Goal: Task Accomplishment & Management: Complete application form

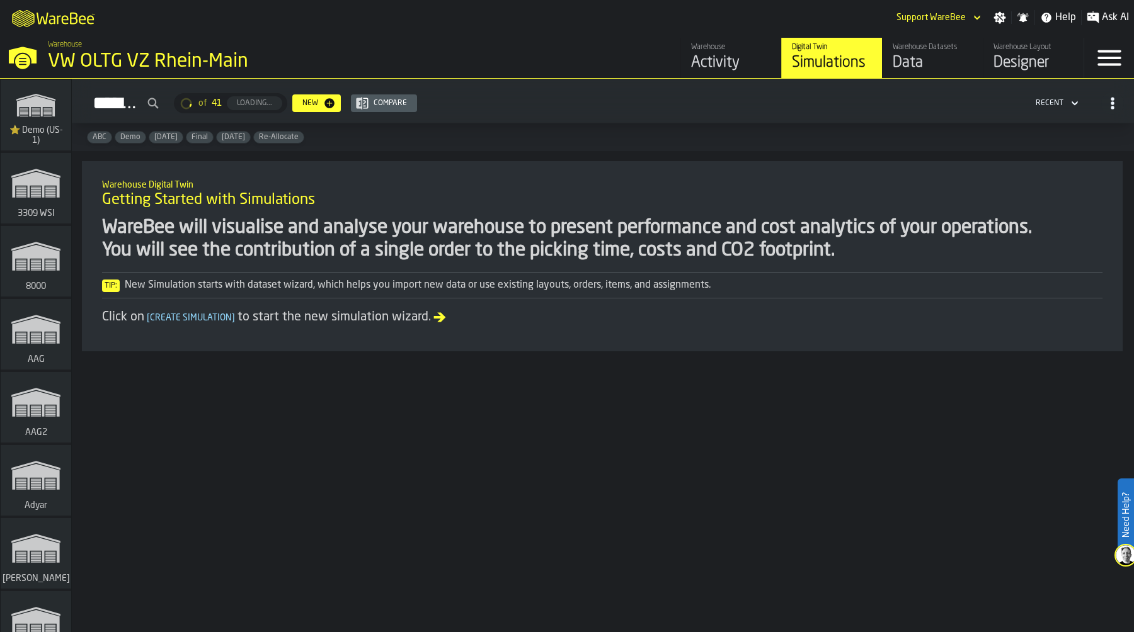
scroll to position [5036, 0]
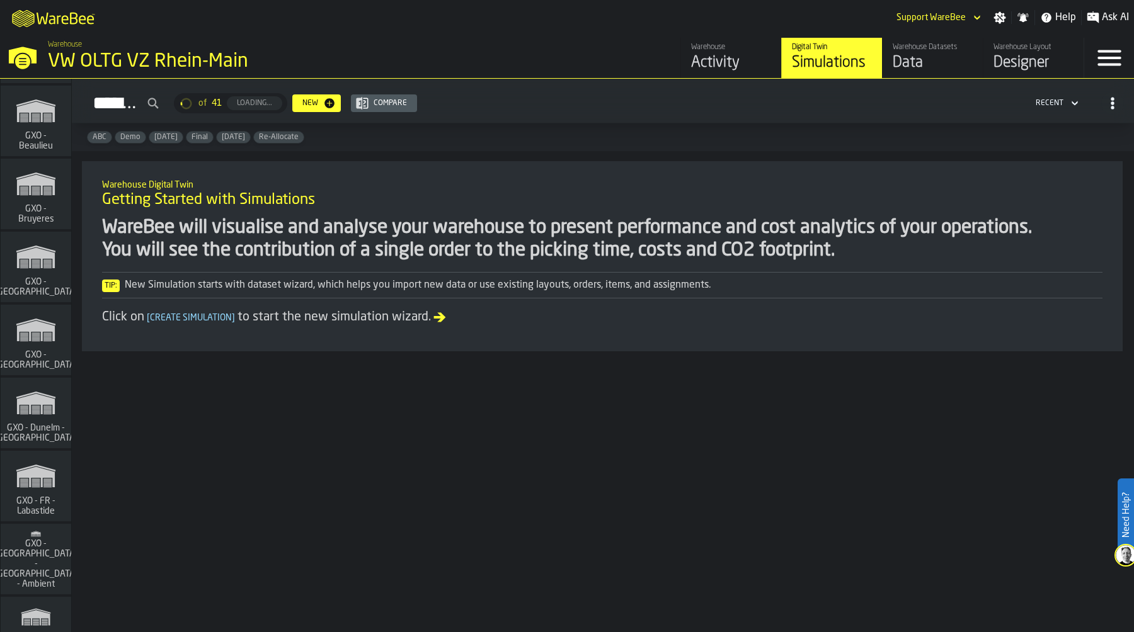
click at [50, 345] on icon "link-to-/wh/i/ae0cd702-8cb1-4091-b3be-0aee77957c79/simulations" at bounding box center [36, 330] width 60 height 40
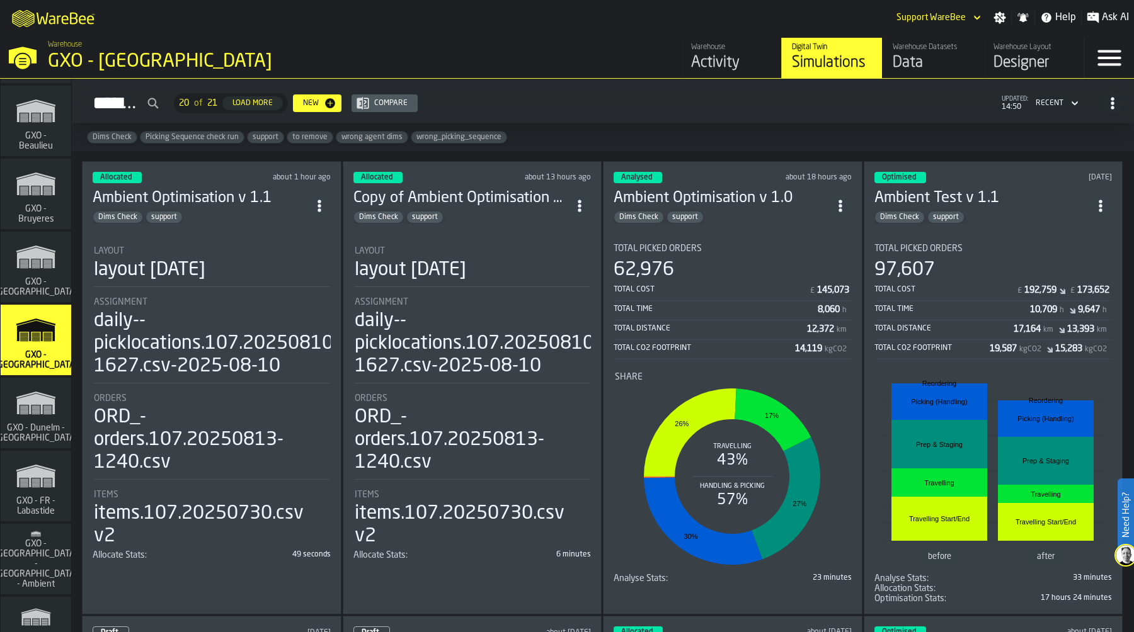
click at [224, 249] on div "Layout" at bounding box center [212, 251] width 236 height 10
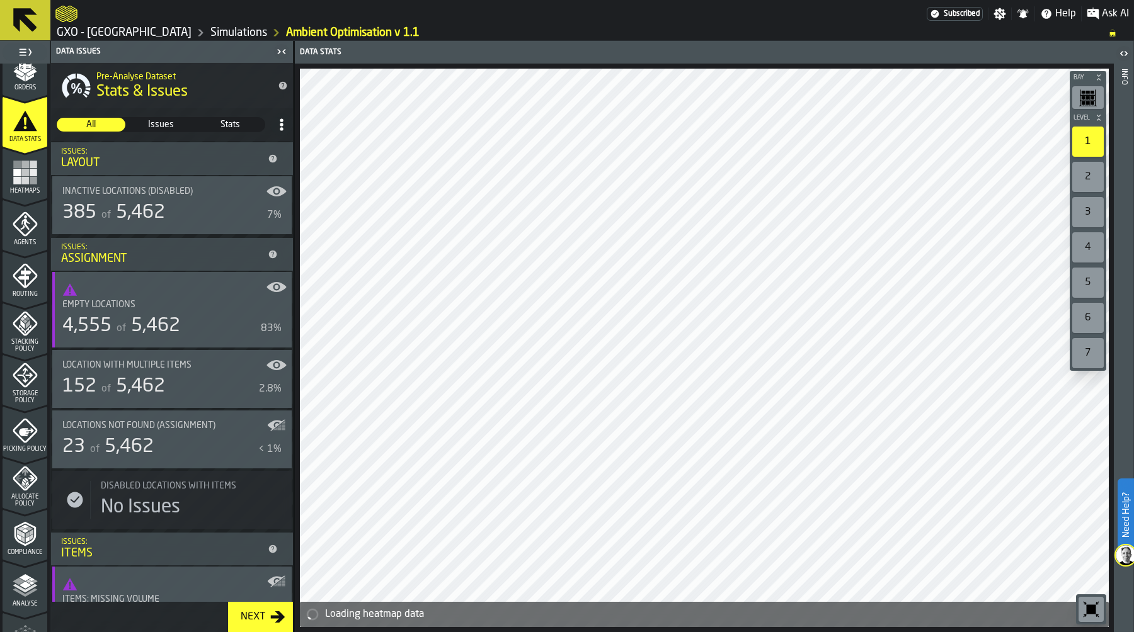
scroll to position [222, 0]
click at [9, 180] on div "Heatmaps" at bounding box center [25, 181] width 45 height 35
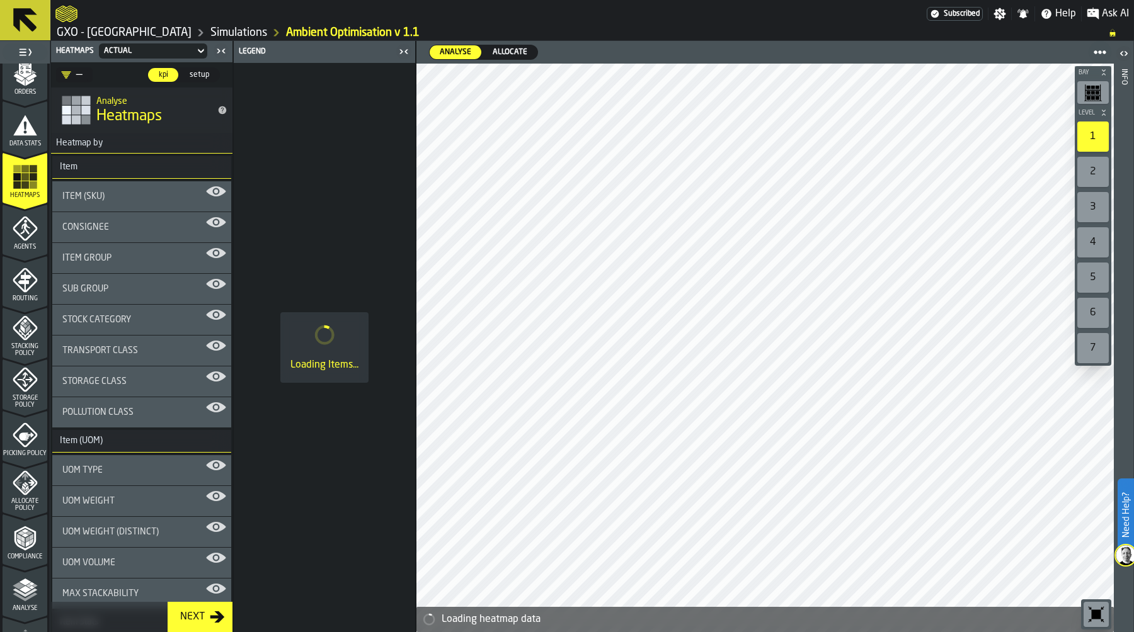
click at [501, 54] on span "Allocate" at bounding box center [509, 52] width 45 height 11
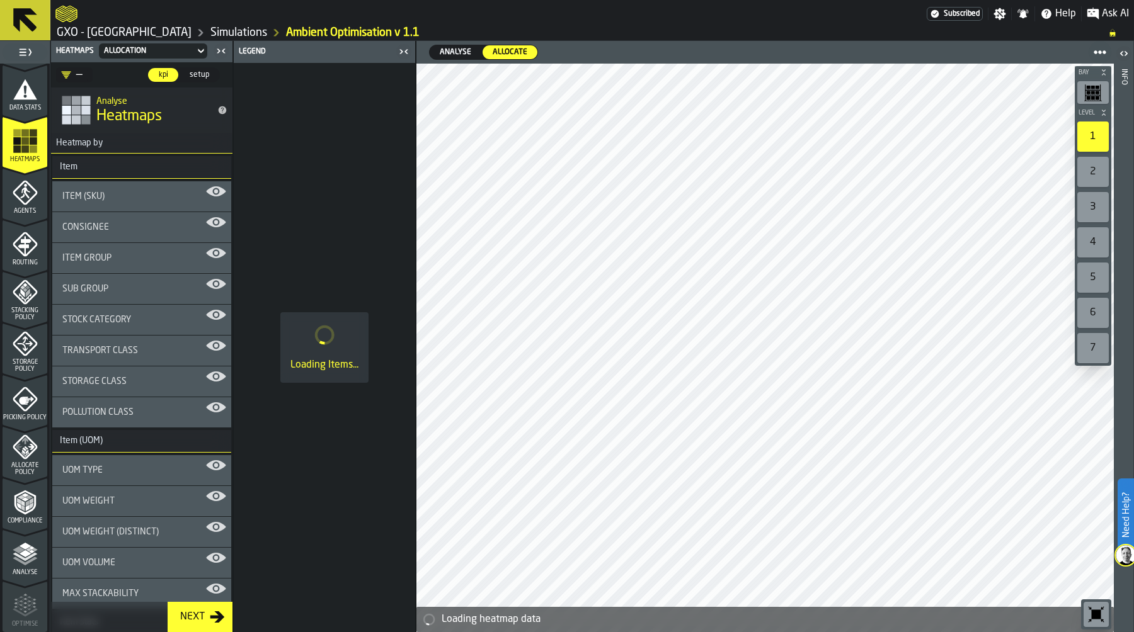
scroll to position [265, 0]
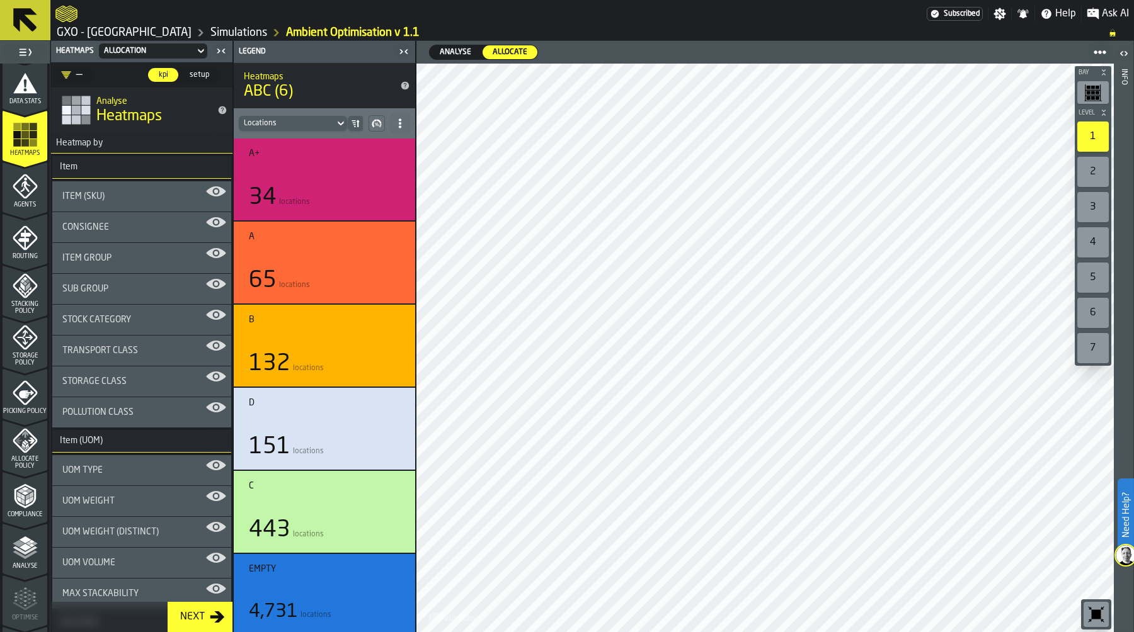
click at [26, 464] on span "Allocate Policy" at bounding box center [25, 463] width 45 height 14
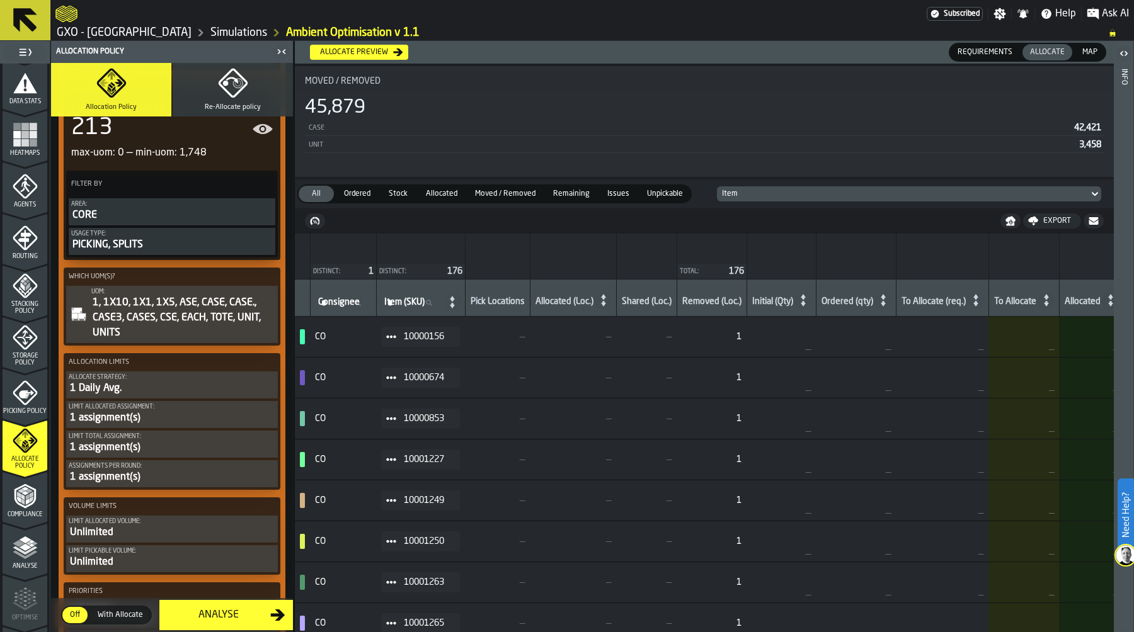
scroll to position [646, 0]
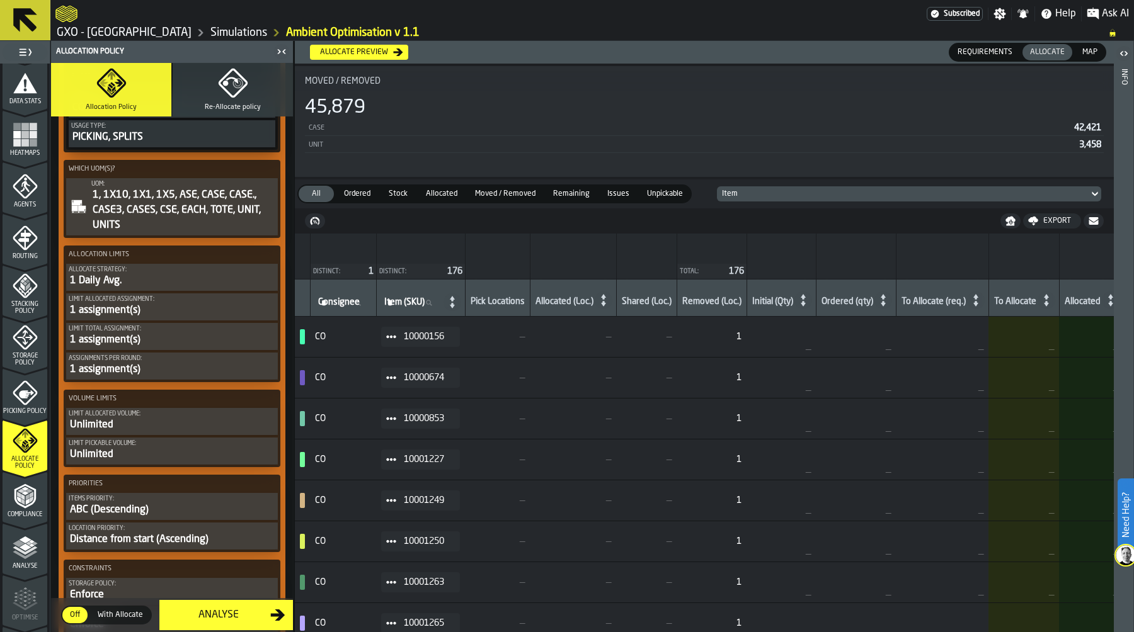
click at [171, 279] on div "1 Daily Avg." at bounding box center [172, 280] width 207 height 15
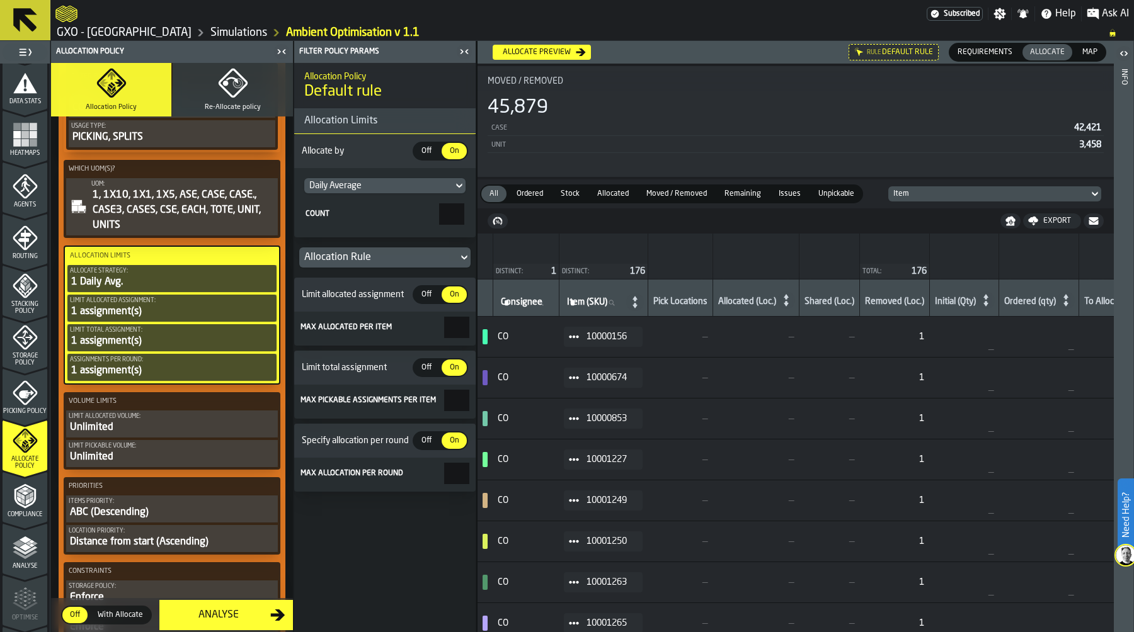
click at [396, 185] on div "Daily Average" at bounding box center [378, 186] width 139 height 10
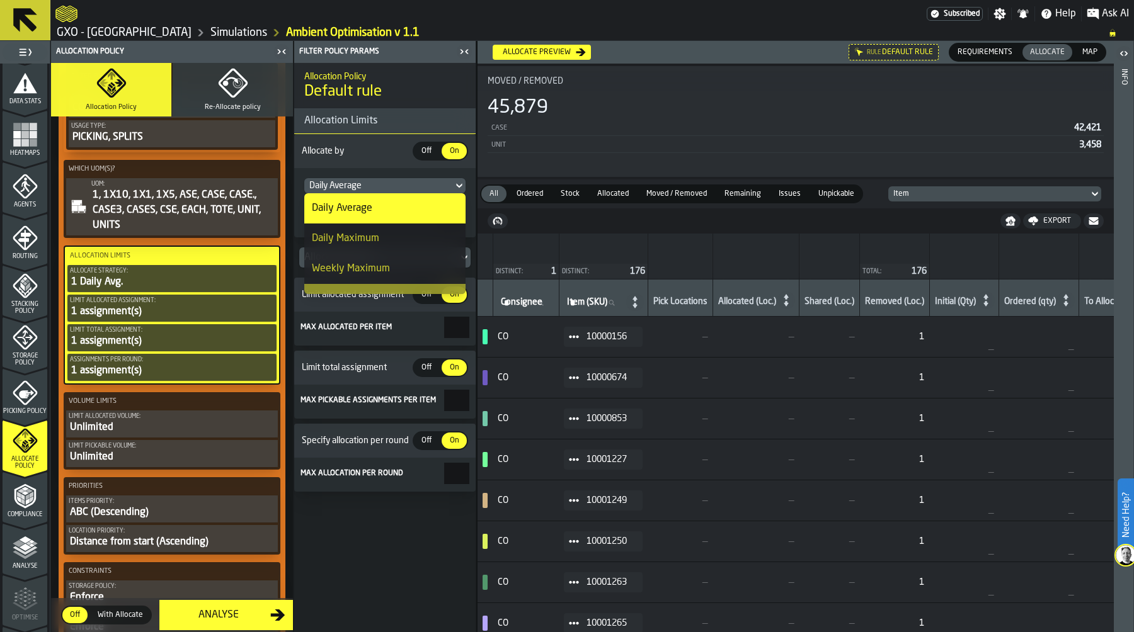
click at [386, 154] on span "Allocate by" at bounding box center [355, 151] width 113 height 10
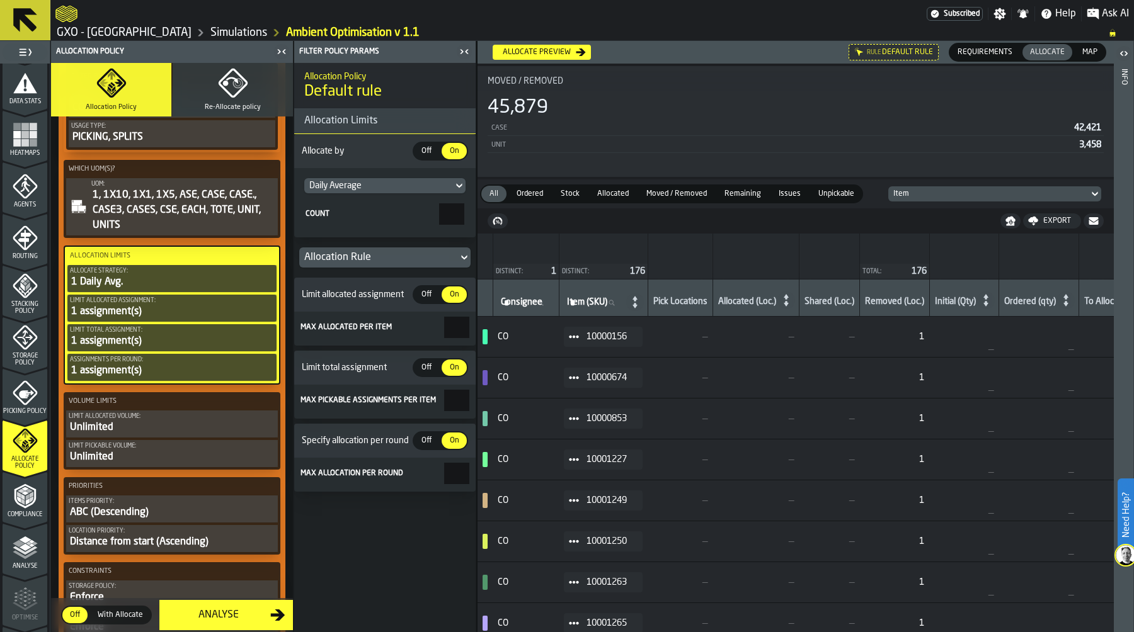
click at [425, 145] on div "Off" at bounding box center [426, 151] width 25 height 16
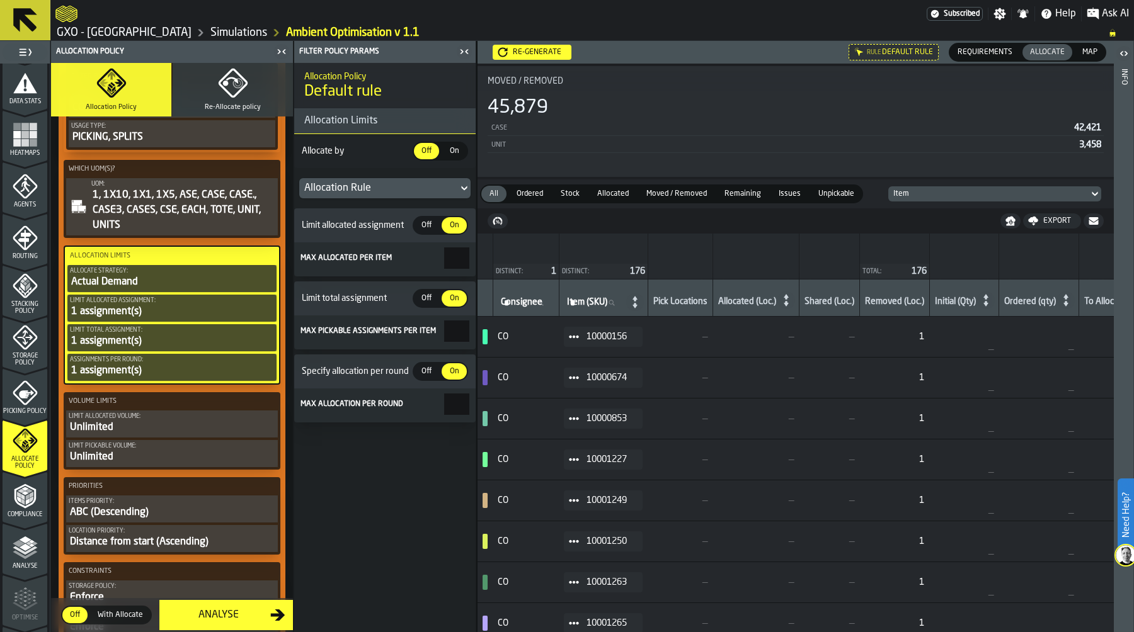
click at [548, 48] on div "Re-generate" at bounding box center [537, 52] width 59 height 9
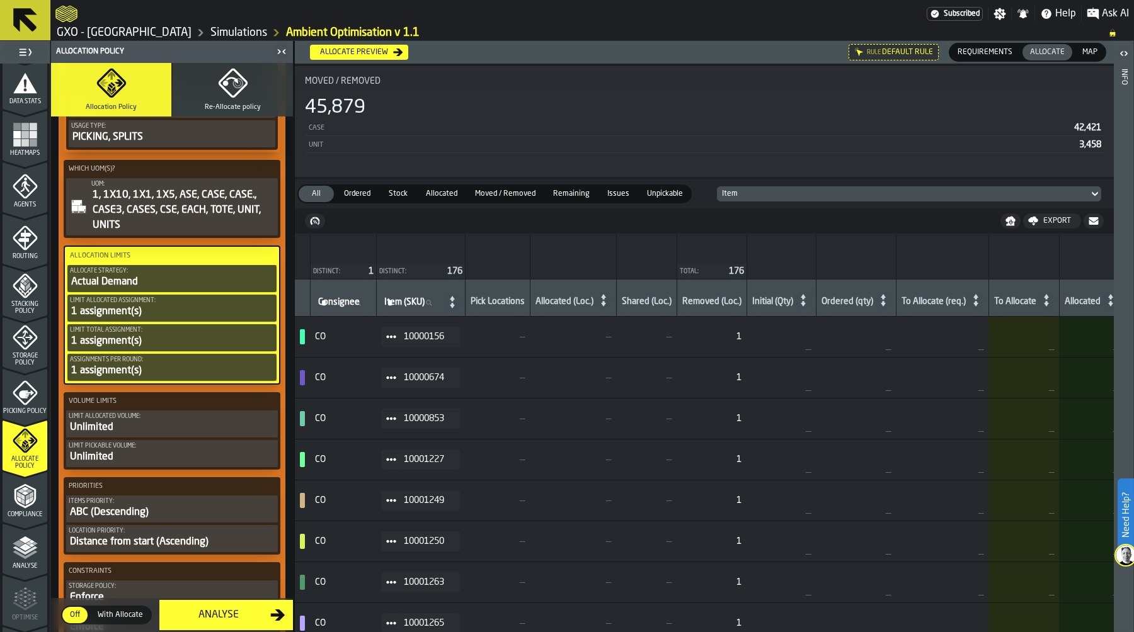
scroll to position [0, 0]
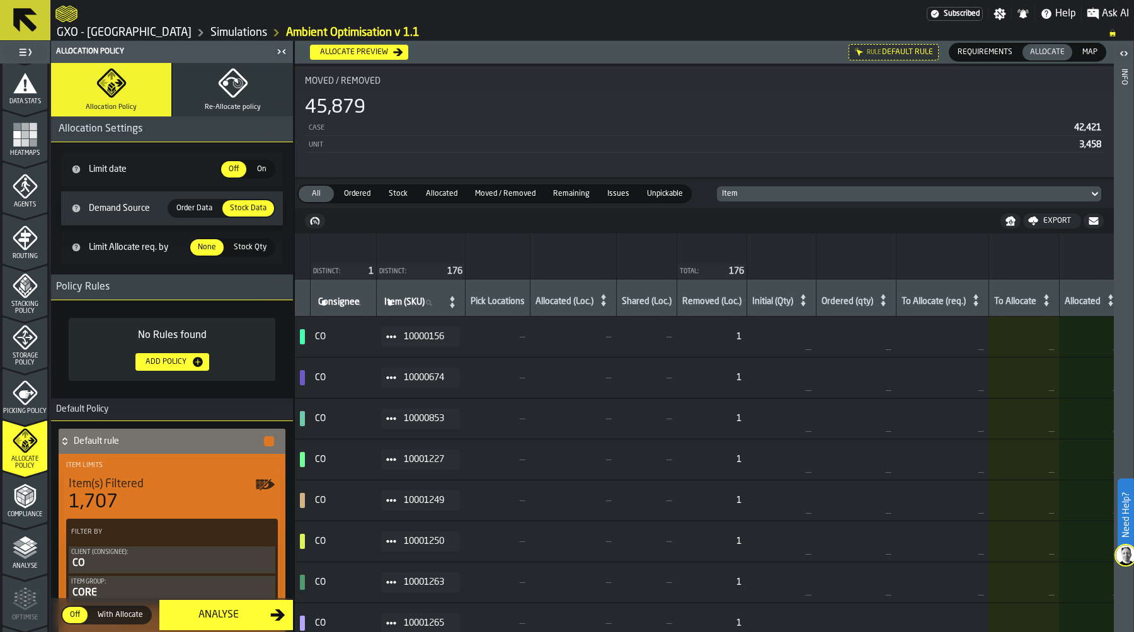
click at [1081, 55] on span "Map" at bounding box center [1089, 52] width 25 height 11
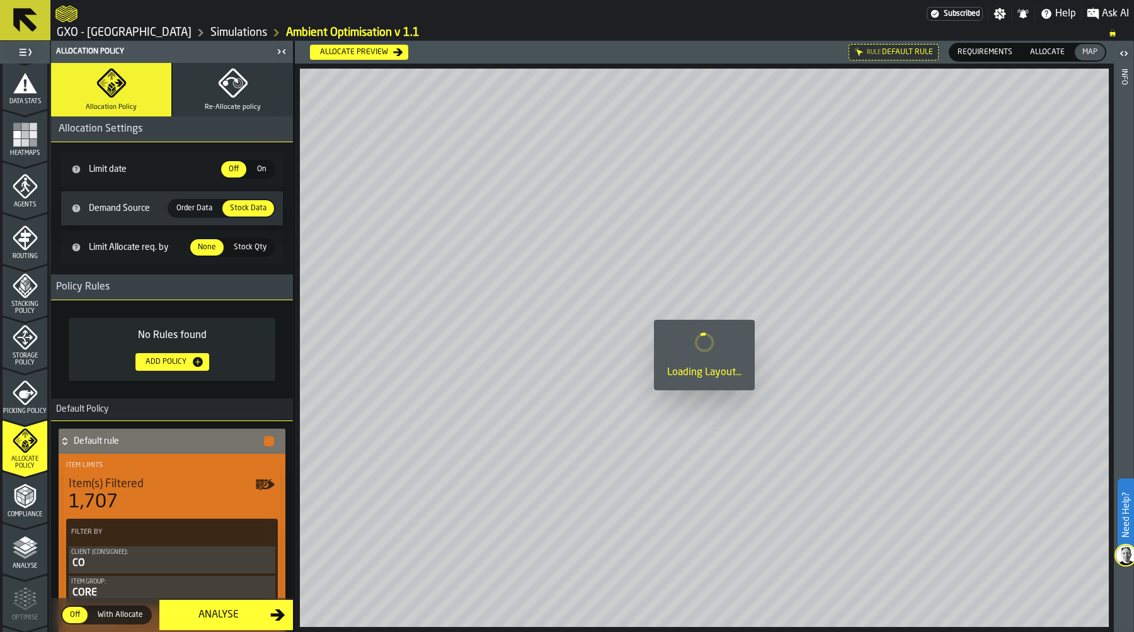
click at [1042, 53] on span "Allocate" at bounding box center [1047, 52] width 45 height 11
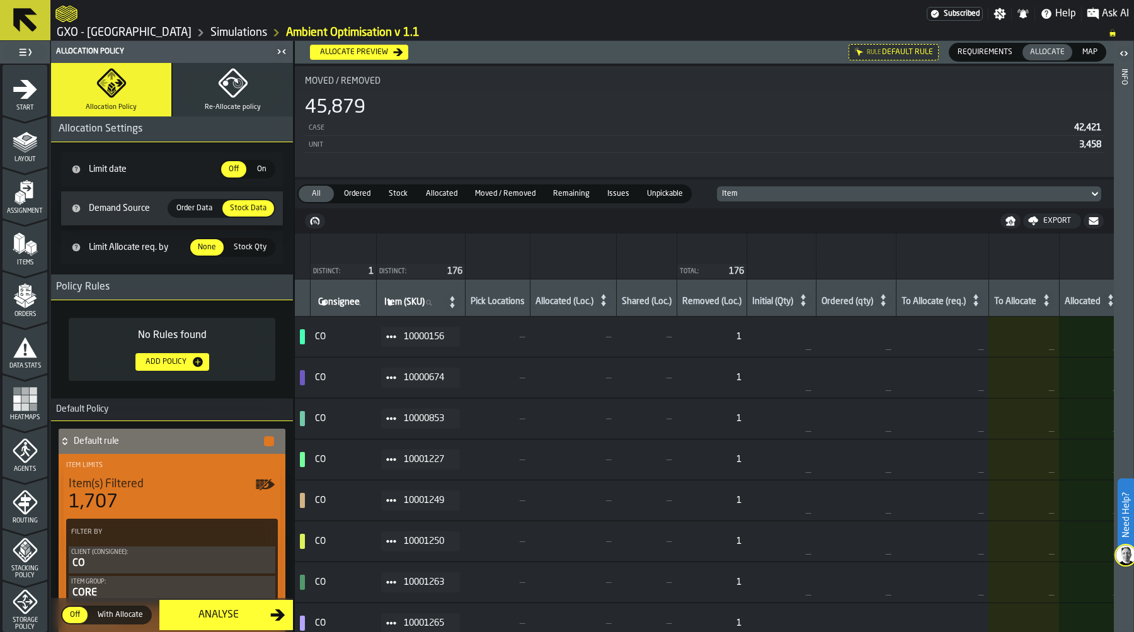
click at [21, 198] on polygon "menu Assignment" at bounding box center [22, 198] width 4 height 9
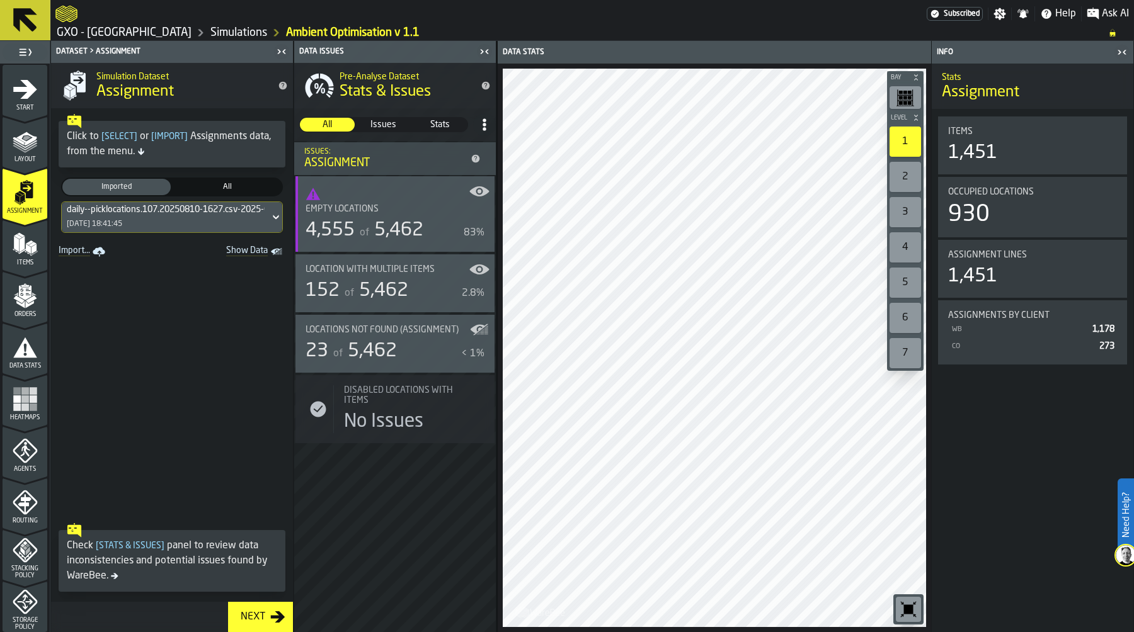
click at [0, 0] on icon "Show Data" at bounding box center [0, 0] width 0 height 0
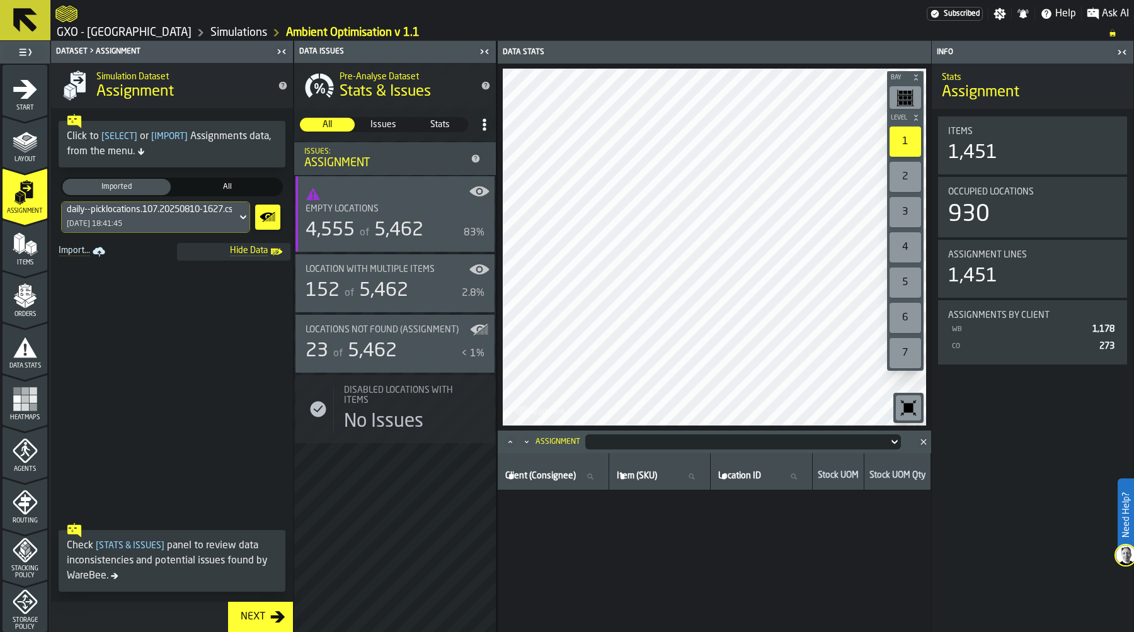
click at [266, 218] on icon "Show Data" at bounding box center [268, 217] width 20 height 25
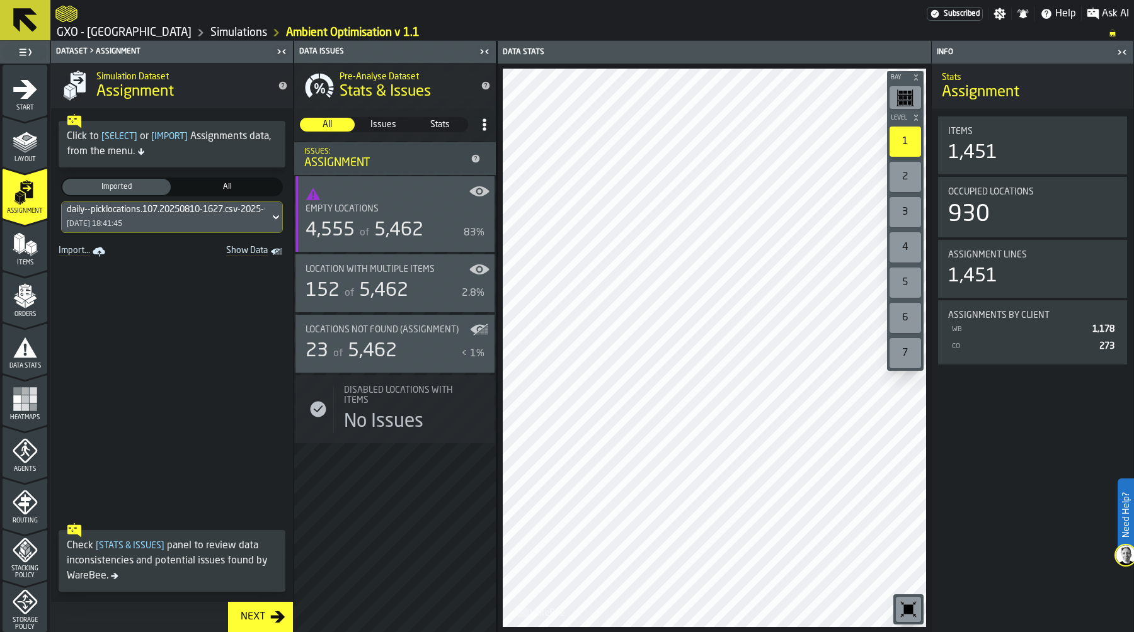
click at [0, 0] on rect "Show Data" at bounding box center [0, 0] width 0 height 0
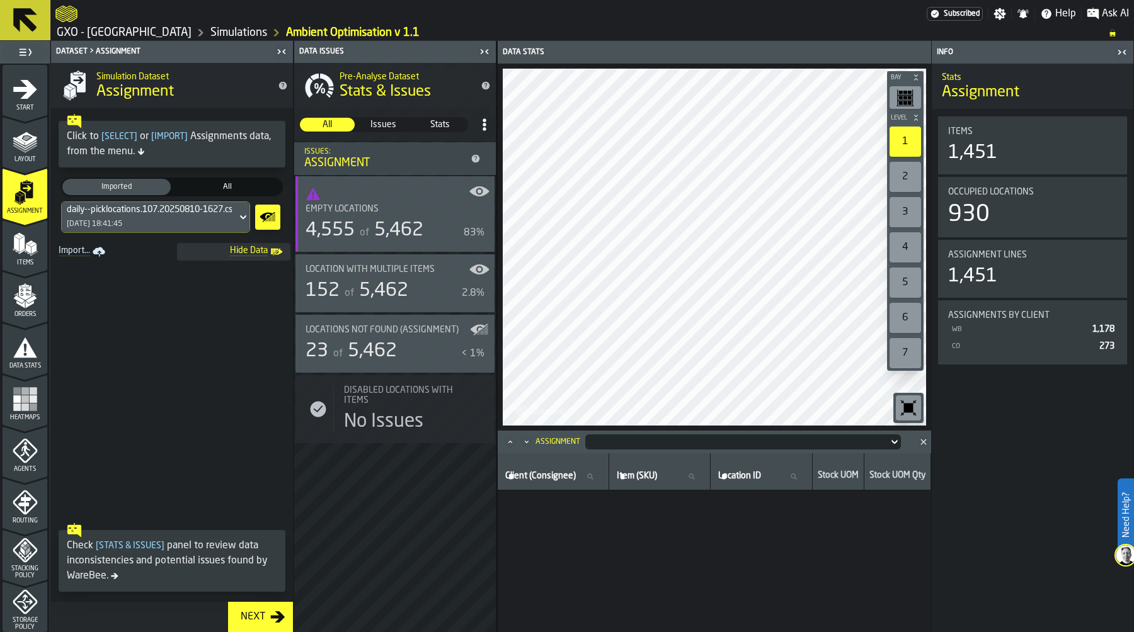
click at [921, 444] on icon "Close" at bounding box center [923, 442] width 13 height 13
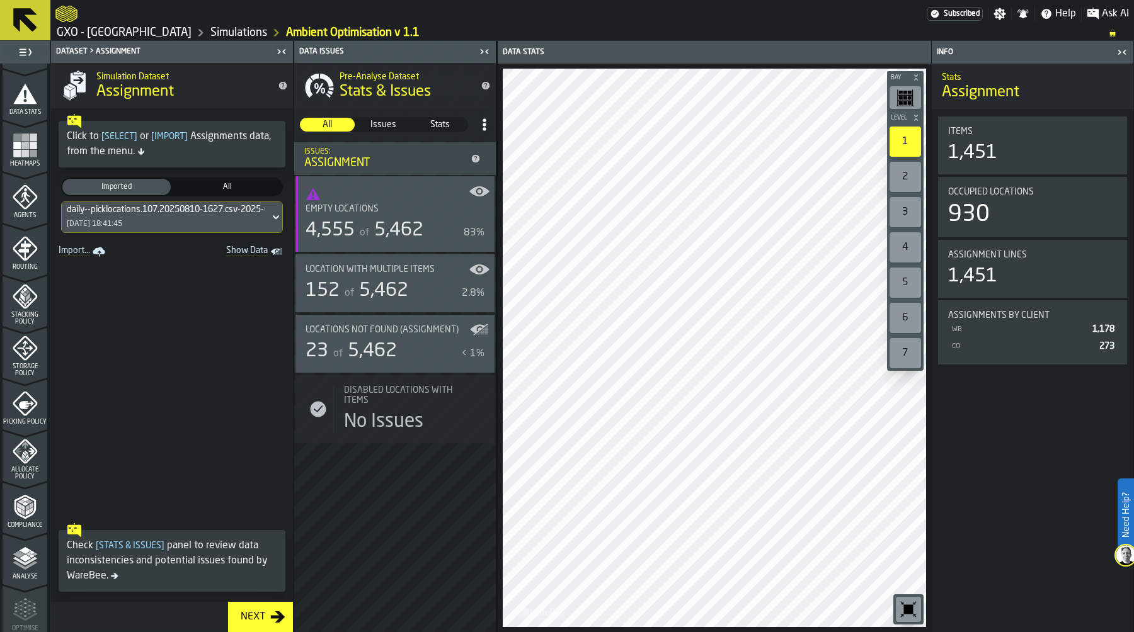
scroll to position [361, 0]
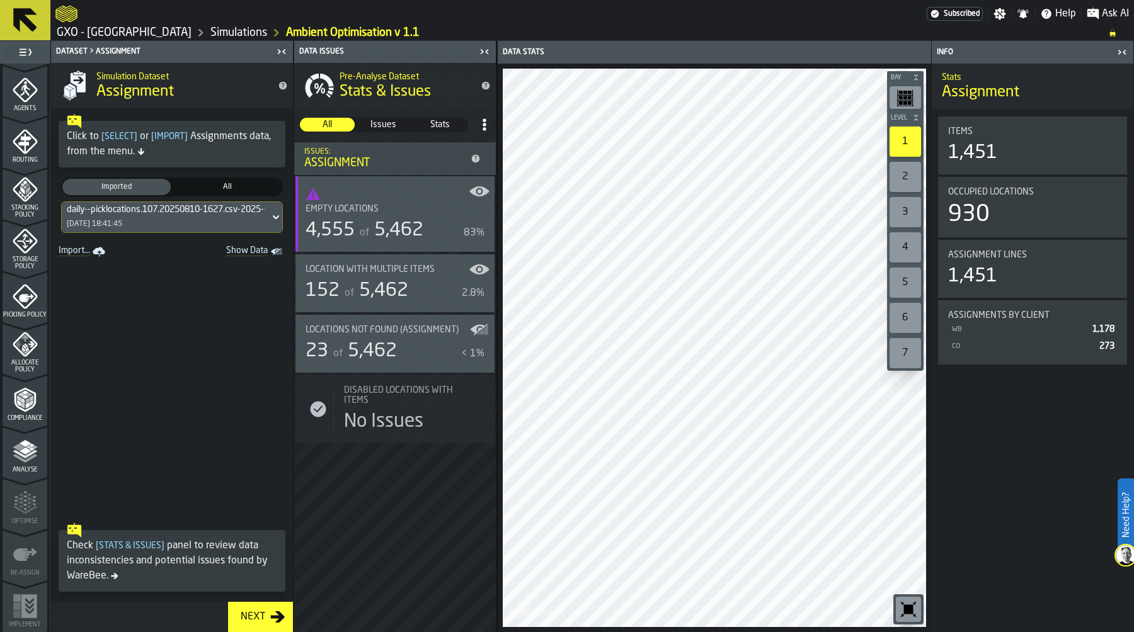
click at [25, 336] on icon "menu Allocate Policy" at bounding box center [25, 338] width 6 height 7
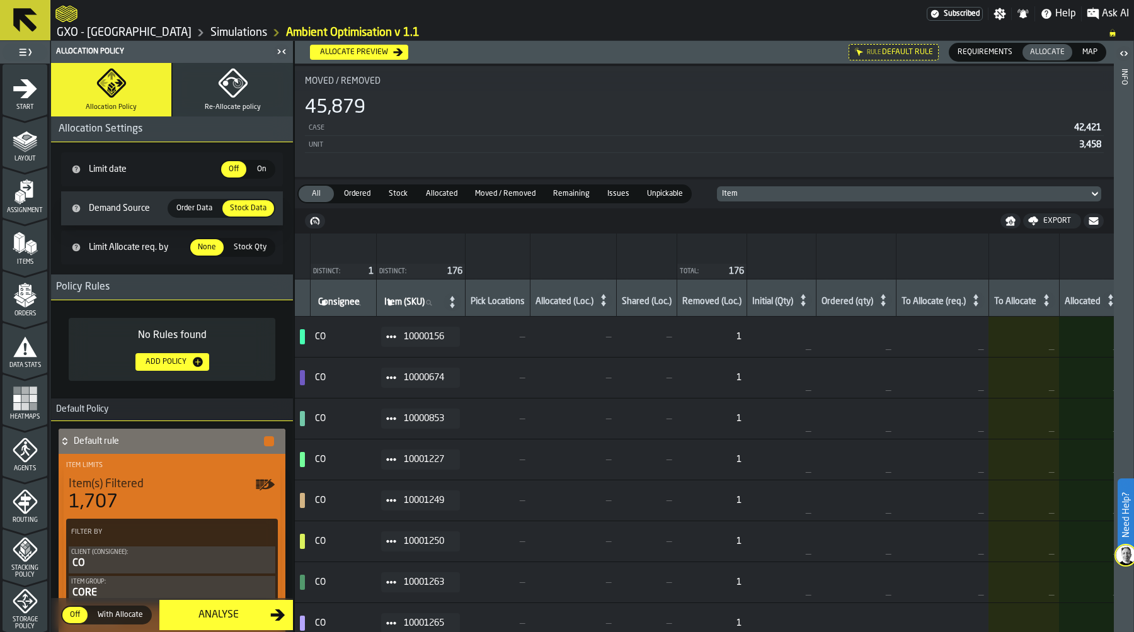
scroll to position [0, 0]
click at [16, 193] on polygon "menu Assignment" at bounding box center [18, 194] width 8 height 4
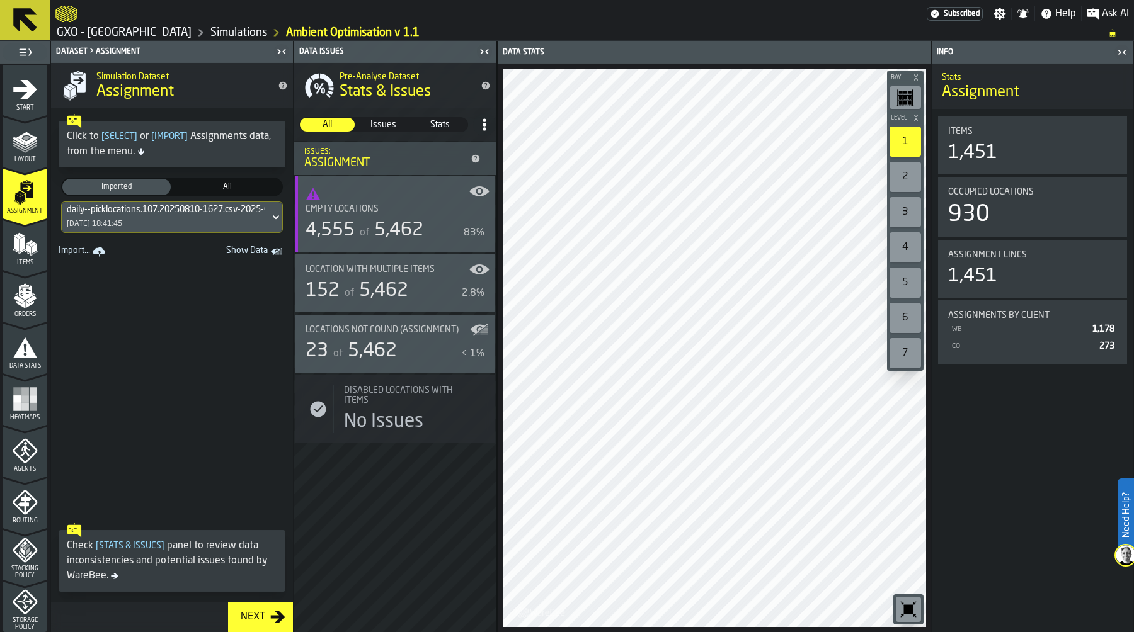
click at [0, 0] on rect "Show Data" at bounding box center [0, 0] width 0 height 0
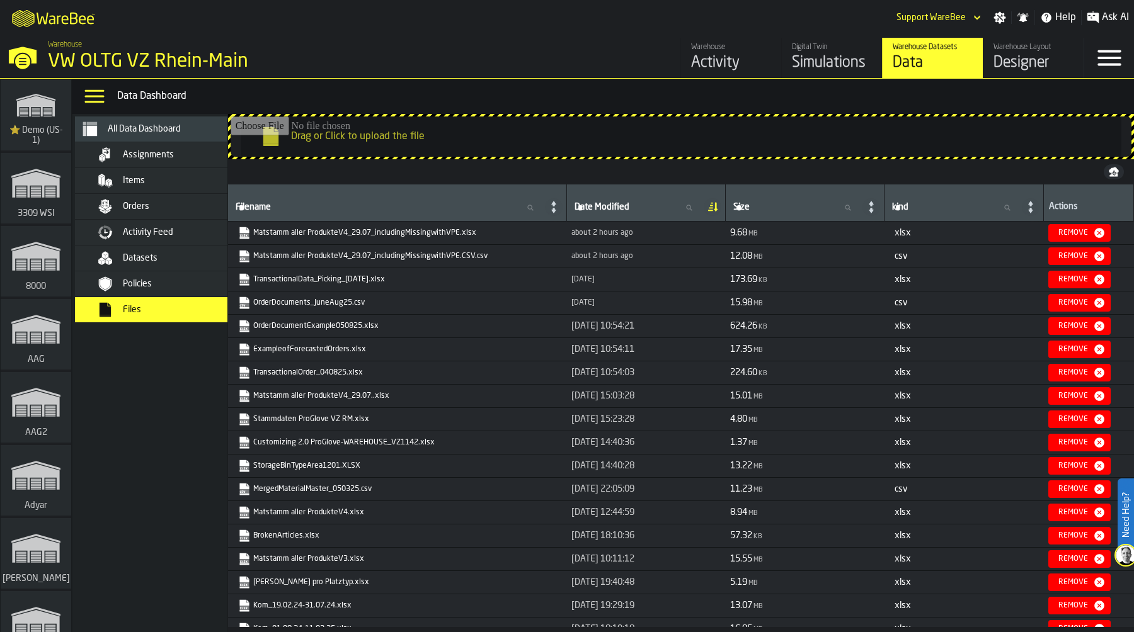
click at [440, 258] on link "Matstamm aller ProdukteV4_29.07_includingMissingwithVPE.CSV.csv" at bounding box center [396, 256] width 316 height 13
click at [164, 181] on div "Items" at bounding box center [184, 181] width 123 height 10
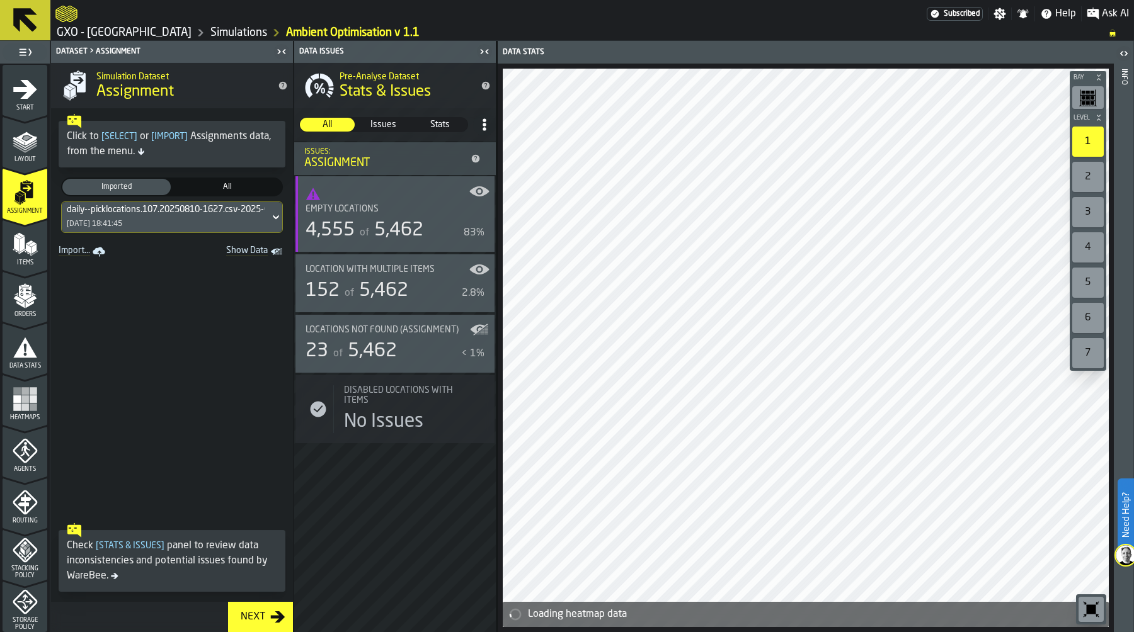
click at [30, 414] on span "Heatmaps" at bounding box center [25, 417] width 45 height 7
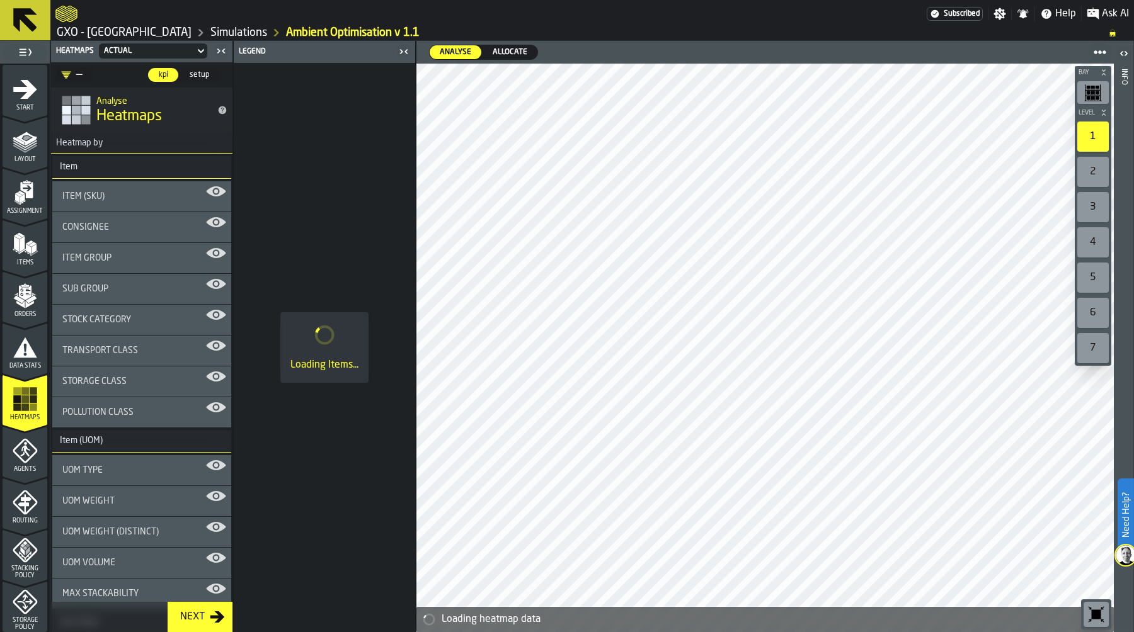
click at [512, 53] on span "Allocate" at bounding box center [509, 52] width 45 height 11
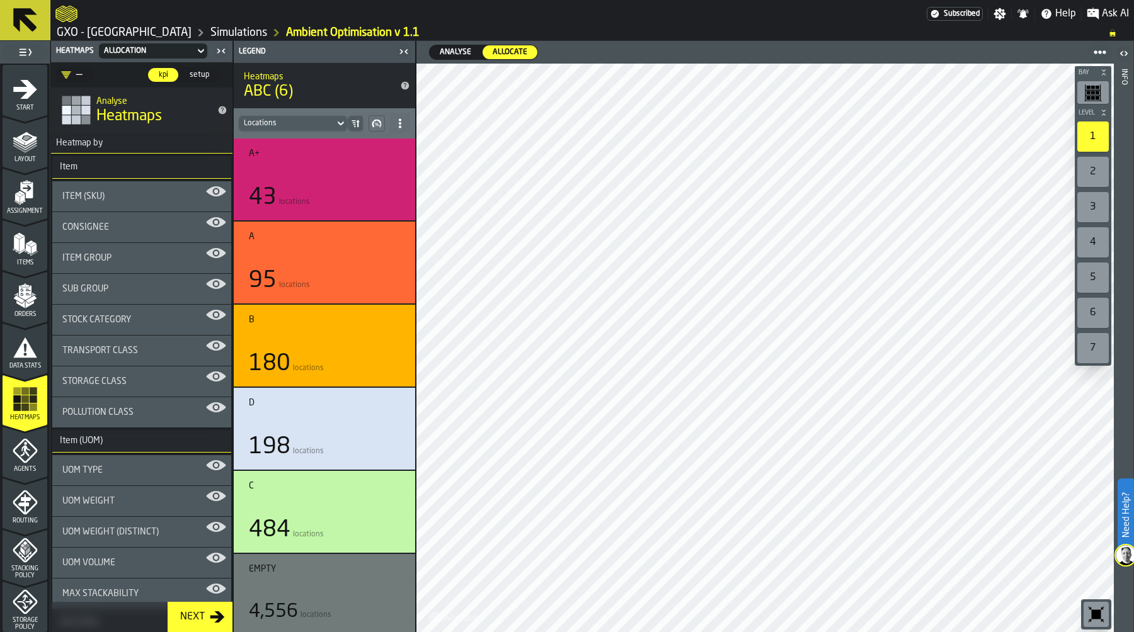
click at [135, 324] on div "Stock Category" at bounding box center [141, 320] width 159 height 10
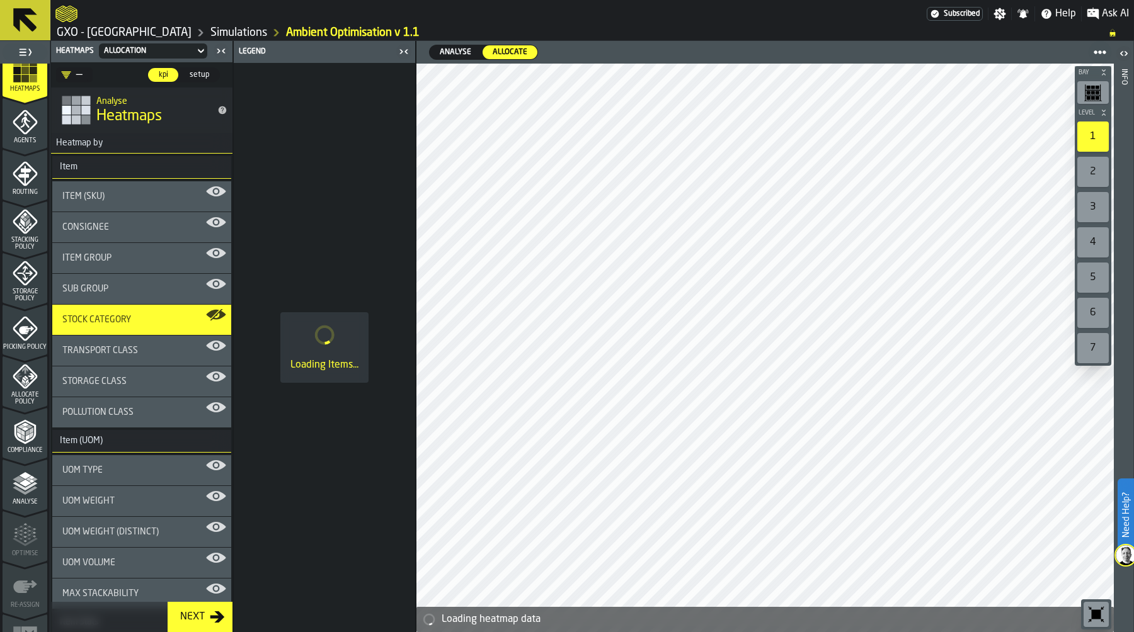
scroll to position [342, 0]
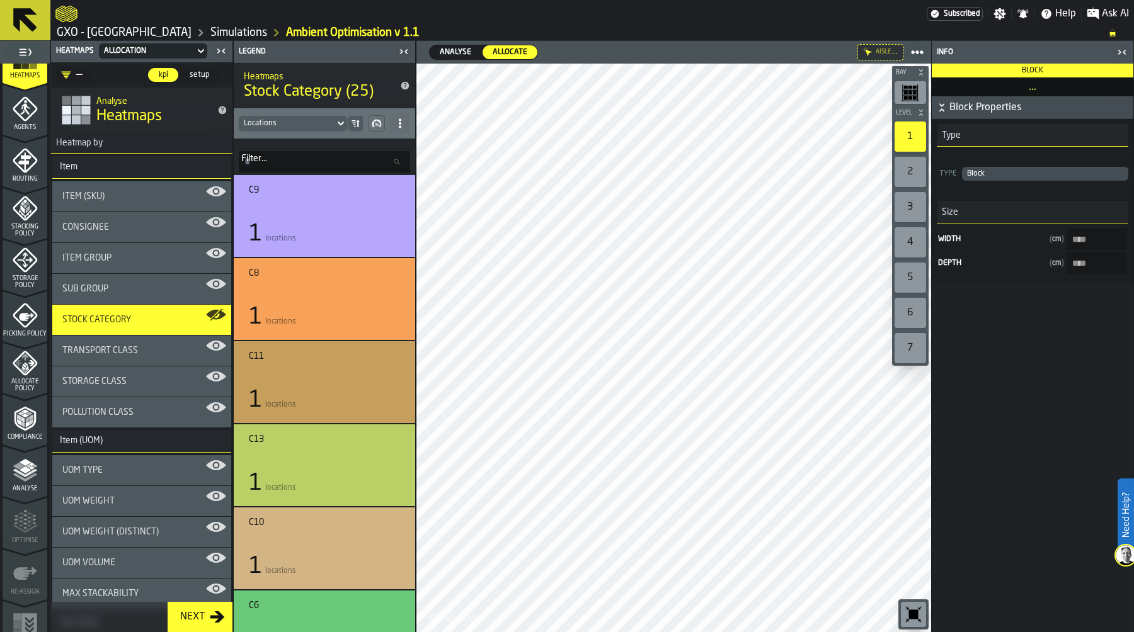
click at [27, 487] on span "Analyse" at bounding box center [25, 489] width 45 height 7
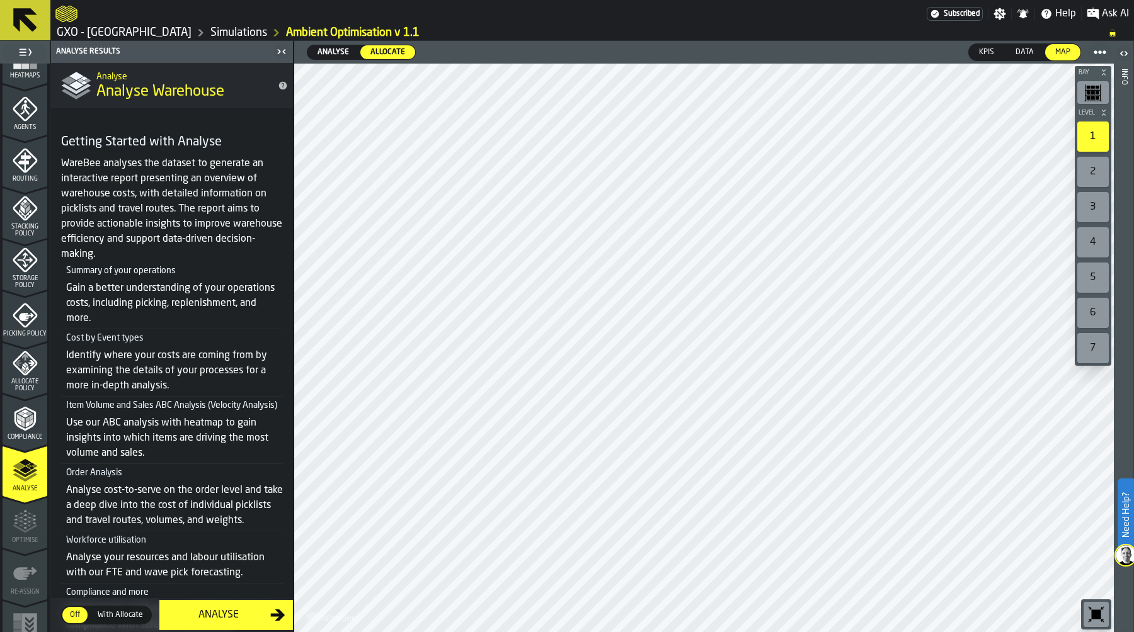
click at [122, 615] on span "With Allocate" at bounding box center [120, 615] width 55 height 11
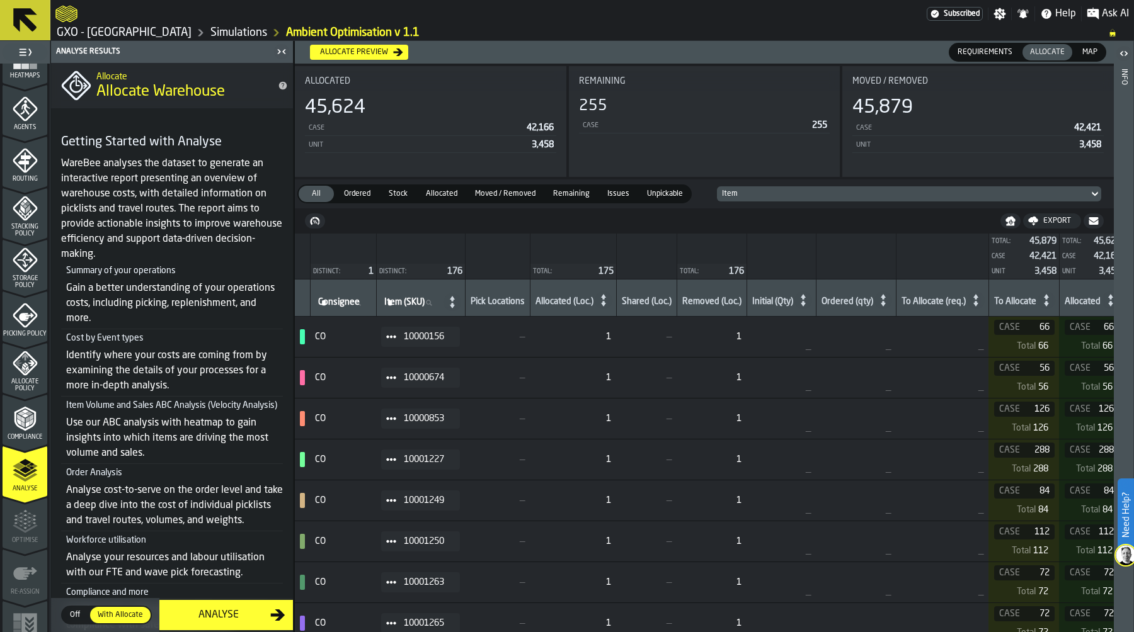
click at [212, 619] on div "Analyse" at bounding box center [218, 615] width 103 height 15
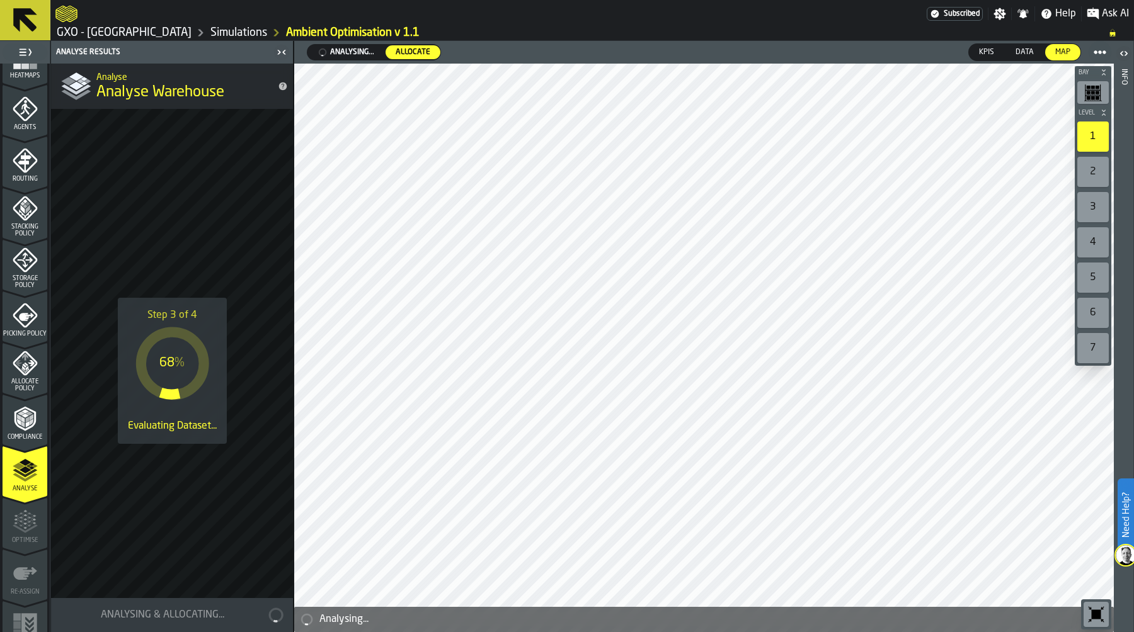
click at [241, 31] on link "Simulations" at bounding box center [238, 33] width 57 height 14
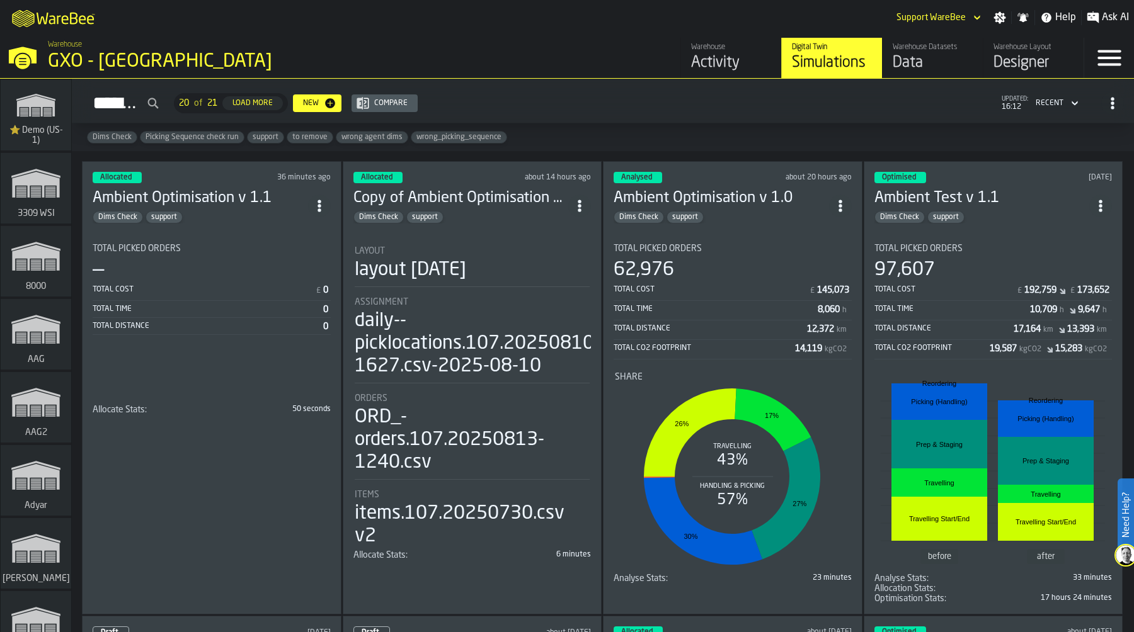
click at [231, 282] on div "Total Cost £ 0 Total Time 0 Total Distance 0" at bounding box center [212, 309] width 238 height 54
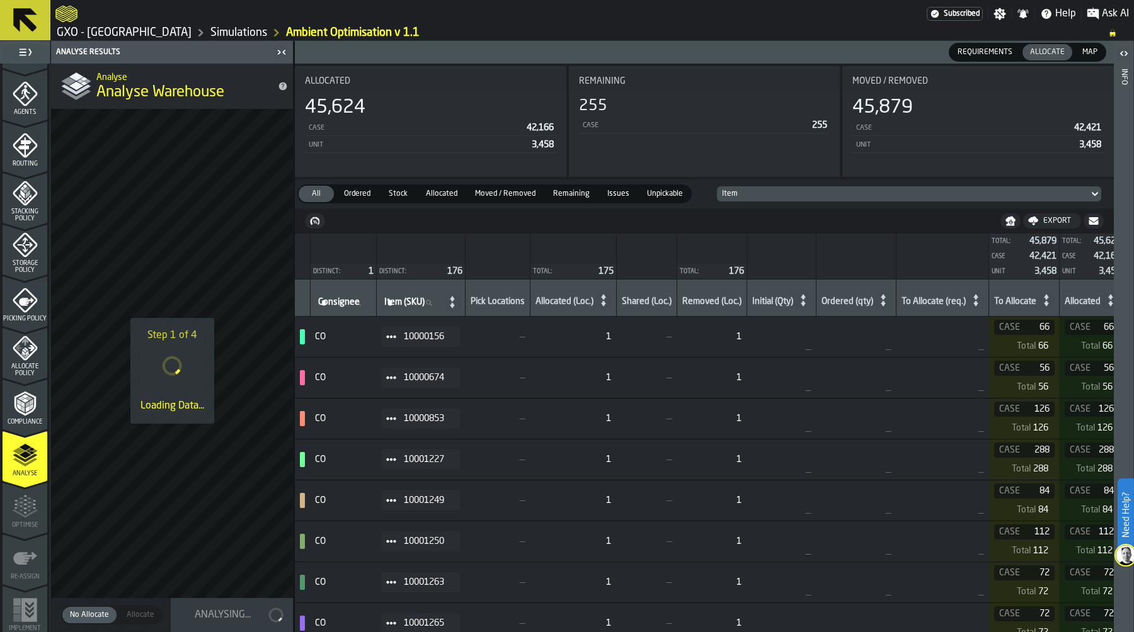
scroll to position [361, 0]
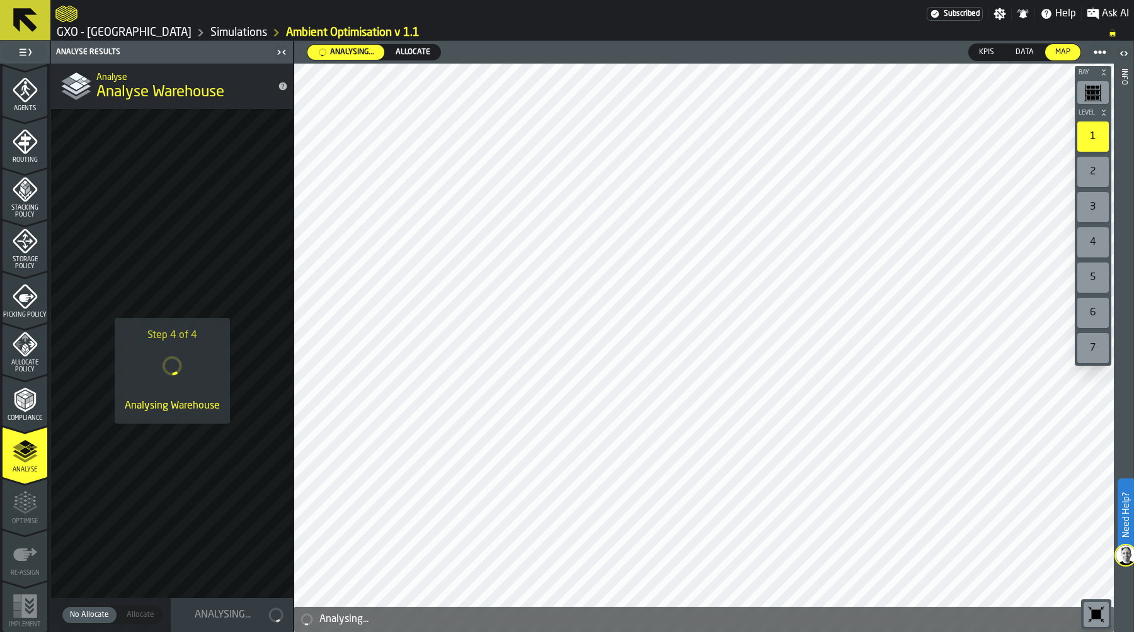
click at [233, 36] on link "Simulations" at bounding box center [238, 33] width 57 height 14
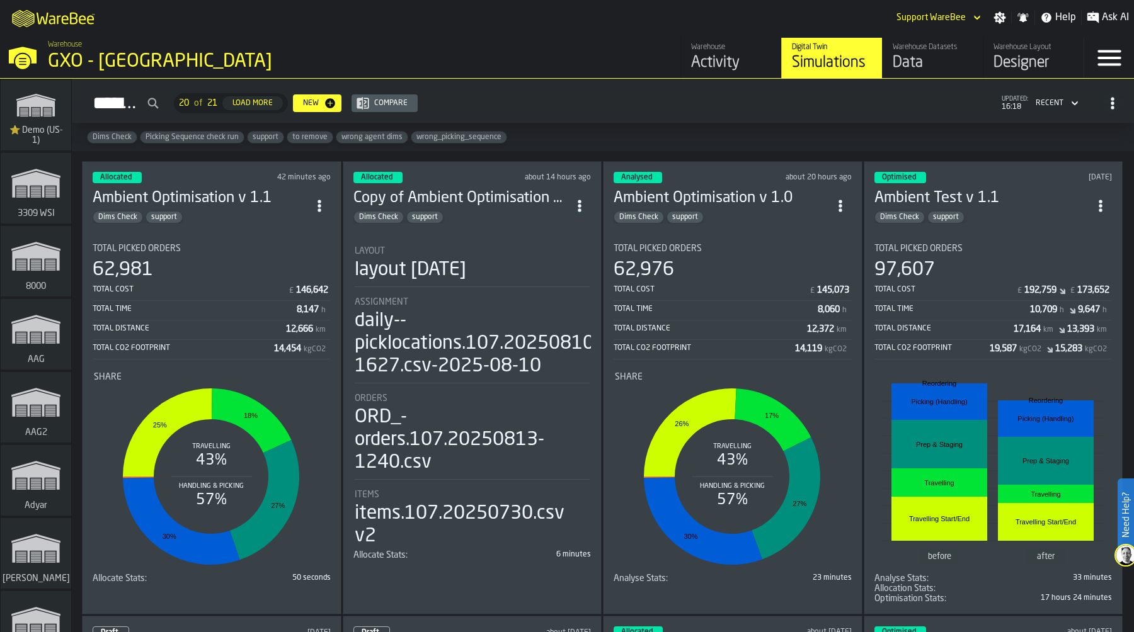
click at [219, 295] on div "Total Cost £ 146,642" at bounding box center [212, 292] width 238 height 18
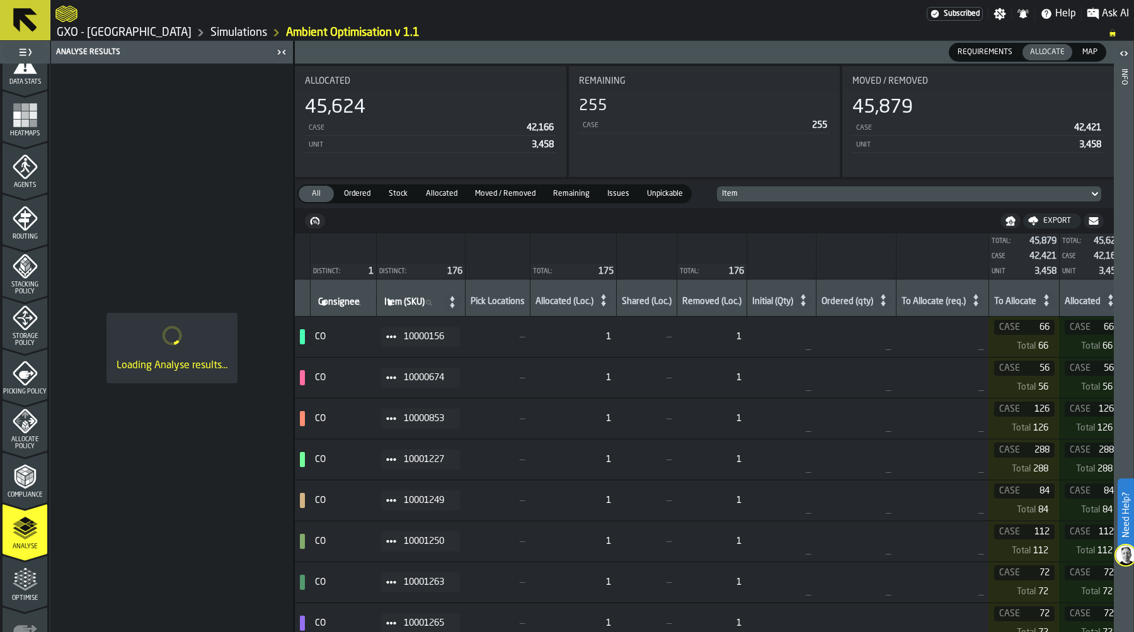
scroll to position [311, 0]
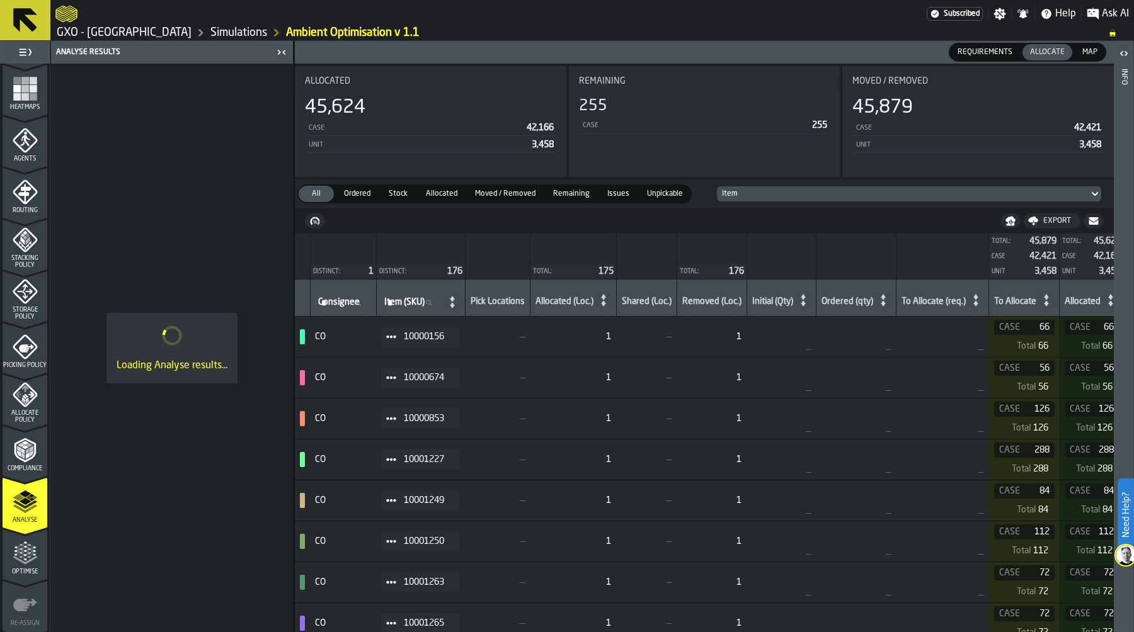
click at [15, 398] on icon "menu Allocate Policy" at bounding box center [25, 395] width 25 height 25
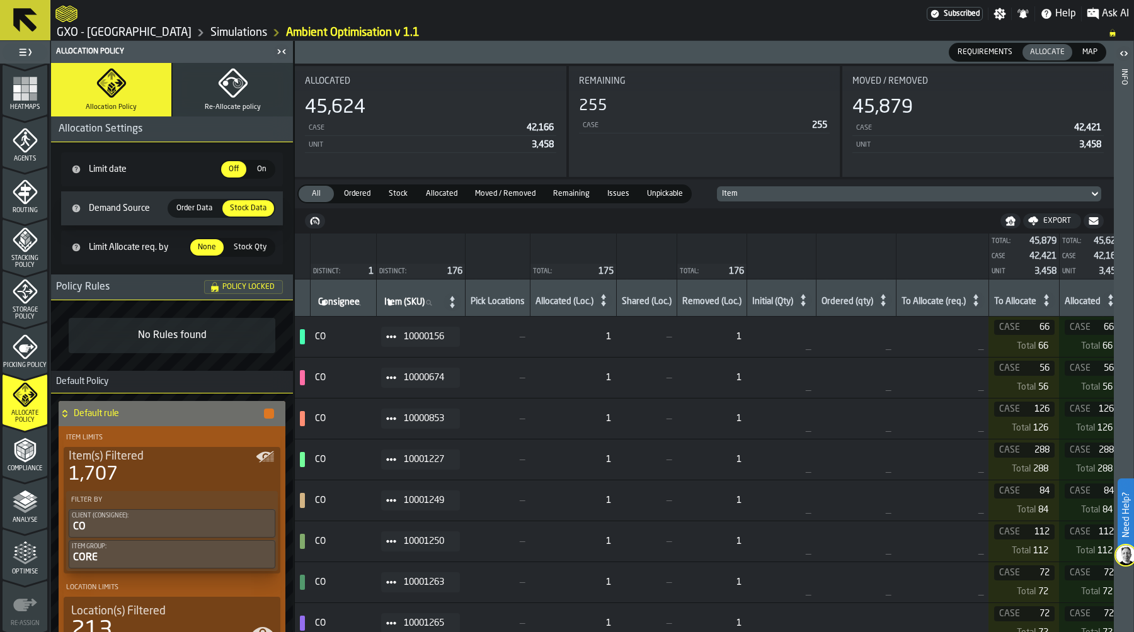
click at [27, 506] on icon "menu Analyse" at bounding box center [25, 501] width 25 height 25
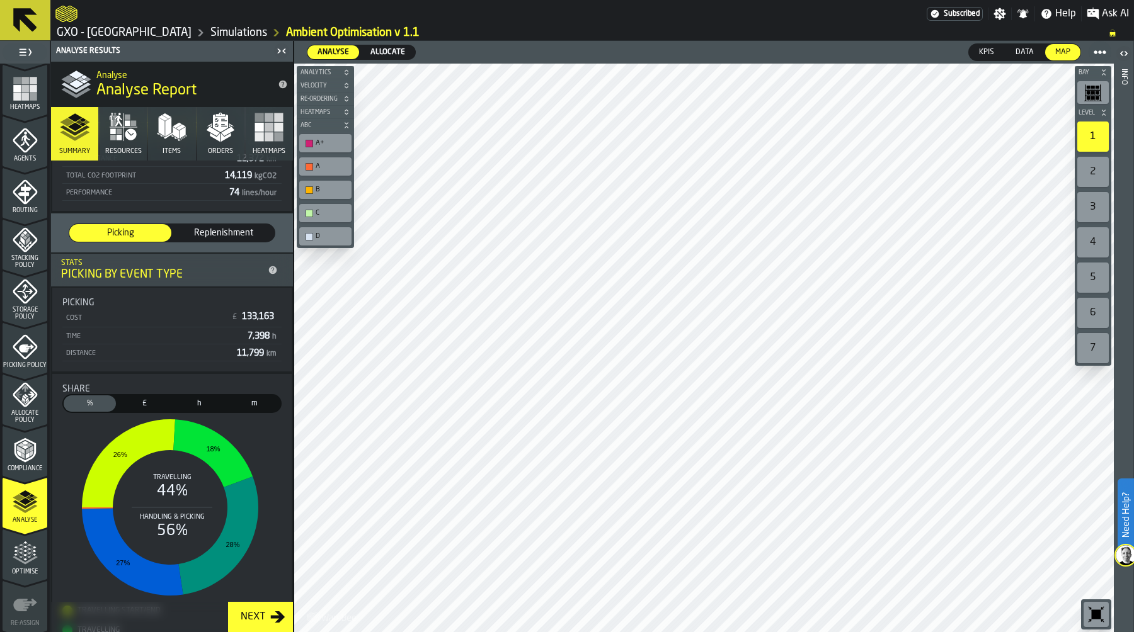
scroll to position [151, 0]
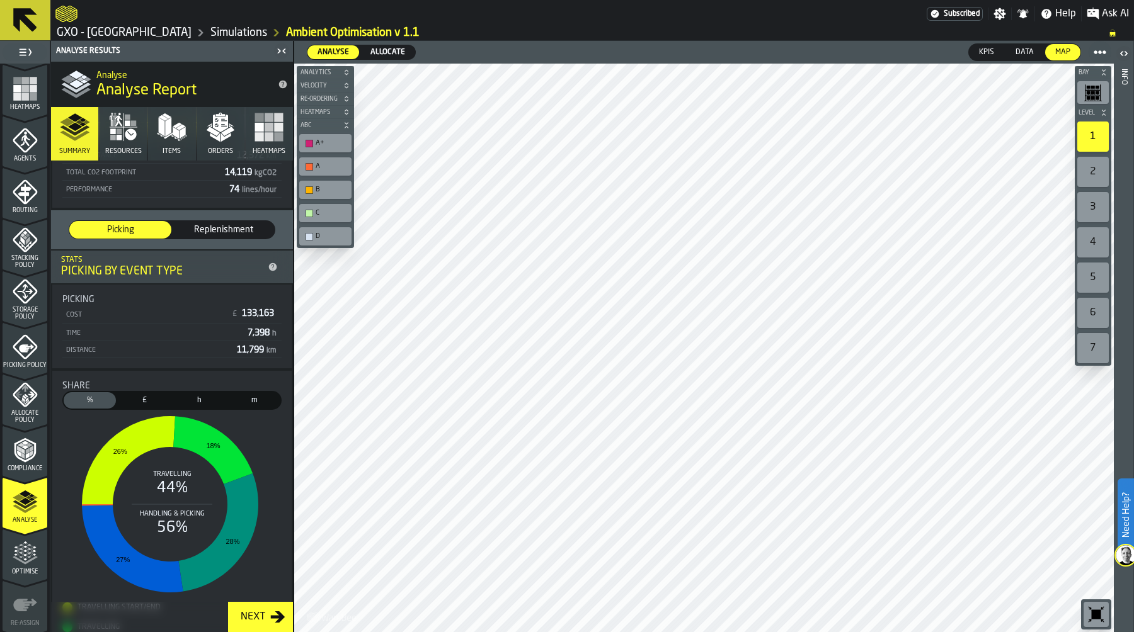
click at [15, 556] on icon "menu Optimise" at bounding box center [25, 553] width 25 height 25
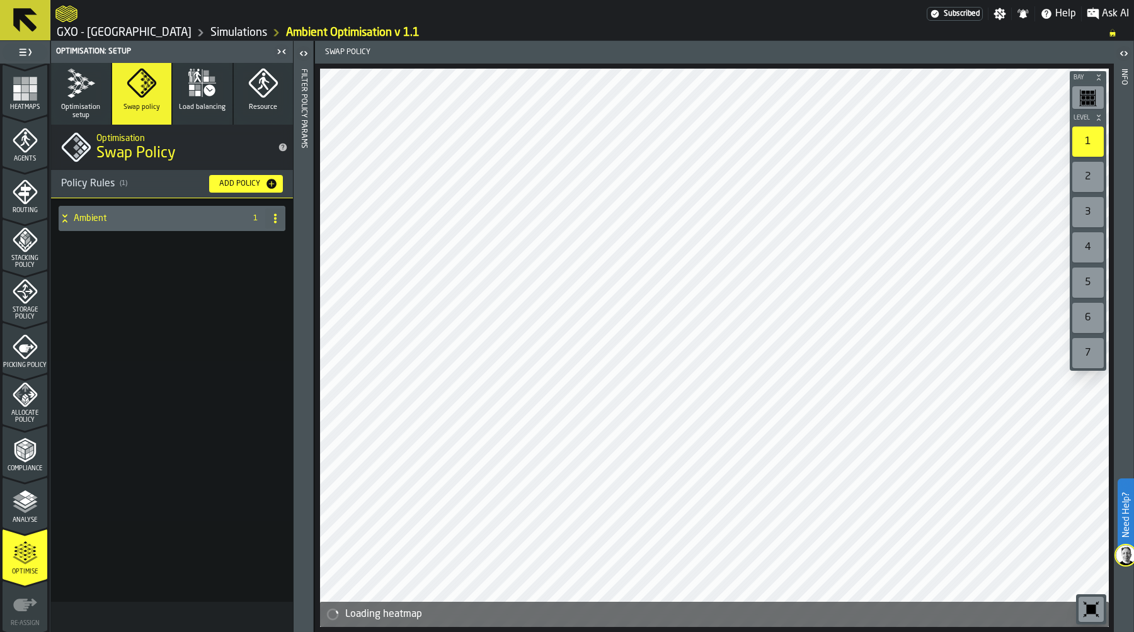
click at [73, 220] on div "Ambient" at bounding box center [149, 218] width 181 height 25
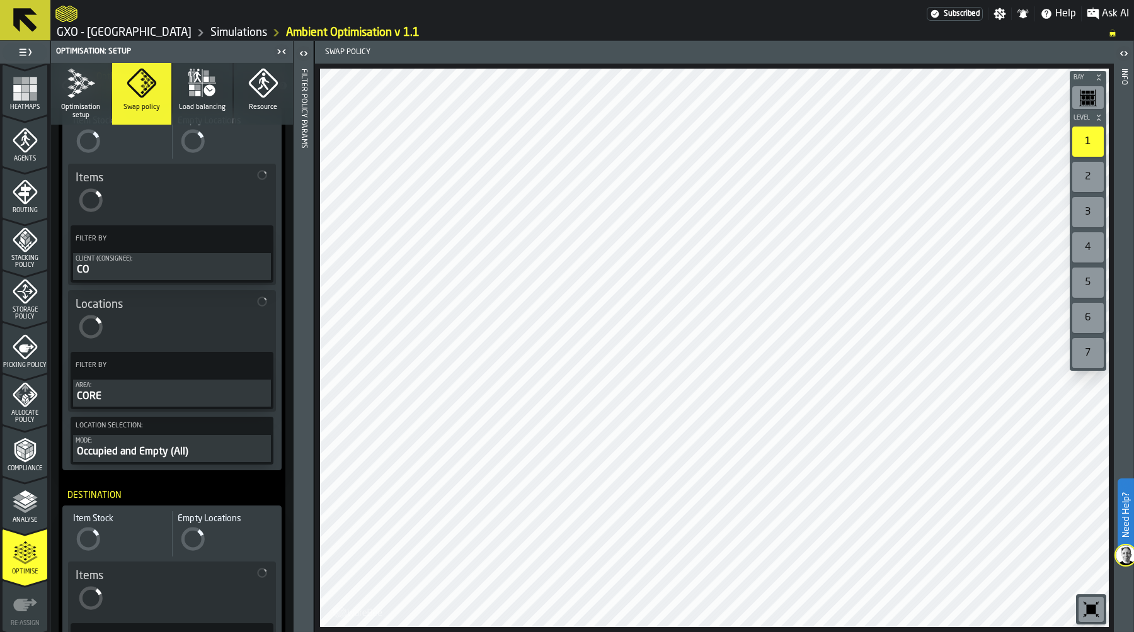
scroll to position [165, 0]
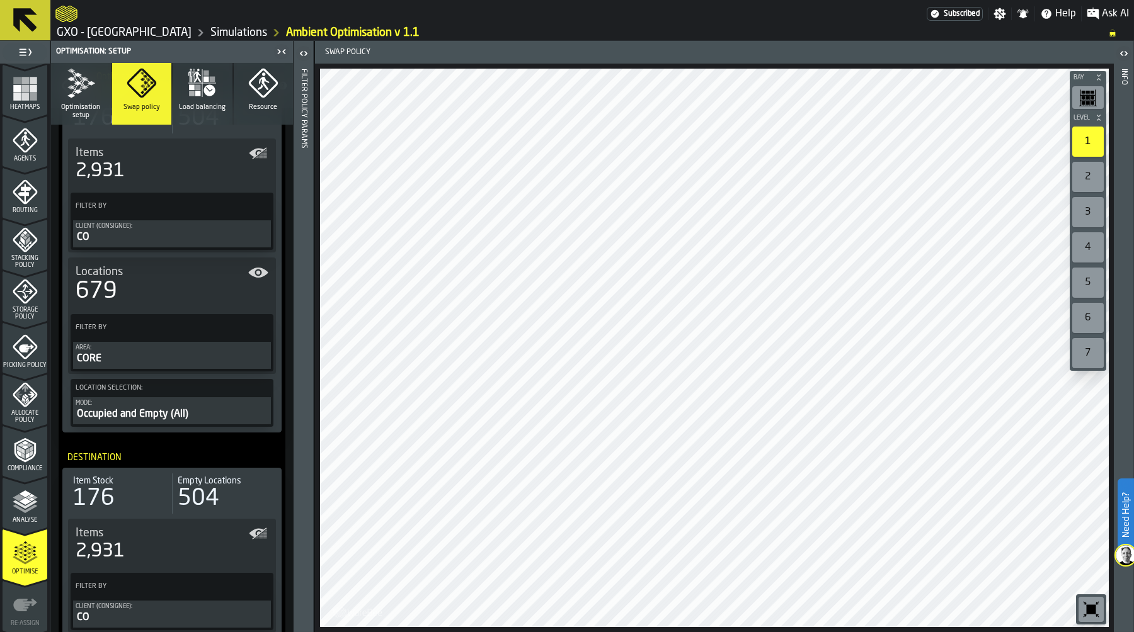
click at [179, 354] on div "CORE" at bounding box center [172, 358] width 193 height 15
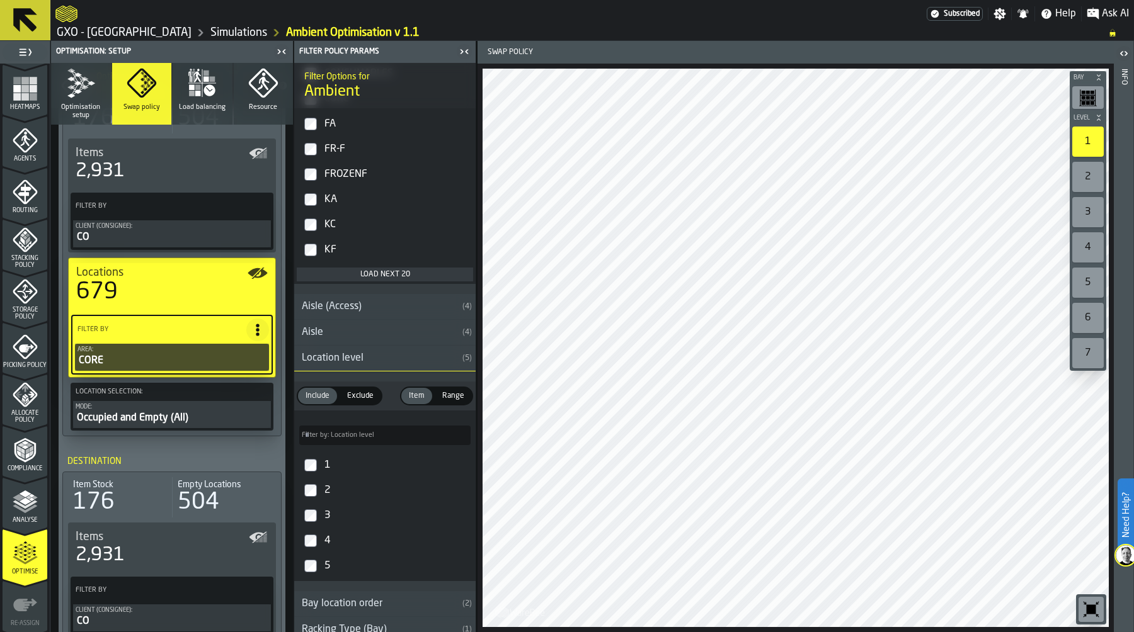
scroll to position [491, 0]
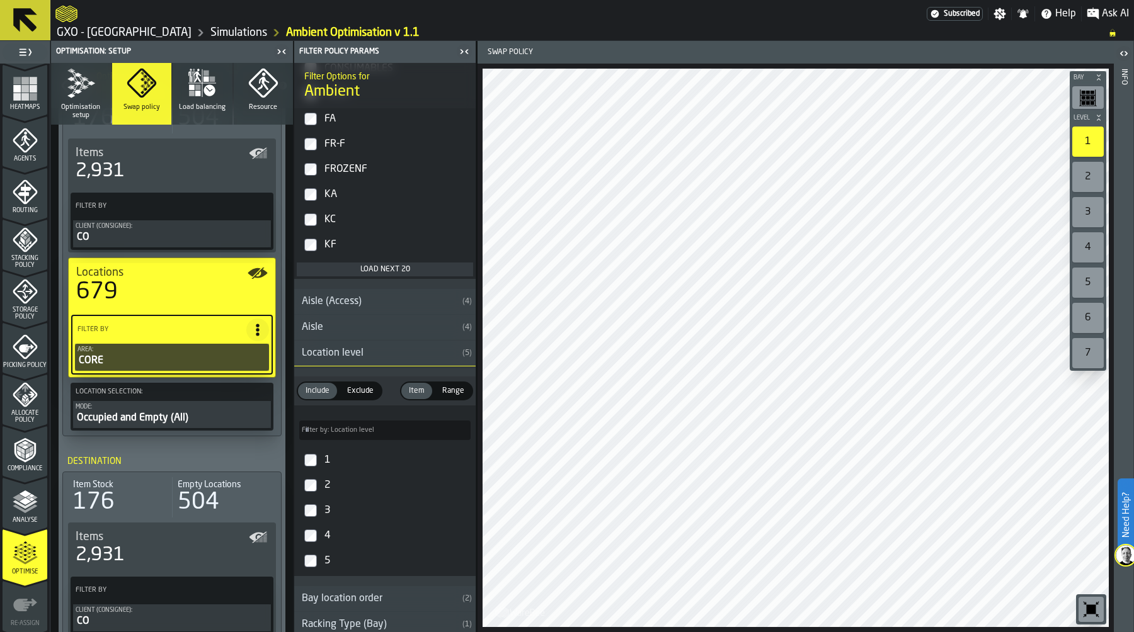
click at [379, 351] on div "Location level" at bounding box center [375, 353] width 163 height 15
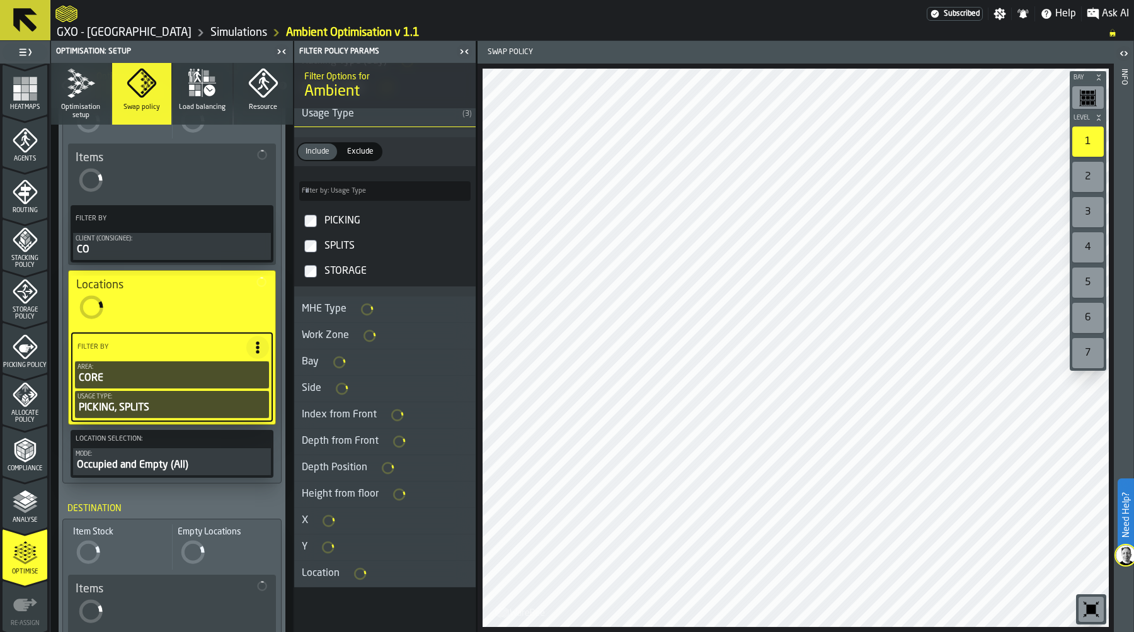
scroll to position [485, 0]
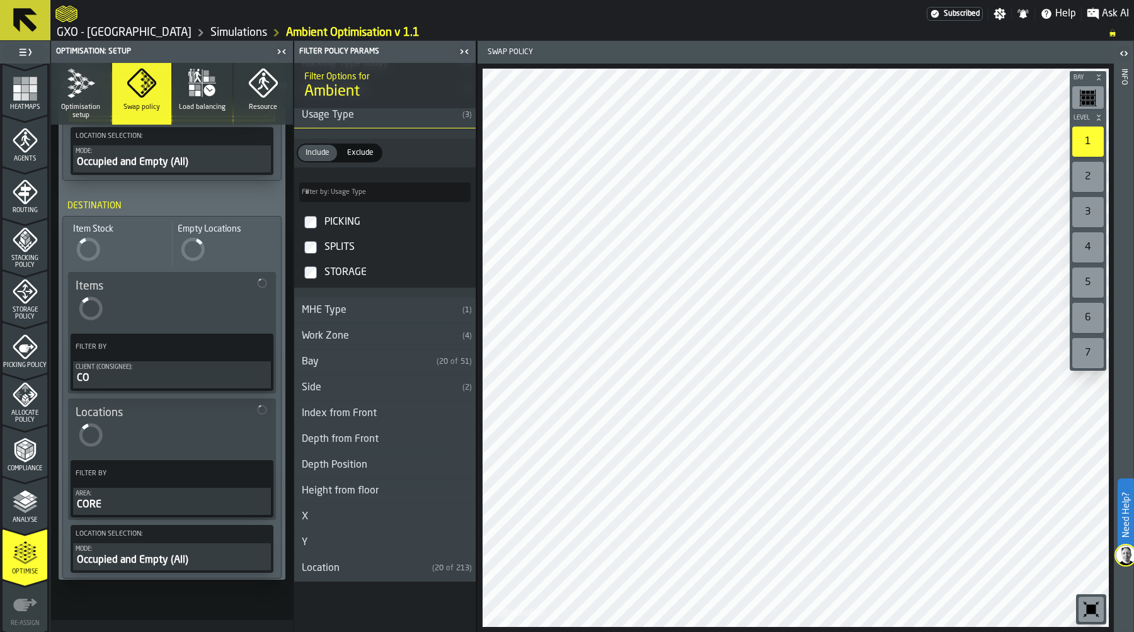
click at [142, 505] on div "CORE" at bounding box center [172, 505] width 193 height 15
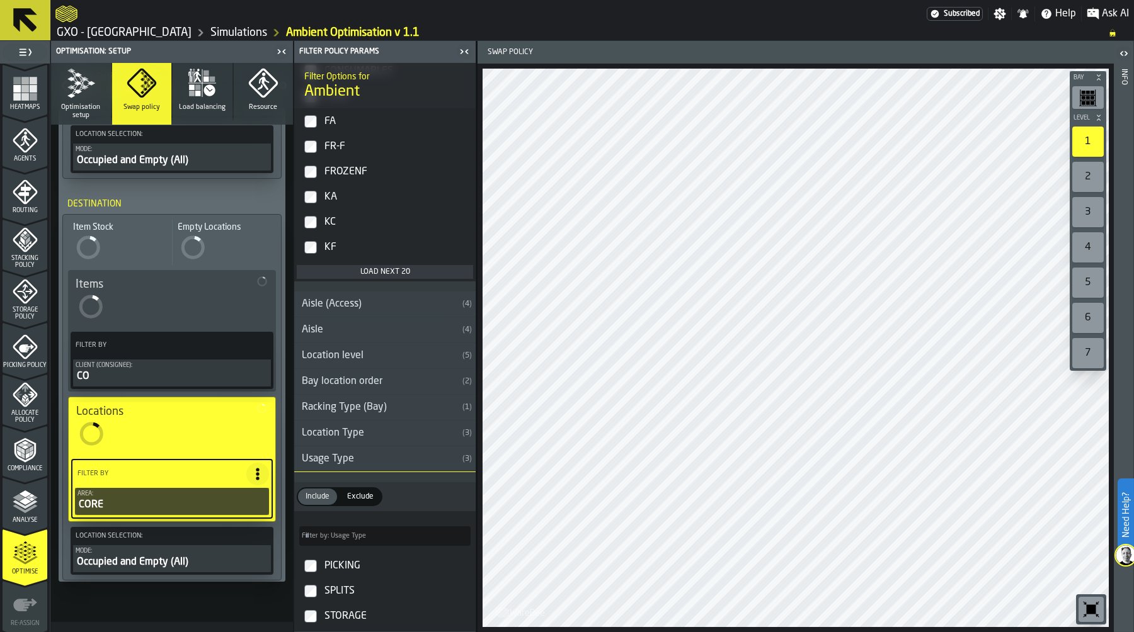
scroll to position [835, 0]
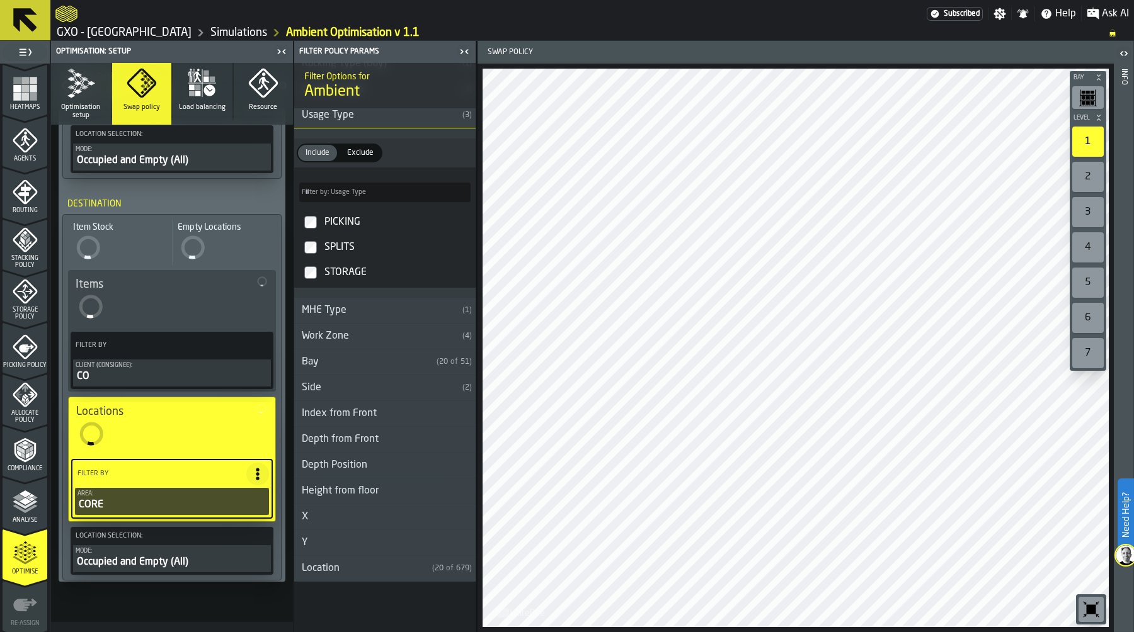
click at [322, 254] on div "SPLITS" at bounding box center [396, 247] width 149 height 20
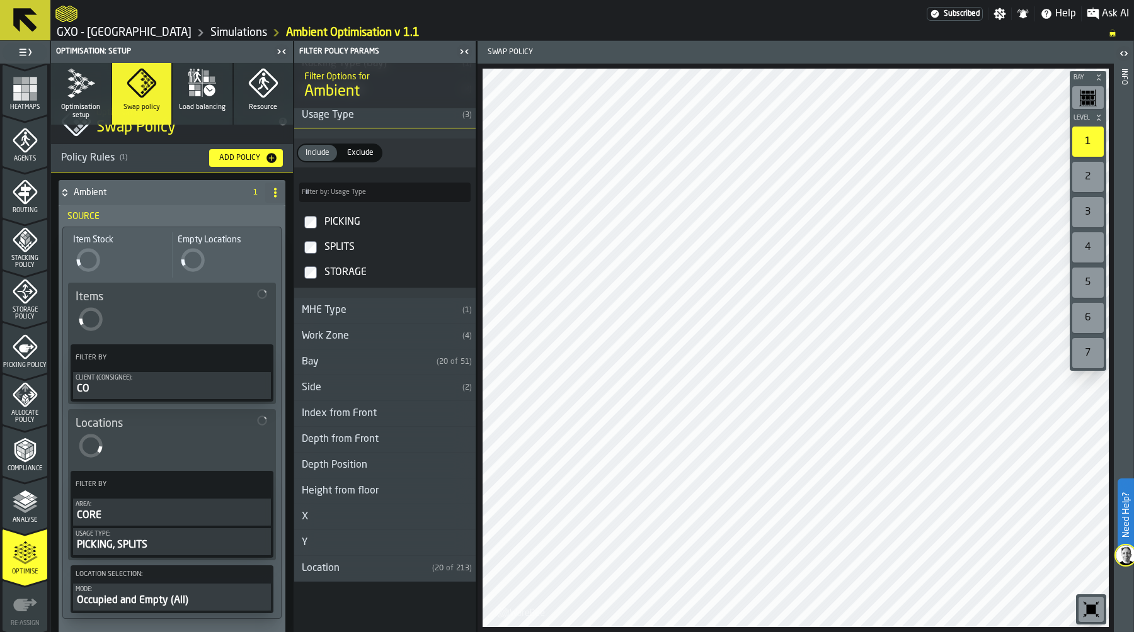
scroll to position [0, 0]
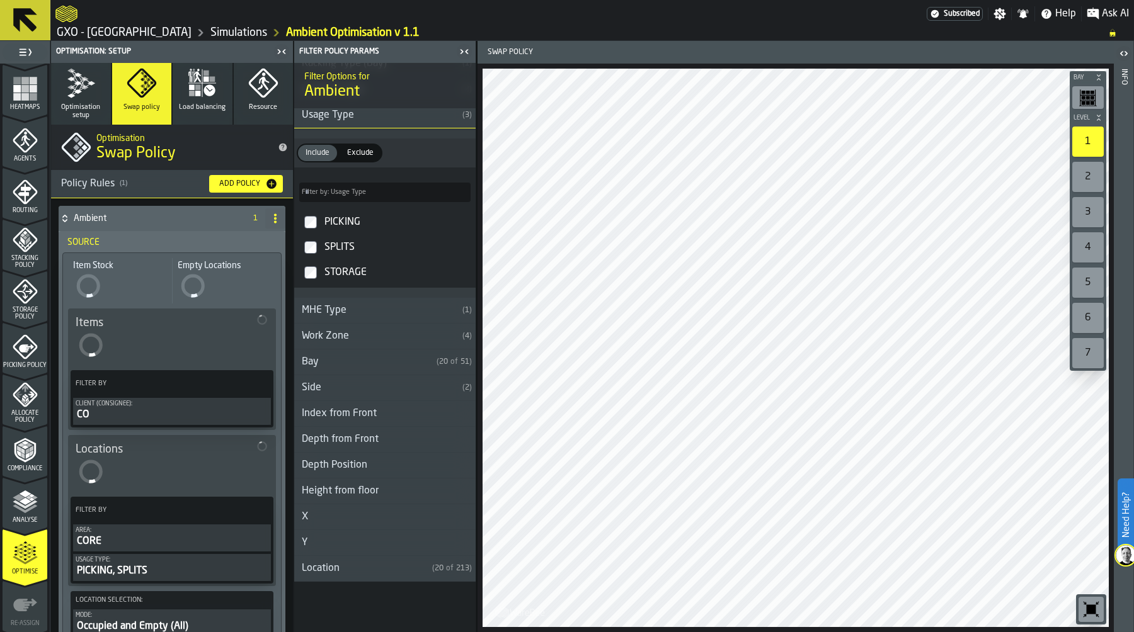
click at [143, 408] on div "CO" at bounding box center [172, 415] width 193 height 15
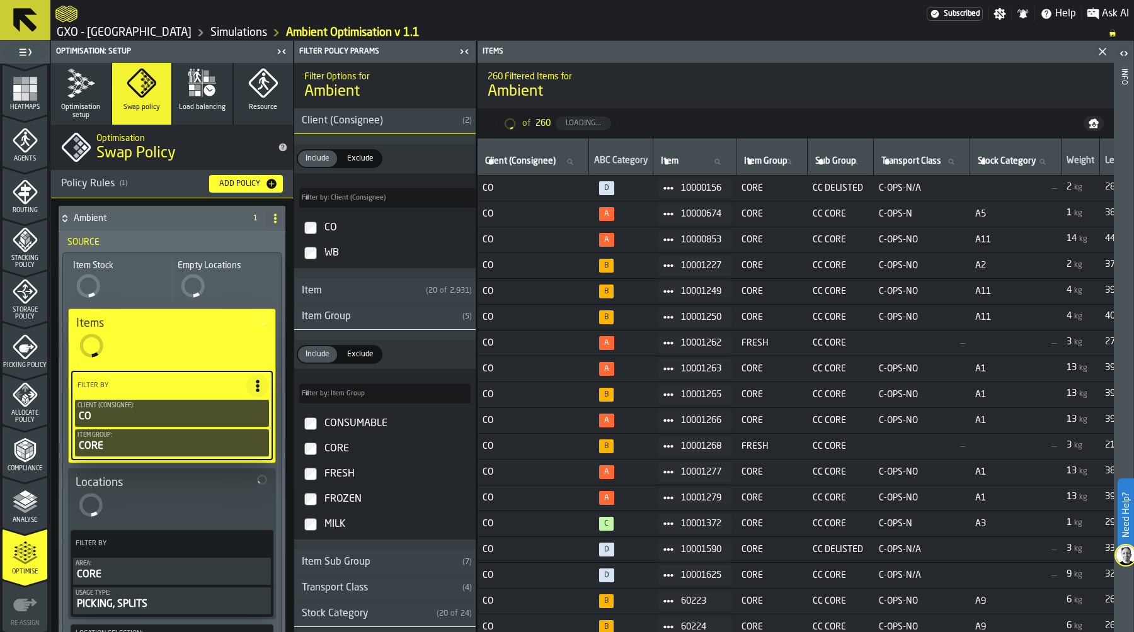
type input "***"
type input "****"
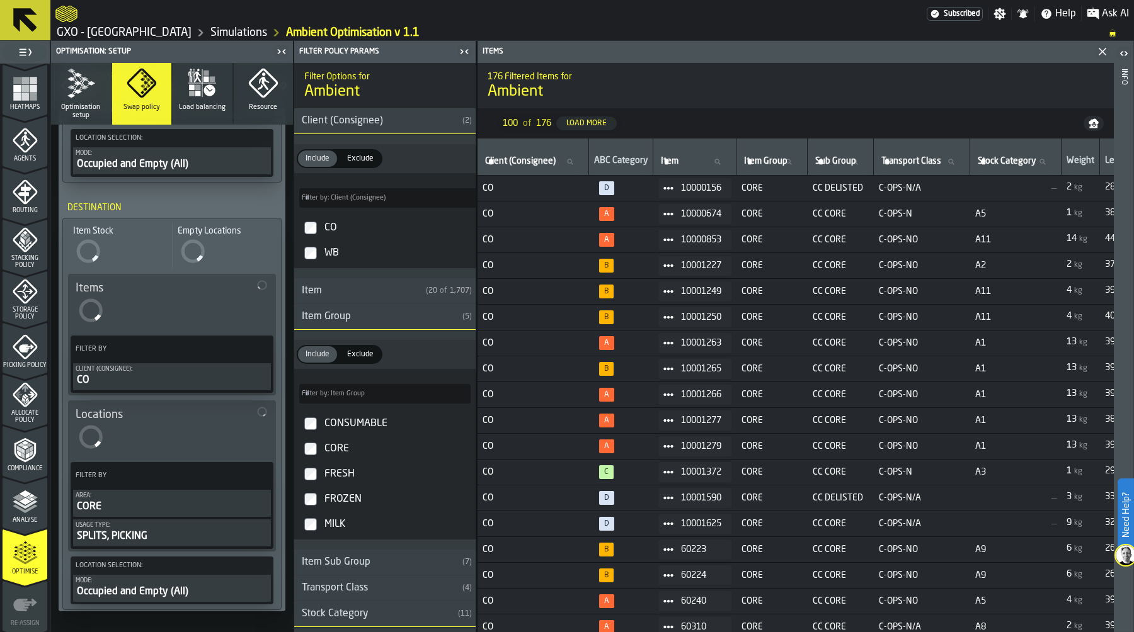
scroll to position [526, 0]
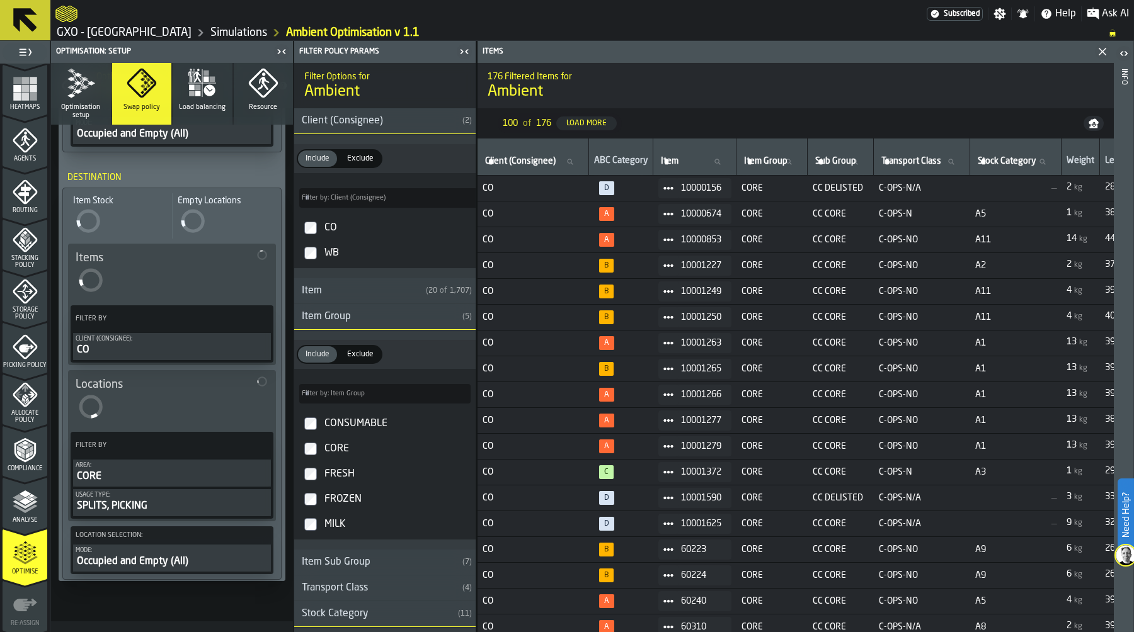
click at [151, 343] on div "Client (Consignee):" at bounding box center [172, 339] width 193 height 7
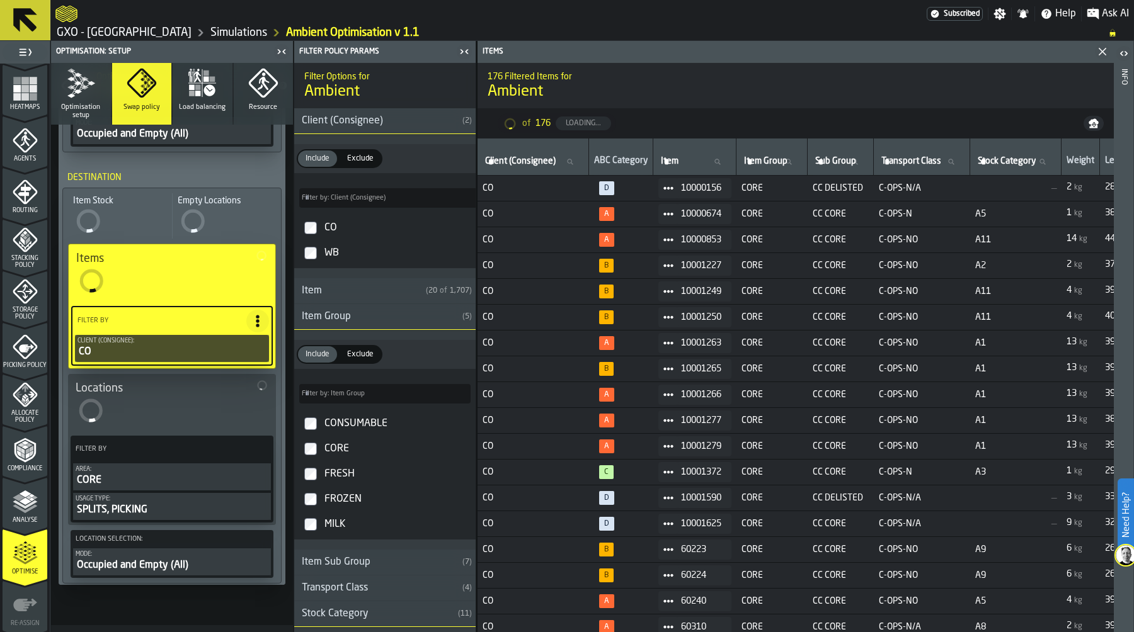
type input "*"
type input "**"
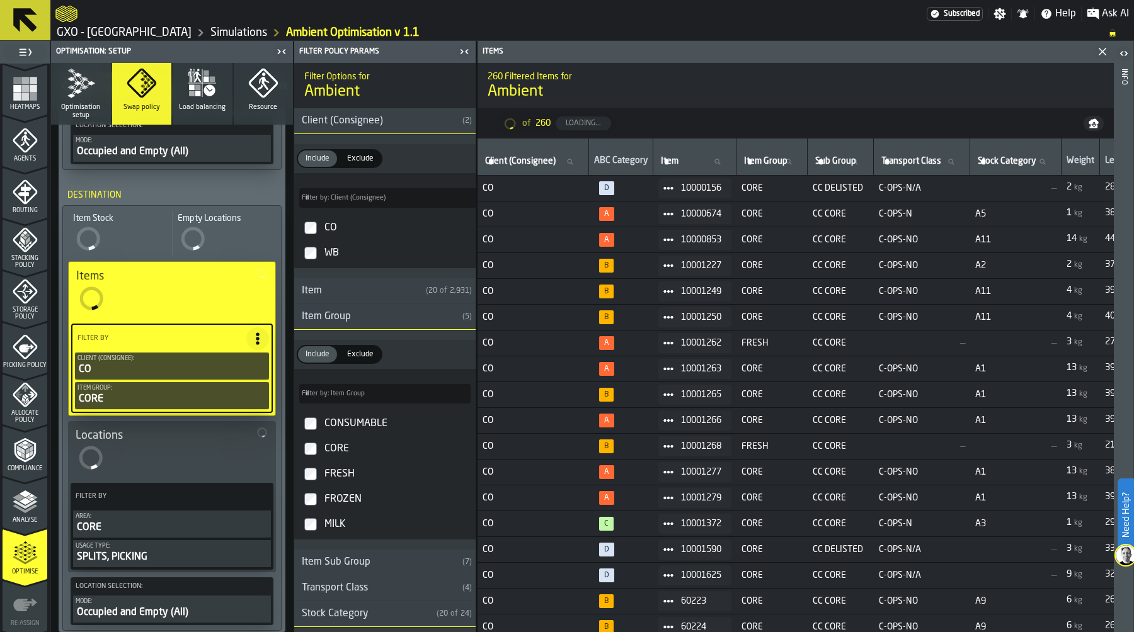
scroll to position [522, 0]
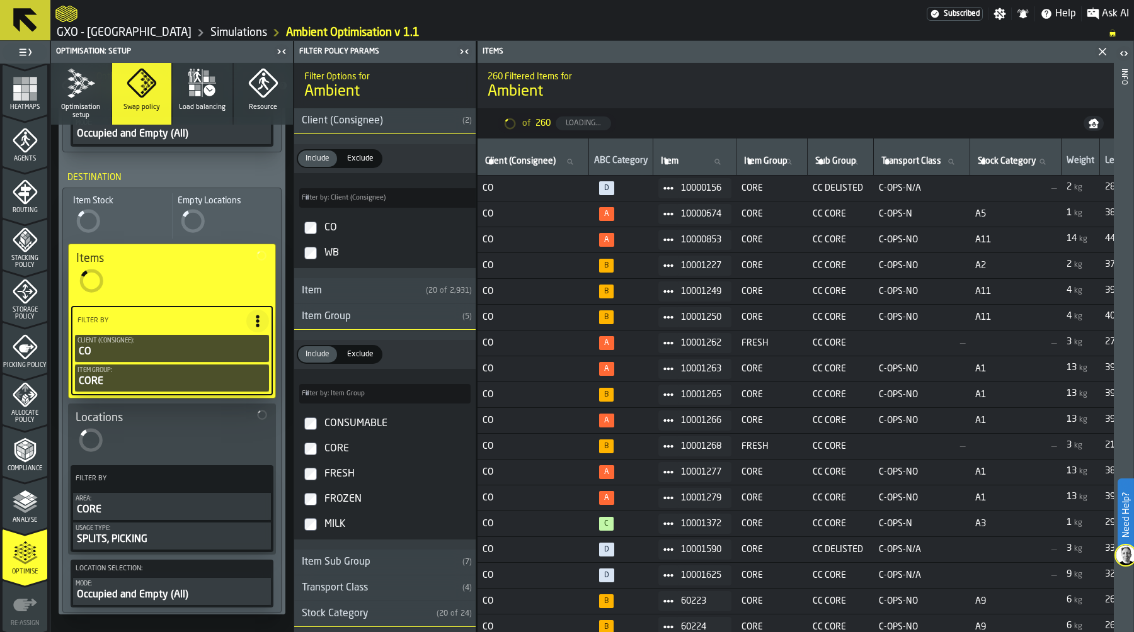
type input "***"
type input "****"
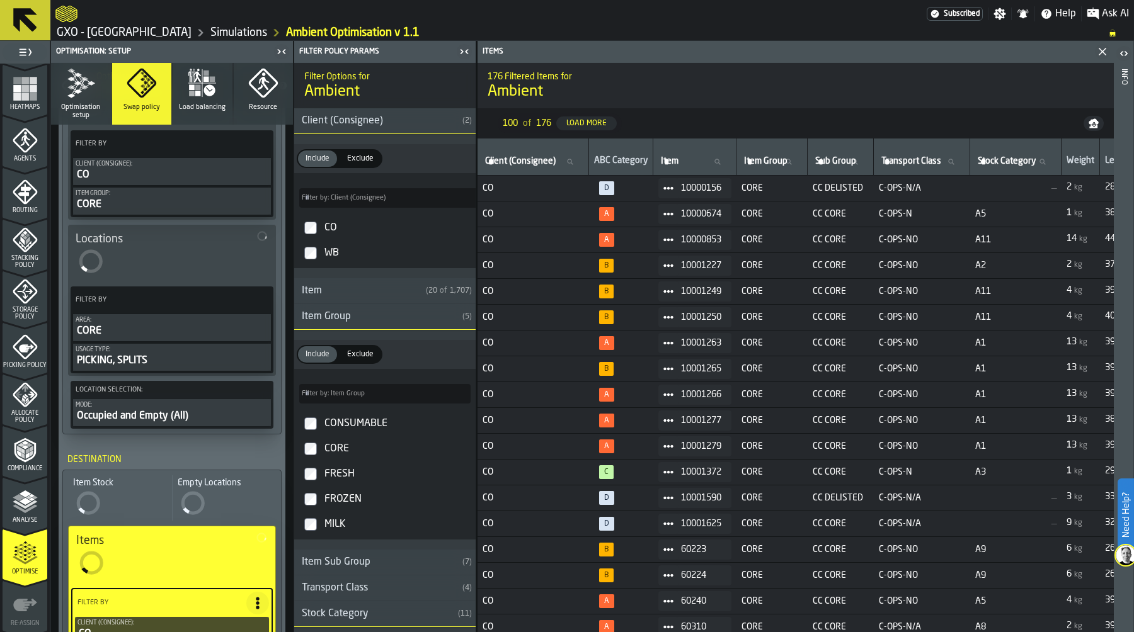
scroll to position [0, 0]
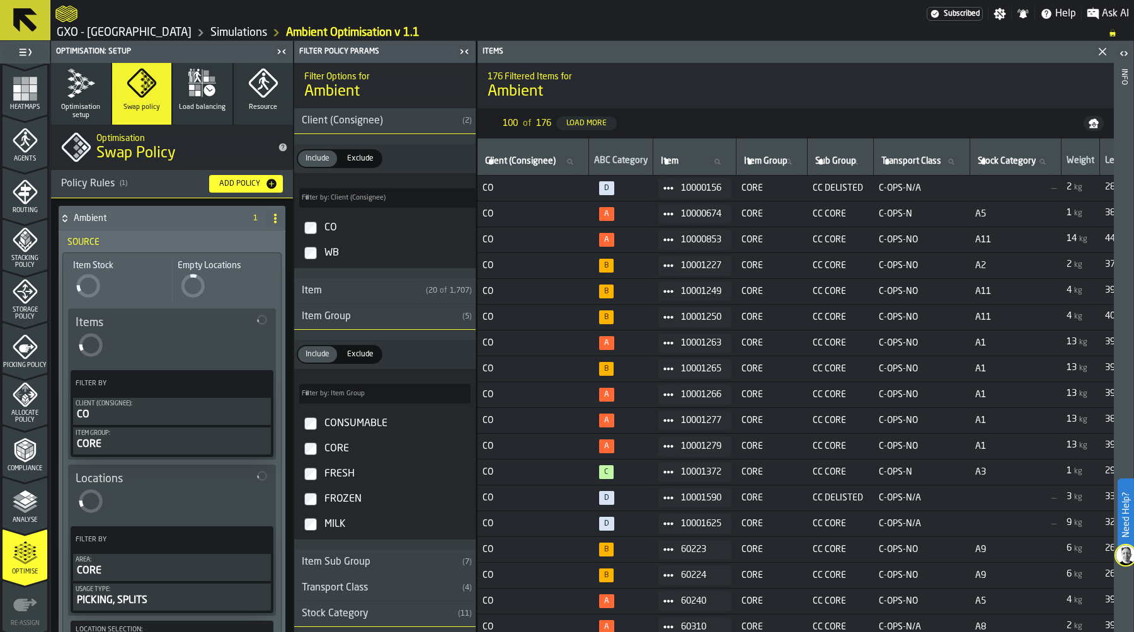
click at [81, 103] on button "Optimisation setup" at bounding box center [81, 94] width 60 height 62
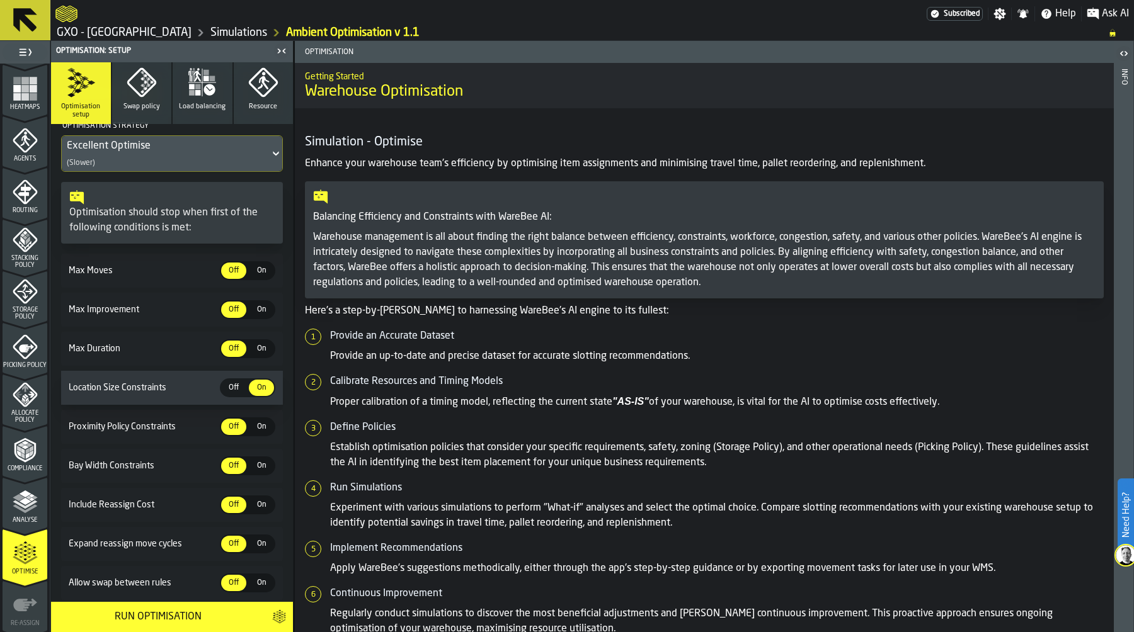
scroll to position [127, 0]
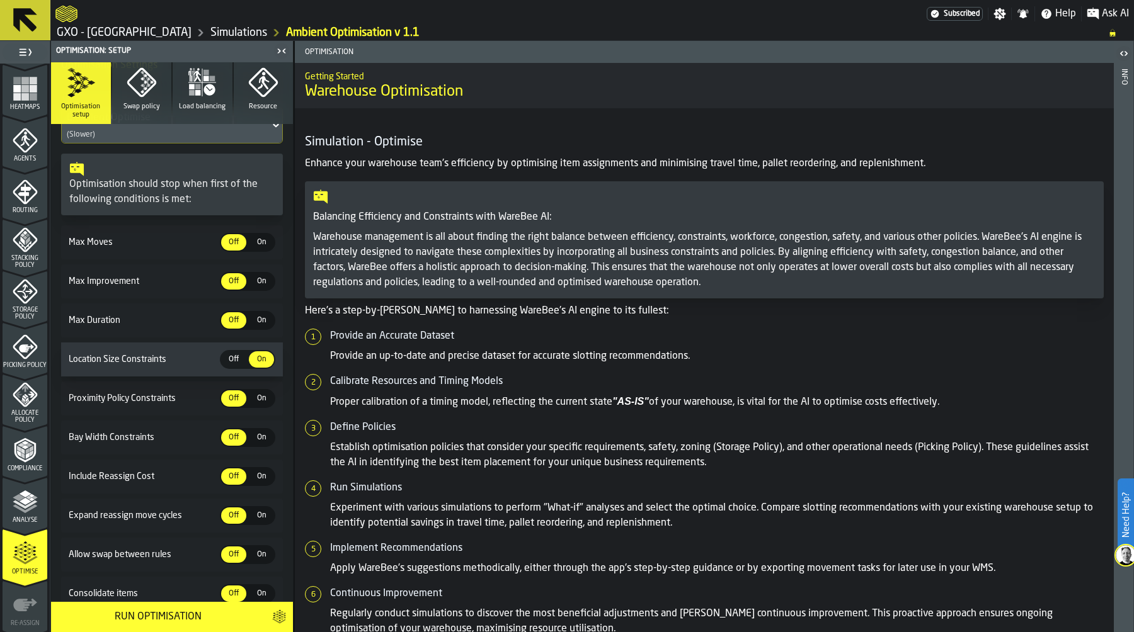
click at [256, 404] on span "On" at bounding box center [261, 398] width 20 height 11
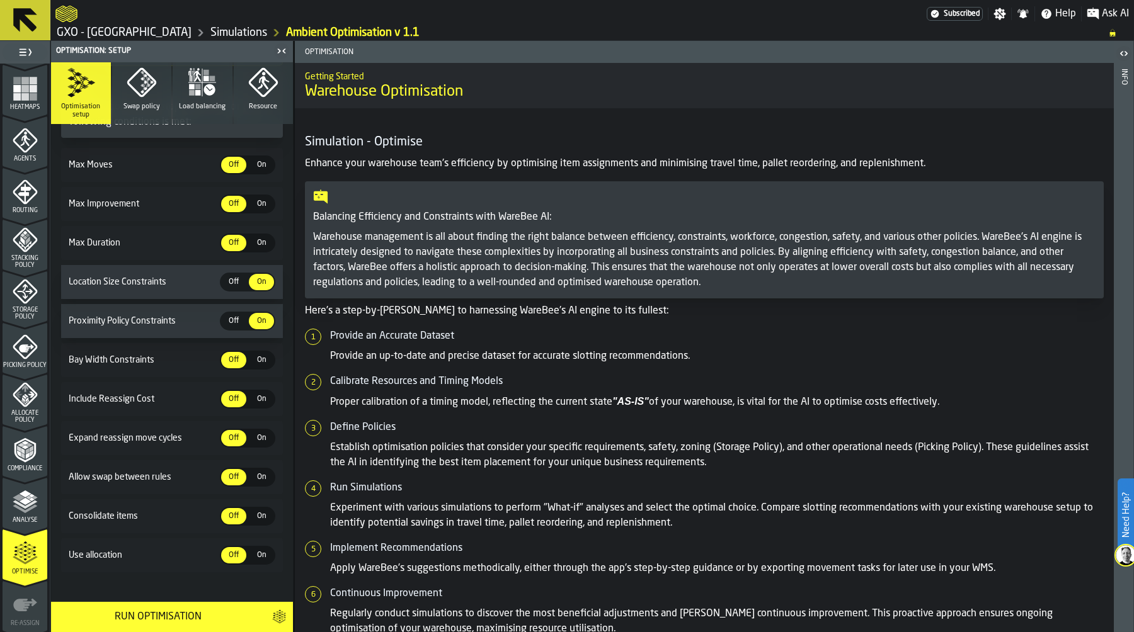
scroll to position [218, 0]
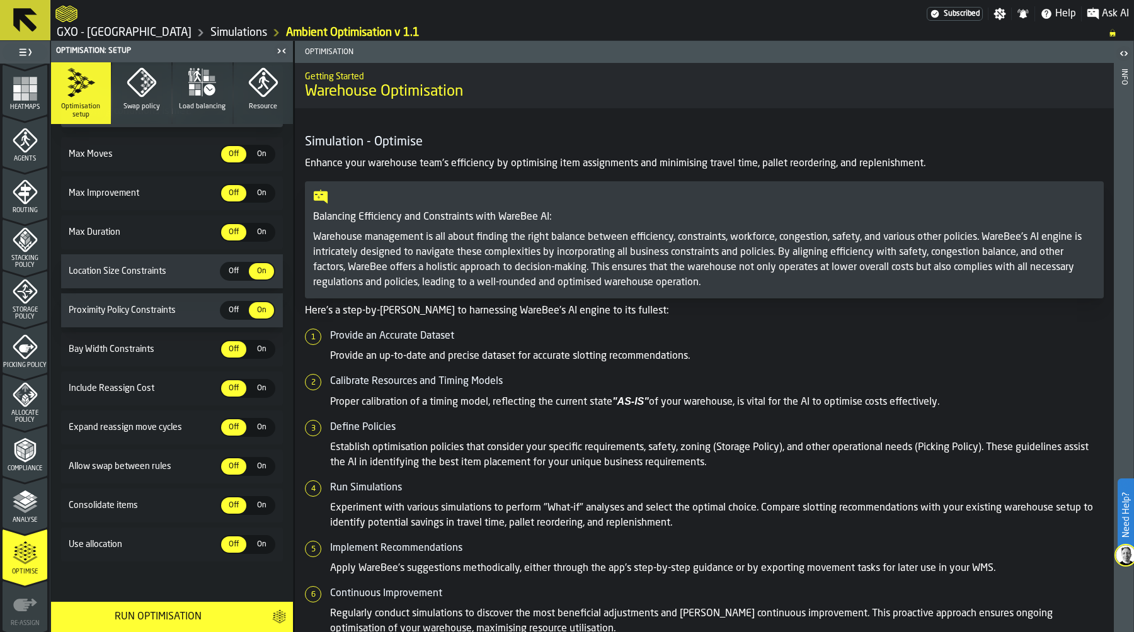
click at [254, 546] on span "On" at bounding box center [261, 544] width 20 height 11
click at [152, 614] on div "Run Optimisation" at bounding box center [158, 617] width 198 height 15
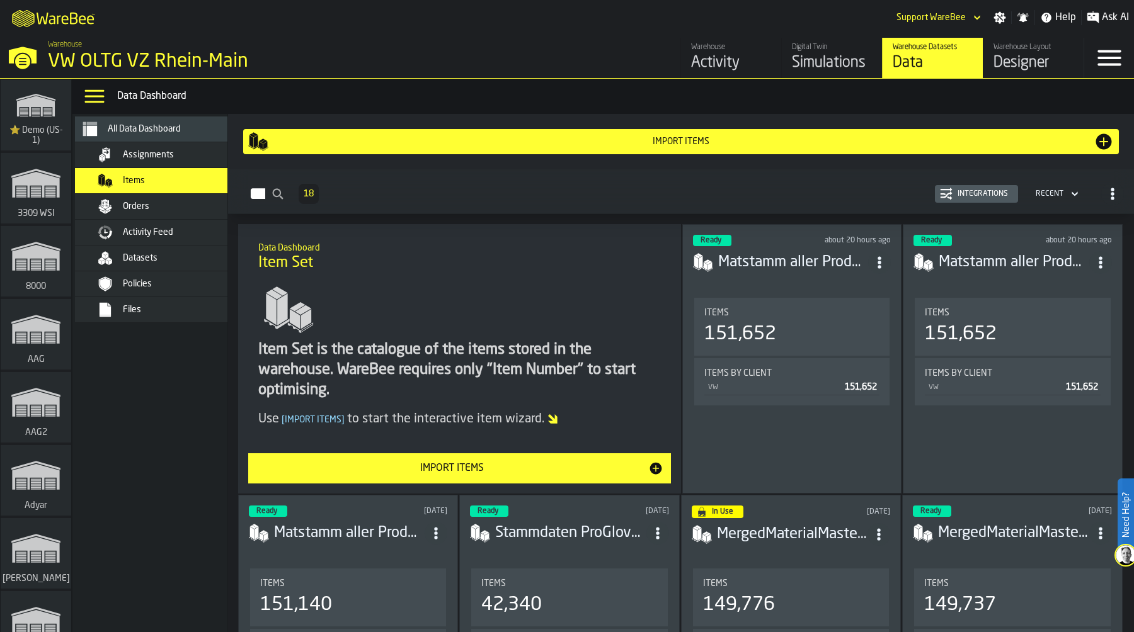
click at [530, 465] on div "Import Items" at bounding box center [452, 468] width 392 height 15
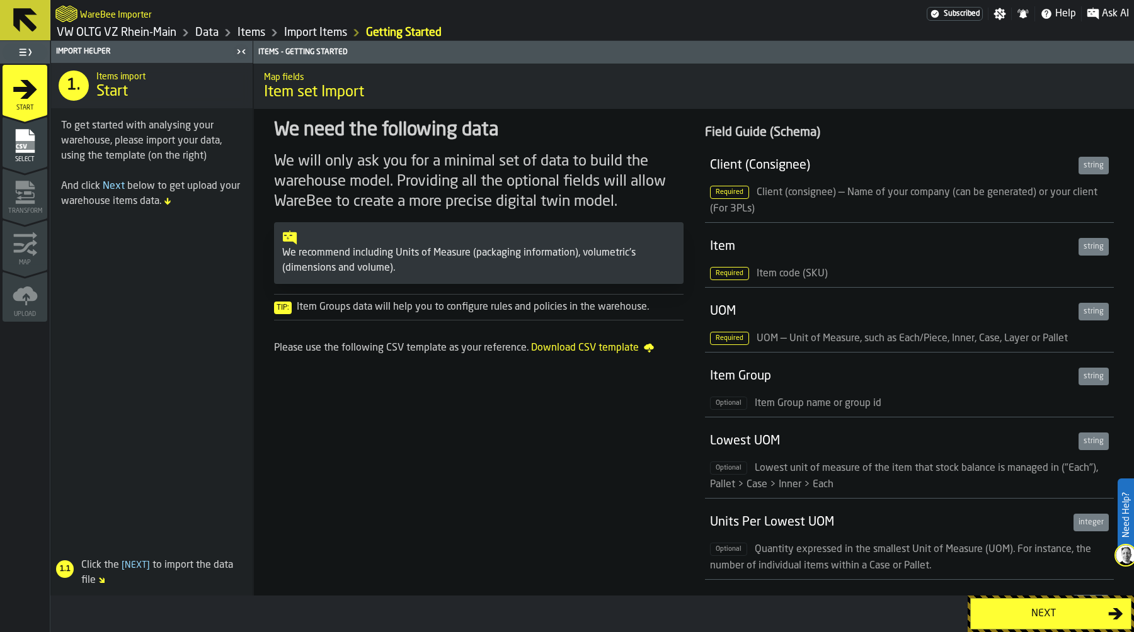
click at [1055, 609] on div "Next" at bounding box center [1043, 614] width 130 height 15
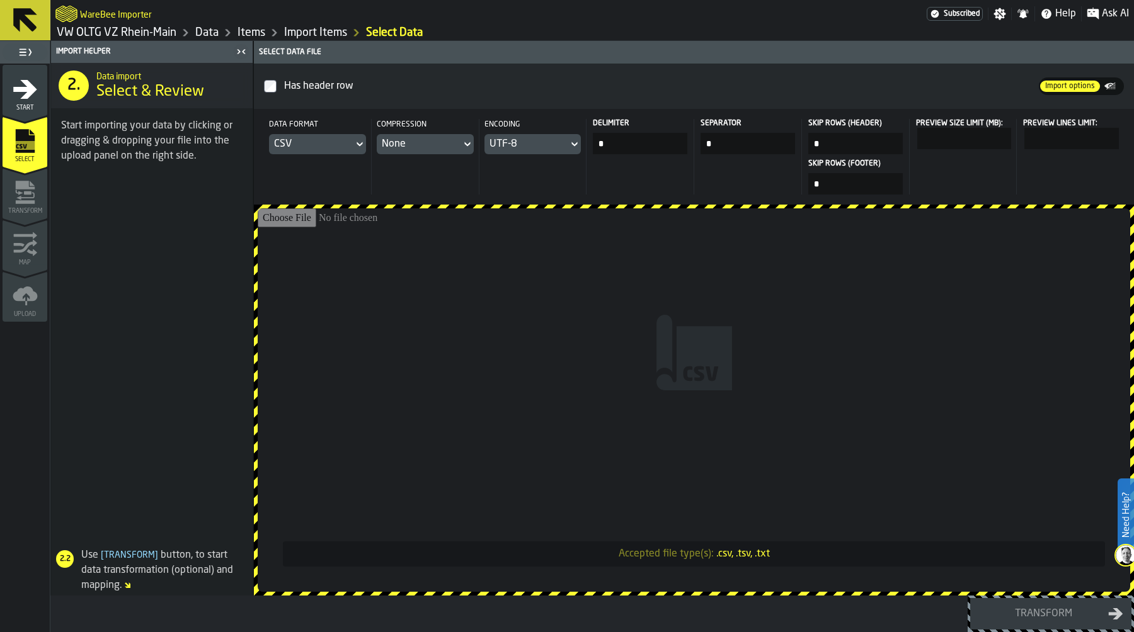
click at [559, 268] on input "Accepted file type(s): .csv, .tsv, .txt" at bounding box center [694, 400] width 872 height 384
type input "**********"
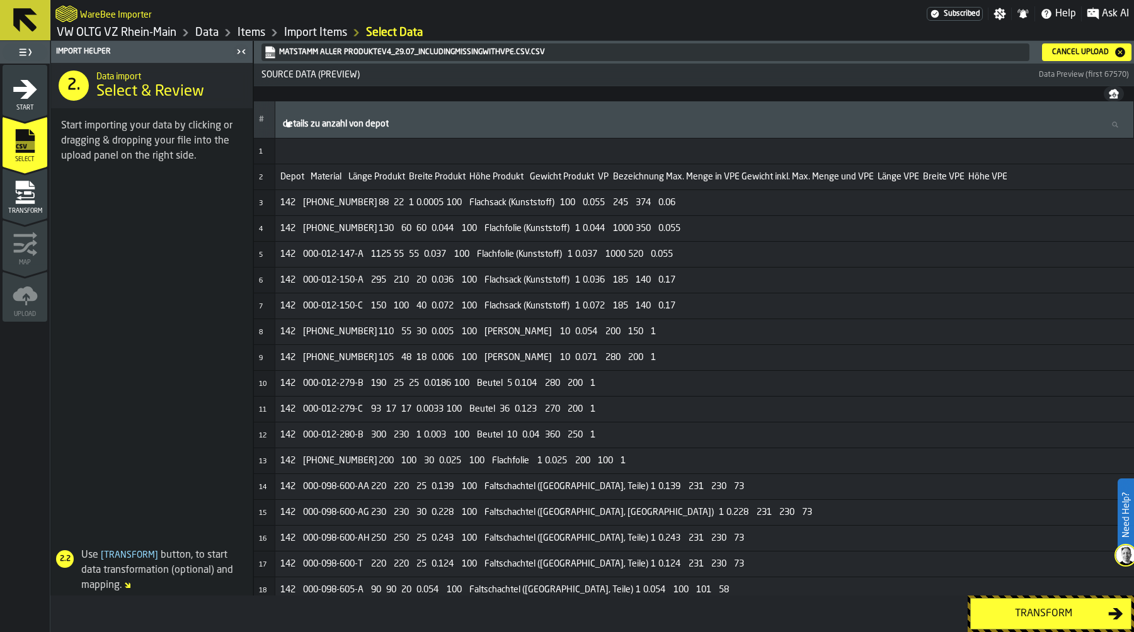
click at [1090, 50] on div "Cancel Upload" at bounding box center [1080, 52] width 67 height 9
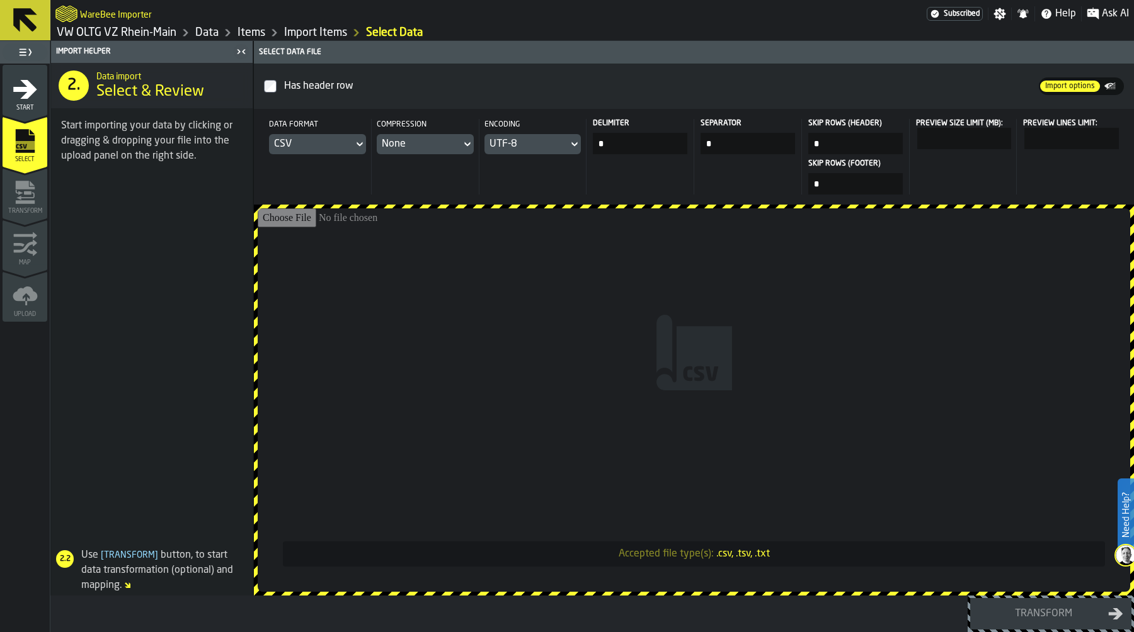
drag, startPoint x: 627, startPoint y: 143, endPoint x: 559, endPoint y: 143, distance: 67.4
click at [559, 143] on header "Data format CSV Compression None Encoding UTF-8 Delimiter * Separator * Skip Ro…" at bounding box center [694, 157] width 880 height 96
type input "***"
click at [663, 284] on input "Accepted file type(s): .csv, .tsv, .txt" at bounding box center [694, 400] width 872 height 384
type input "**********"
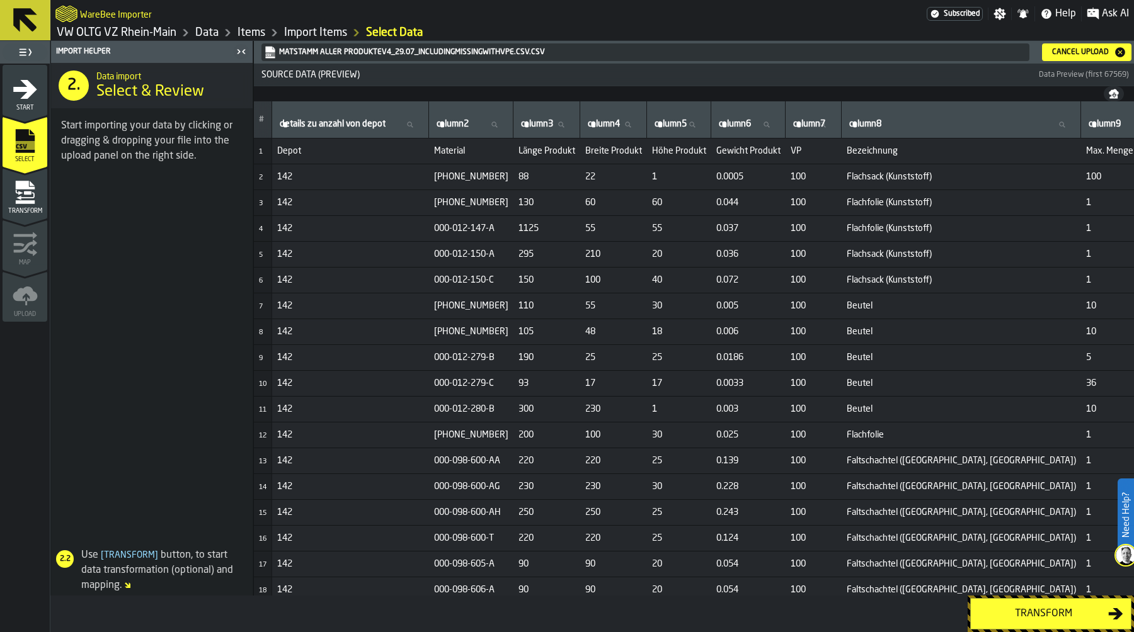
click at [1102, 50] on div "Cancel Upload" at bounding box center [1080, 52] width 67 height 9
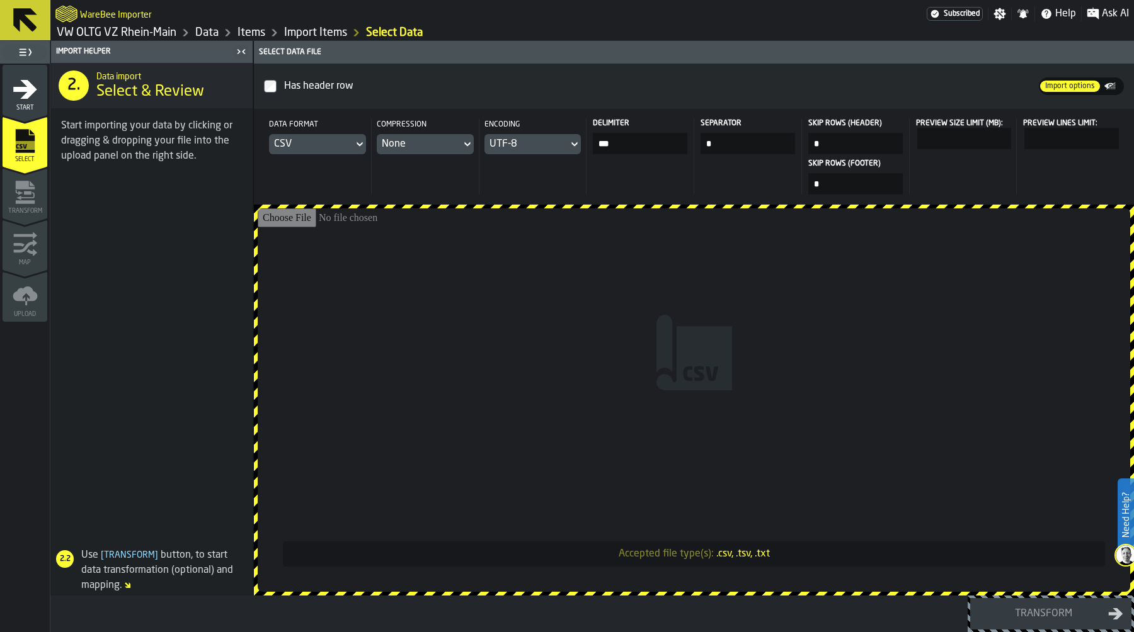
click at [643, 300] on input "Accepted file type(s): .csv, .tsv, .txt" at bounding box center [694, 400] width 872 height 384
type input "**********"
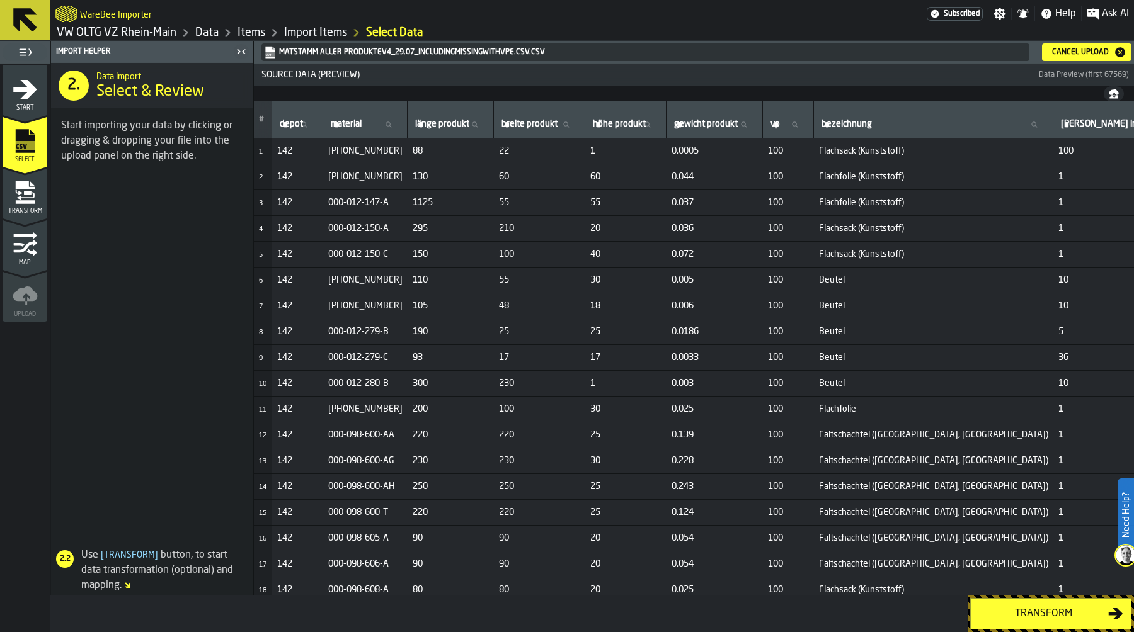
click at [1040, 626] on button "Transform" at bounding box center [1050, 613] width 161 height 31
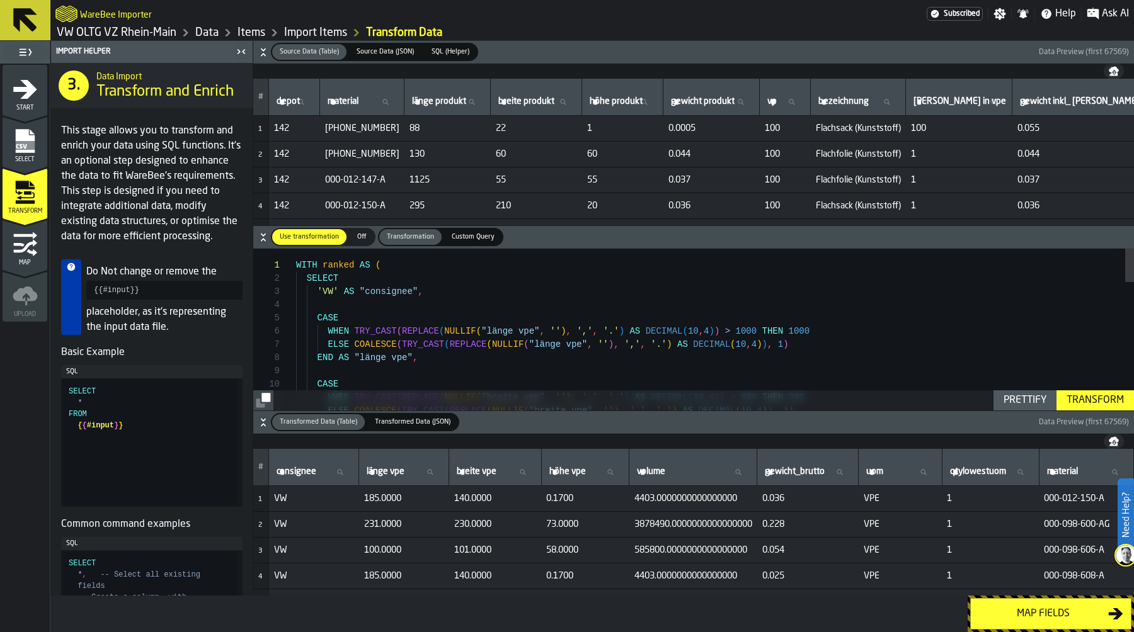
click at [396, 310] on div "WITH ranked AS ( SELECT 'VW' AS "consignee" , CASE WHEN TRY_CAST ( REPLACE ( NU…" at bounding box center [715, 639] width 838 height 781
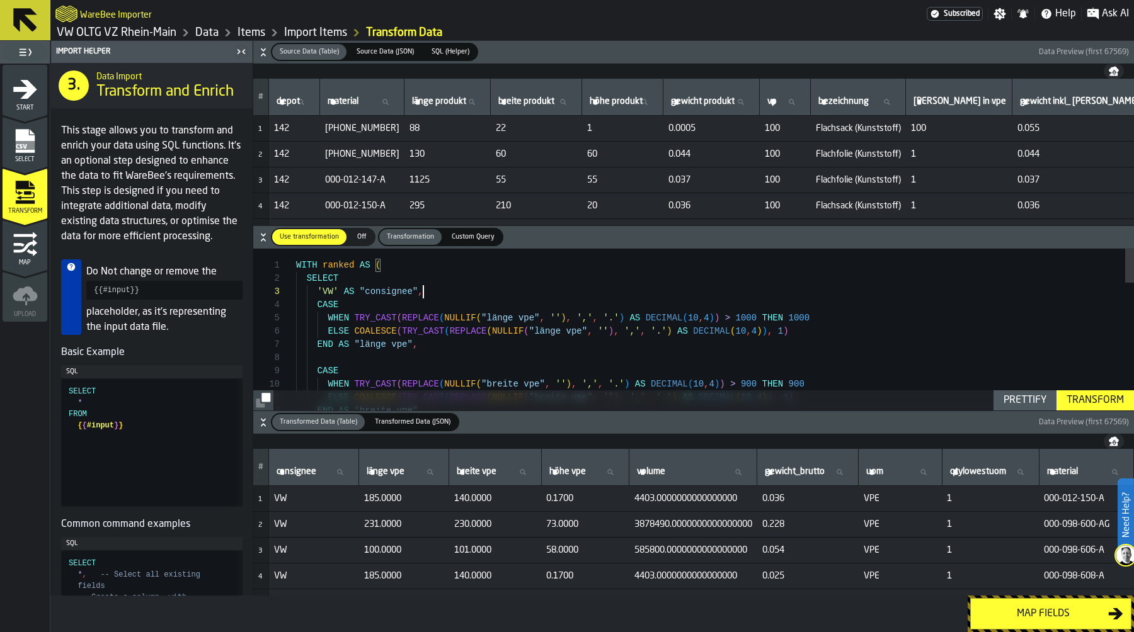
scroll to position [26, 0]
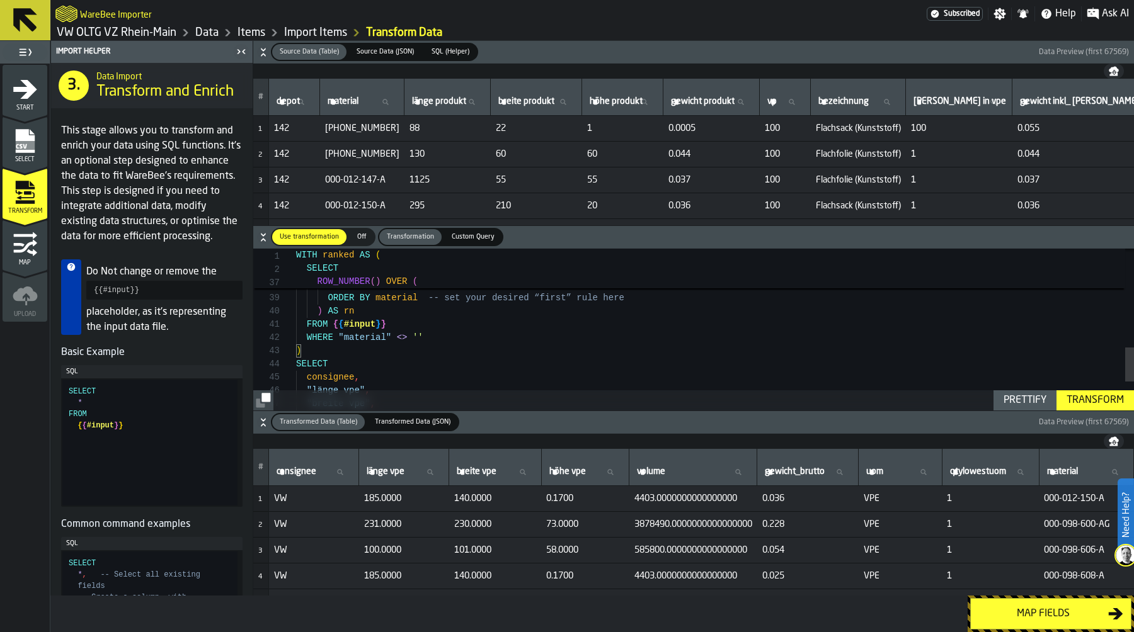
click at [238, 49] on icon "button-toggle-Close me" at bounding box center [238, 51] width 3 height 4
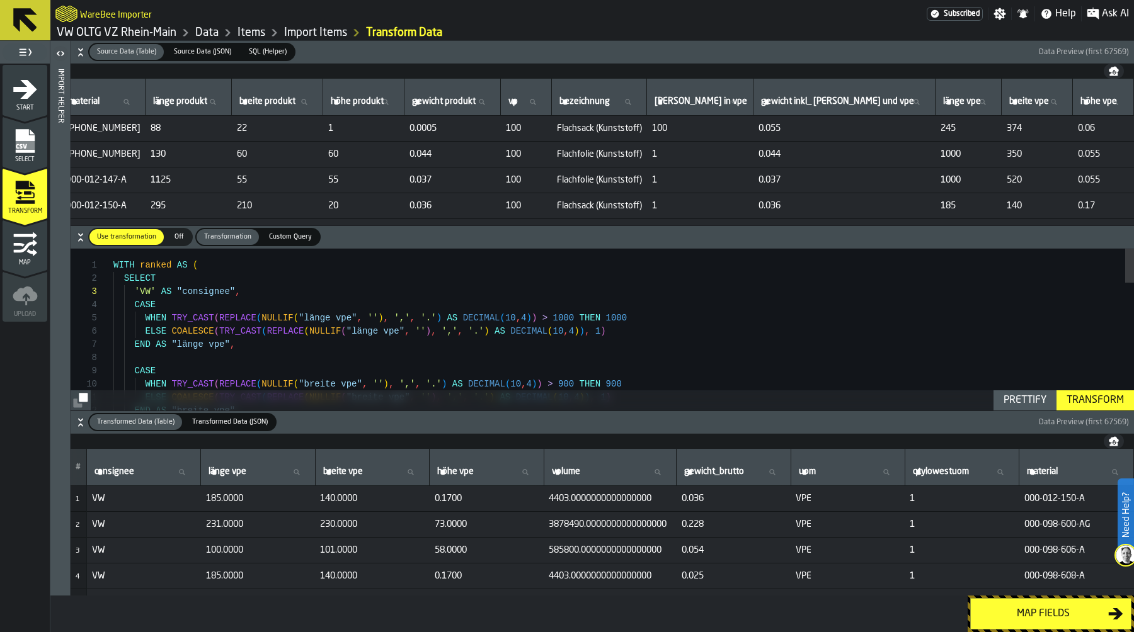
scroll to position [0, 117]
drag, startPoint x: 627, startPoint y: 156, endPoint x: 620, endPoint y: 156, distance: 6.9
click at [647, 156] on td "1" at bounding box center [700, 155] width 106 height 26
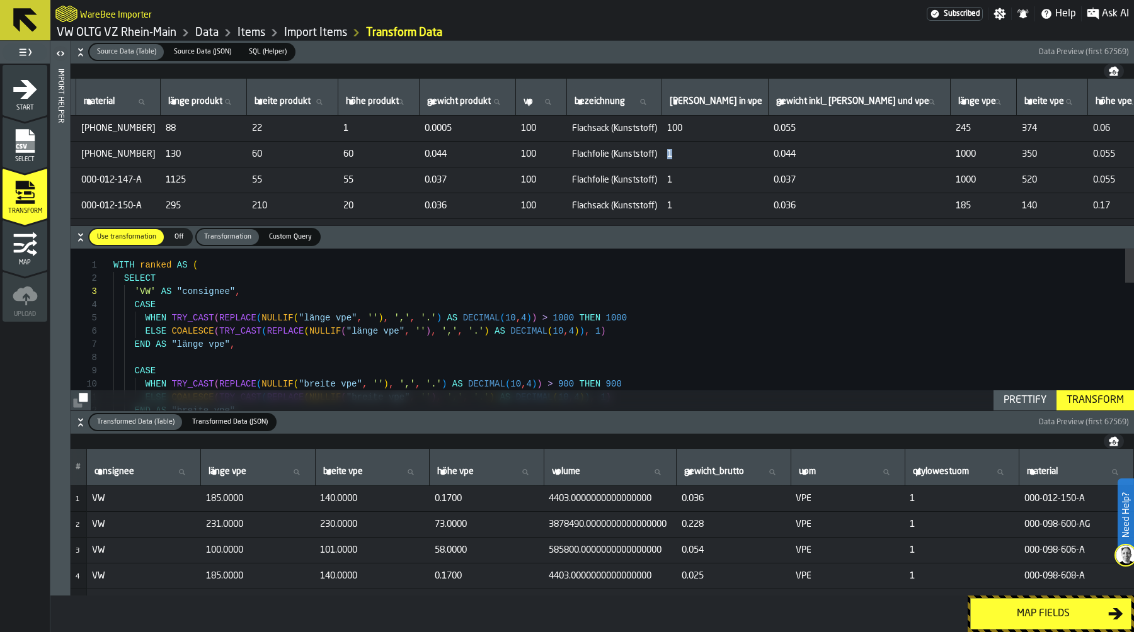
scroll to position [0, 0]
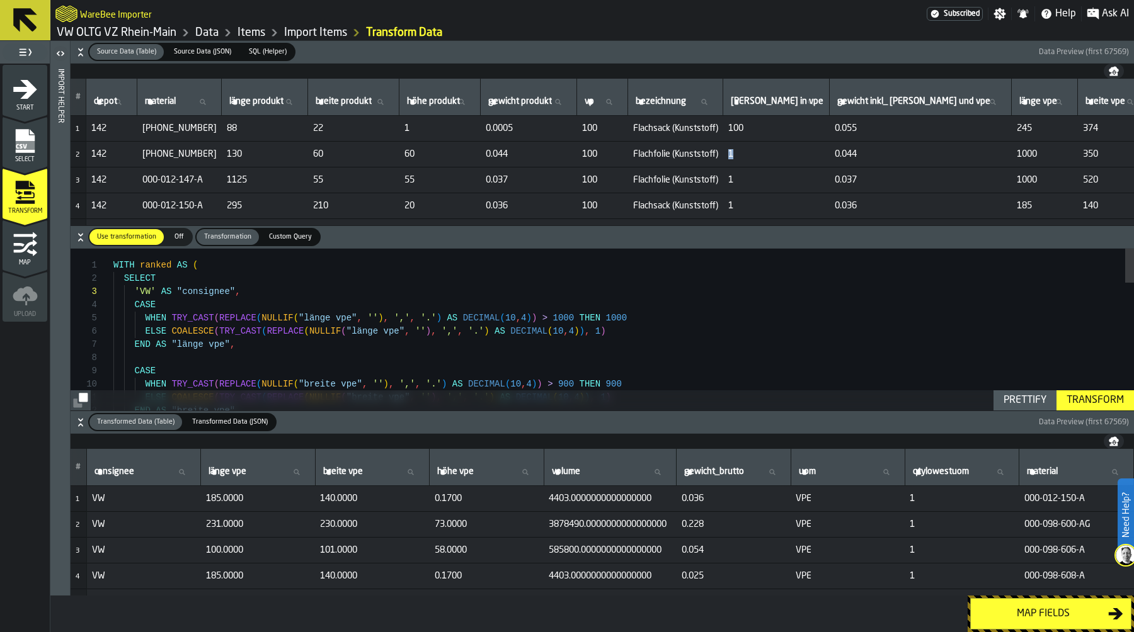
click at [750, 157] on span "1" at bounding box center [776, 154] width 96 height 10
drag, startPoint x: 757, startPoint y: 156, endPoint x: 736, endPoint y: 156, distance: 20.8
click at [736, 156] on td "1" at bounding box center [776, 155] width 106 height 26
drag, startPoint x: 166, startPoint y: 276, endPoint x: 83, endPoint y: 263, distance: 84.2
click at [113, 263] on div "END AS "breite vpe" , ELSE COALESCE ( TRY_CAST ( REPLACE ( NULLIF ( "breite vpe…" at bounding box center [623, 633] width 1020 height 768
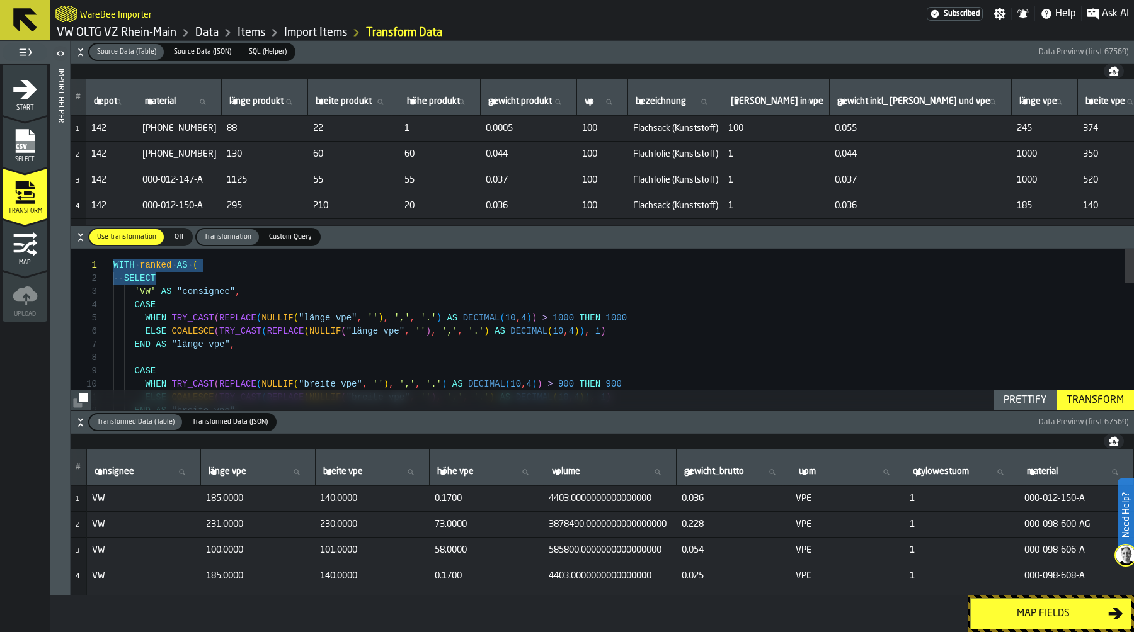
click at [202, 268] on div "END AS "breite vpe" , ELSE COALESCE ( TRY_CAST ( REPLACE ( NULLIF ( "breite vpe…" at bounding box center [623, 633] width 1020 height 768
click at [113, 263] on div "END AS "breite vpe" , ELSE COALESCE ( TRY_CAST ( REPLACE ( NULLIF ( "breite vpe…" at bounding box center [623, 633] width 1020 height 768
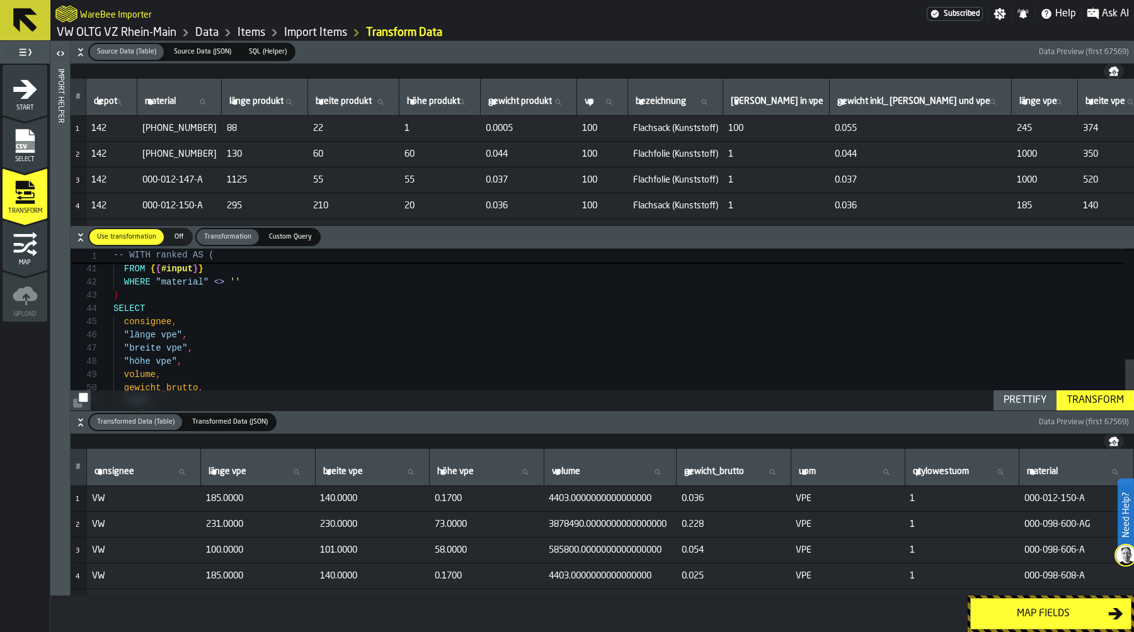
scroll to position [26, 0]
drag, startPoint x: 113, startPoint y: 300, endPoint x: 275, endPoint y: 401, distance: 190.1
click at [275, 401] on div "ORDER BY material -- set your desired “first” rule here ) AS rn FROM { { #input…" at bounding box center [623, 108] width 1020 height 768
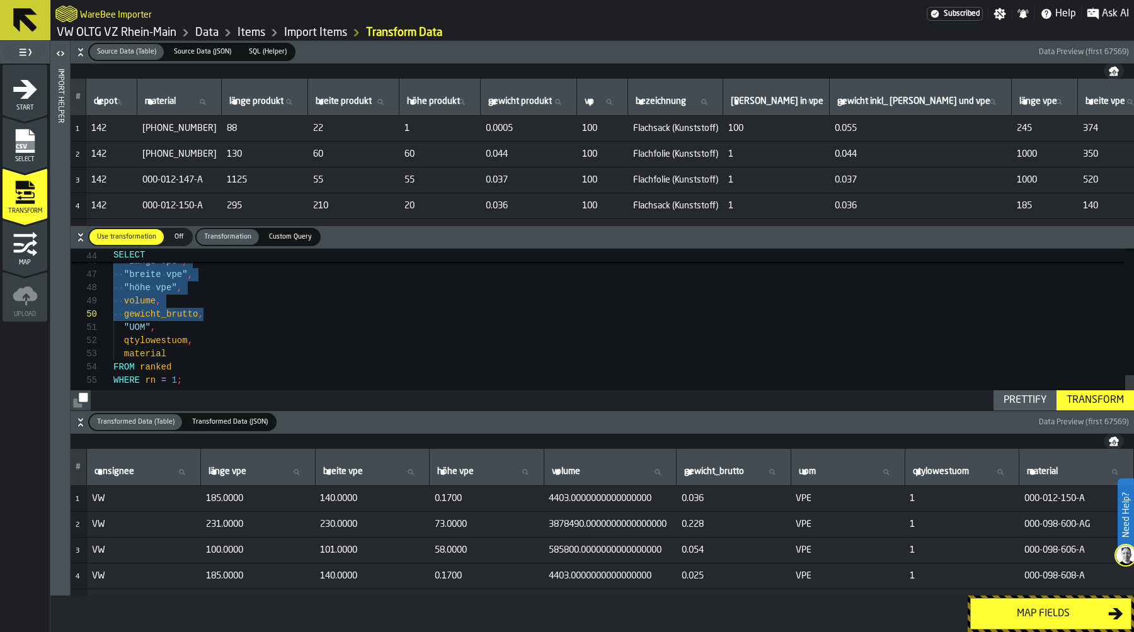
click at [185, 385] on div ""länge vpe" , "breite vpe" , "höhe vpe" , volume , gewicht_brutto , "UOM" , qty…" at bounding box center [623, 34] width 1020 height 768
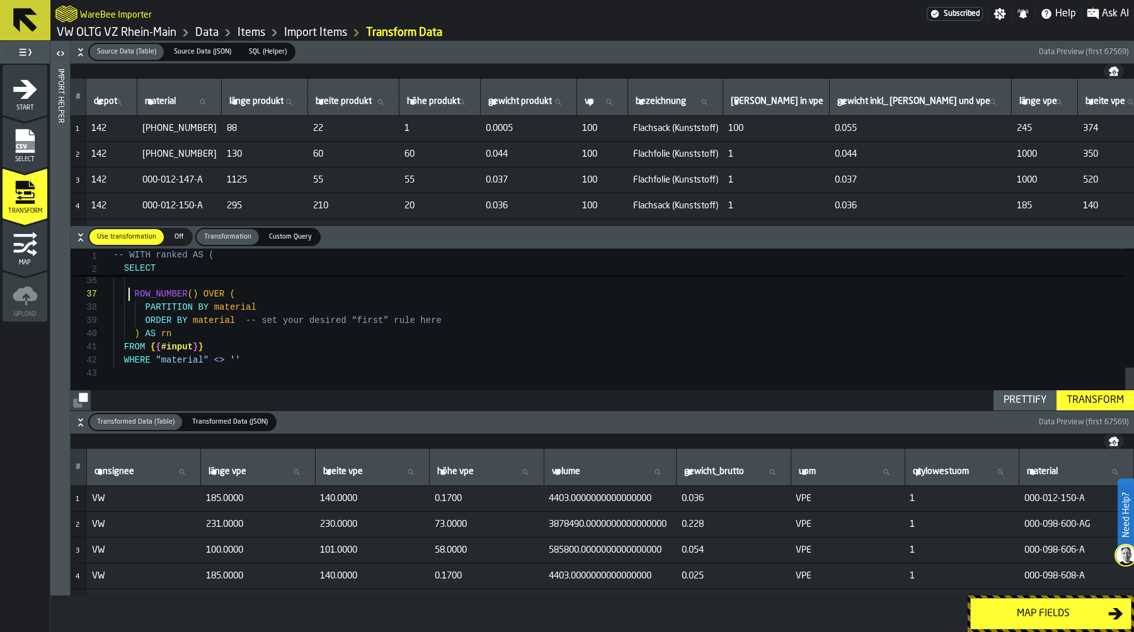
scroll to position [79, 0]
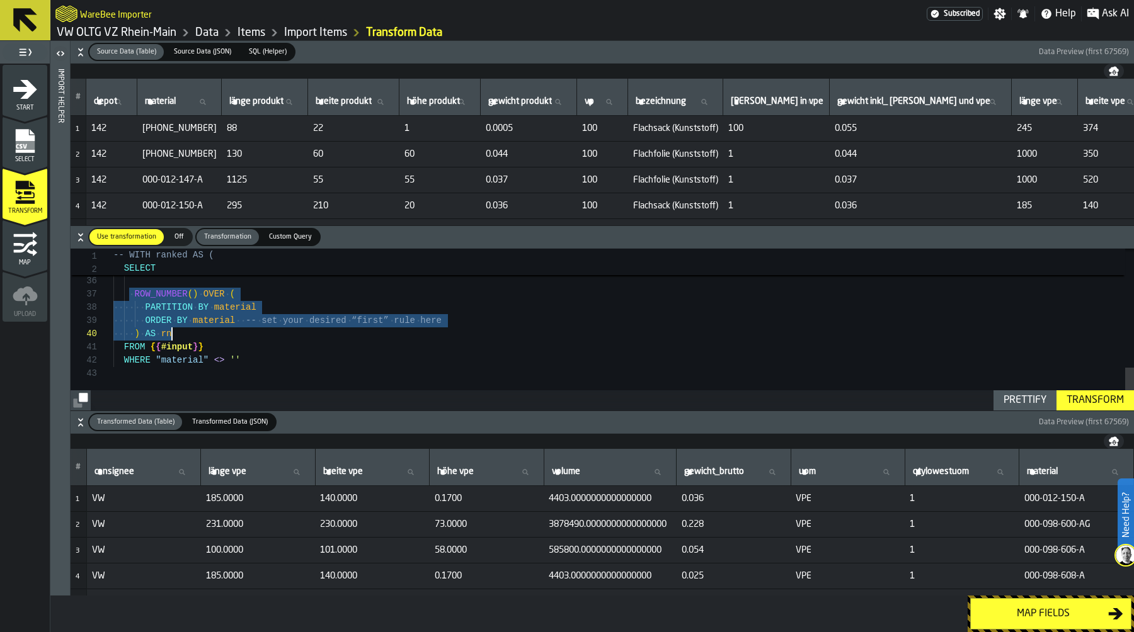
drag, startPoint x: 132, startPoint y: 295, endPoint x: 235, endPoint y: 331, distance: 109.6
click at [235, 331] on div "1 AS qtylowestuom , material , ROW_NUMBER ( ) OVER ( PARTITION BY material ORDE…" at bounding box center [623, 106] width 1020 height 609
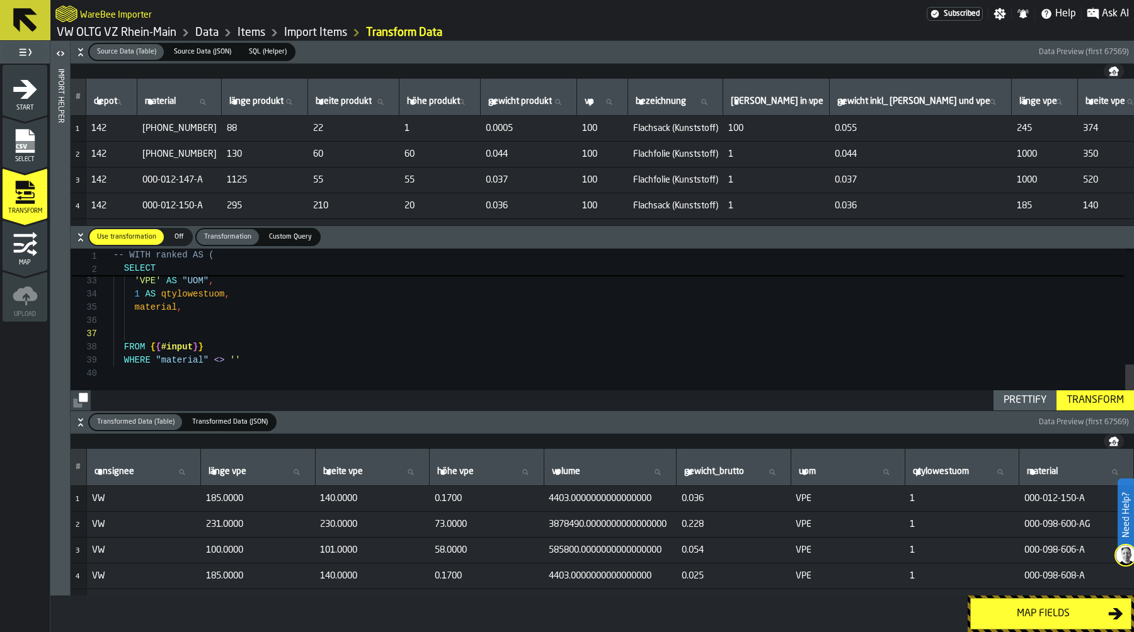
scroll to position [66, 0]
click at [220, 324] on div "1 AS qtylowestuom , material , FROM { { #input } } WHERE "material" <> '' REPLA…" at bounding box center [623, 133] width 1020 height 556
click at [1020, 399] on div "Prettify" at bounding box center [1024, 400] width 53 height 15
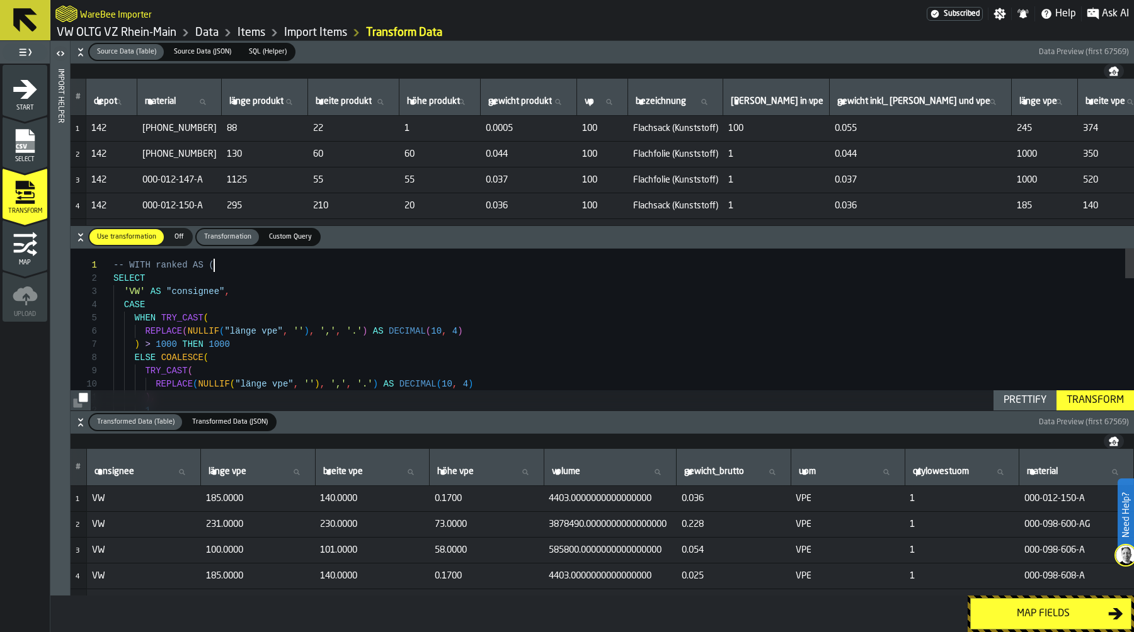
scroll to position [0, 0]
drag, startPoint x: 221, startPoint y: 265, endPoint x: 1, endPoint y: 264, distance: 220.4
click at [1092, 406] on div "Transform" at bounding box center [1094, 400] width 67 height 15
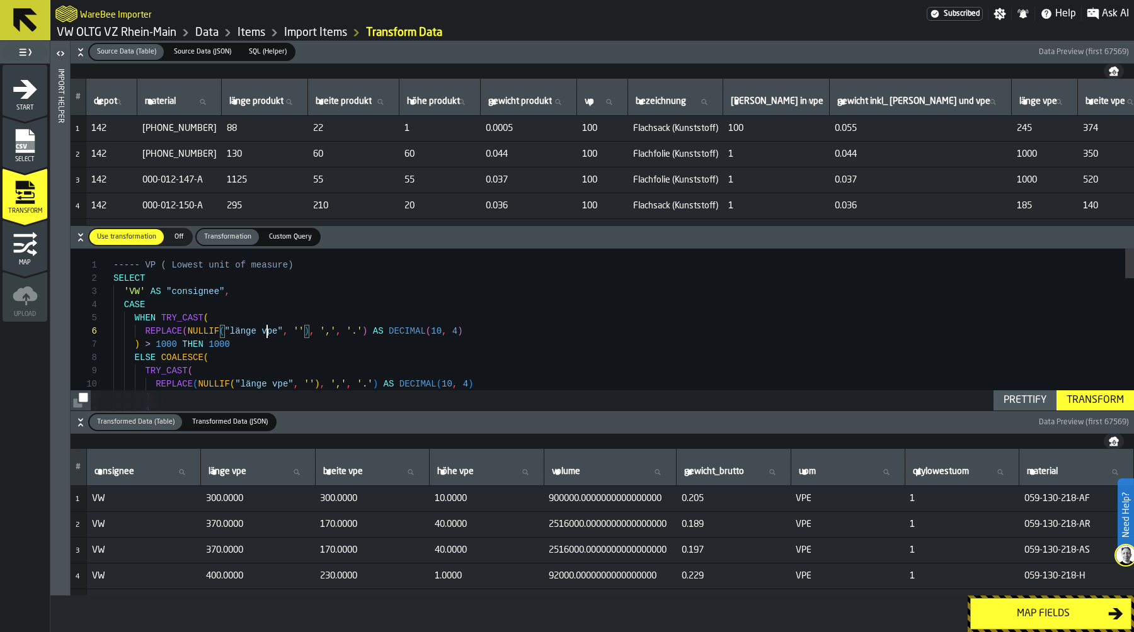
scroll to position [66, 0]
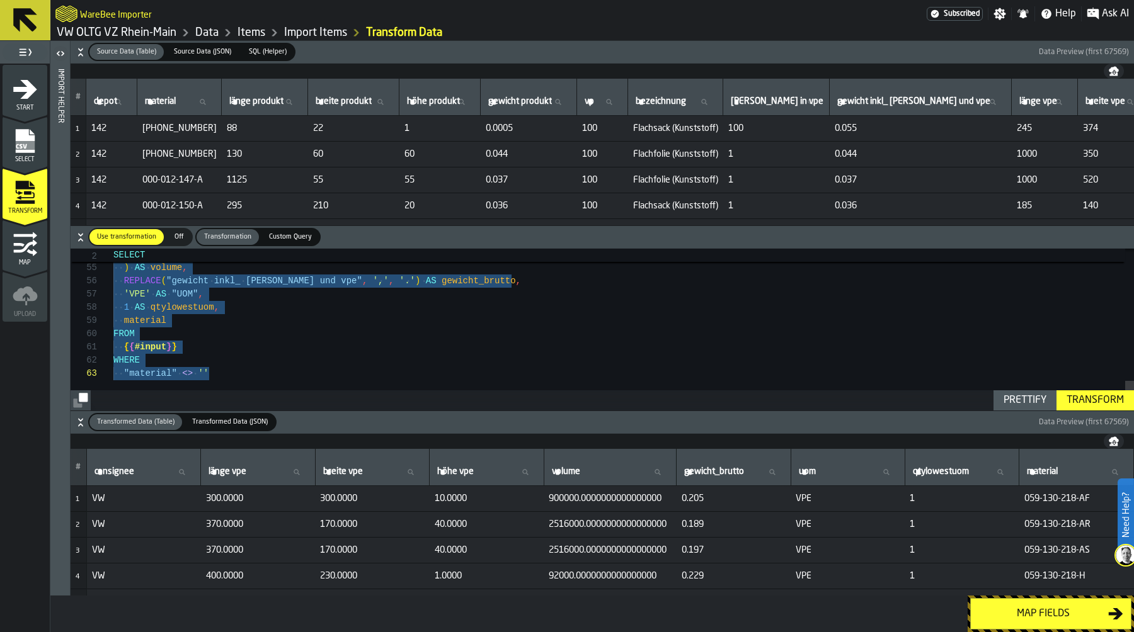
drag, startPoint x: 115, startPoint y: 276, endPoint x: 386, endPoint y: 408, distance: 300.9
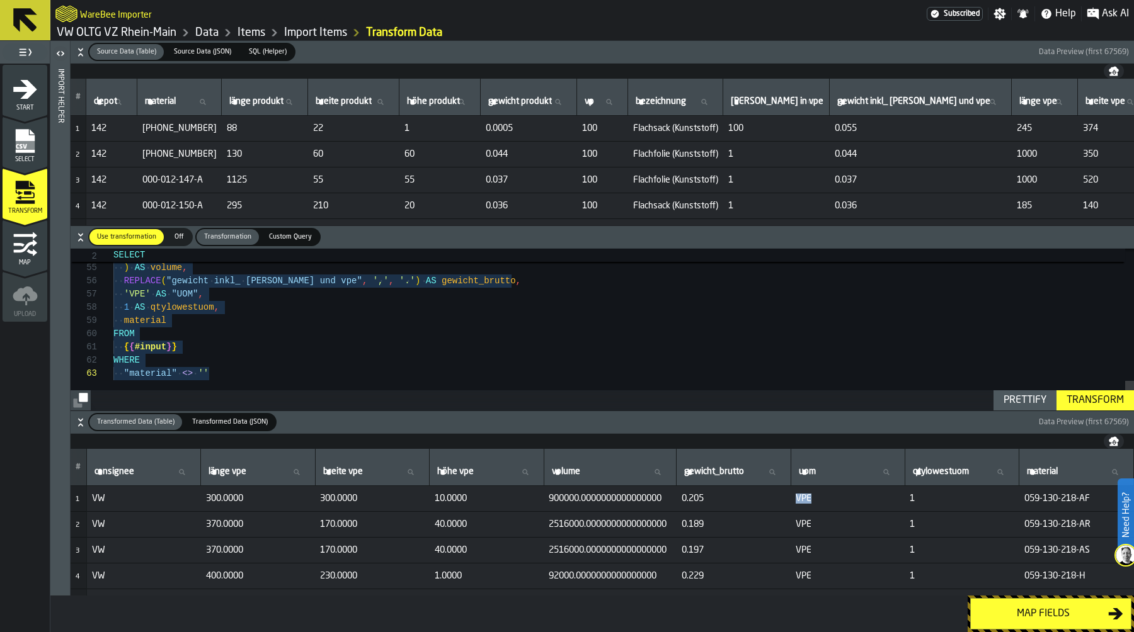
drag, startPoint x: 793, startPoint y: 499, endPoint x: 824, endPoint y: 499, distance: 30.9
click at [824, 499] on td "VPE" at bounding box center [847, 499] width 114 height 26
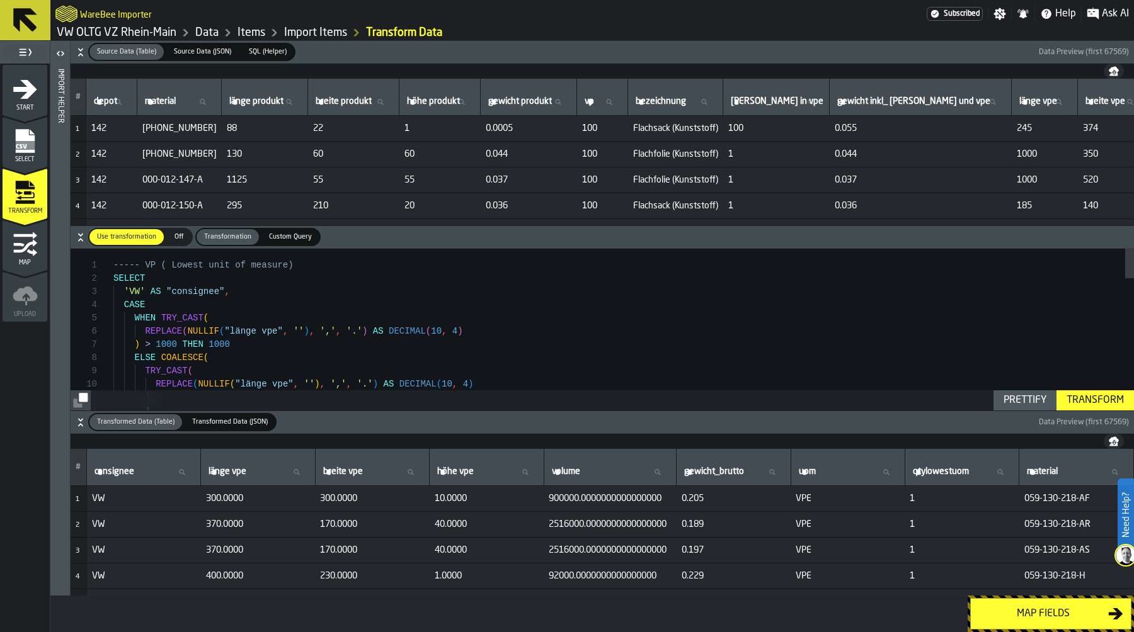
click at [113, 266] on span "----- VP ( Lowest unit of measure)" at bounding box center [203, 265] width 180 height 10
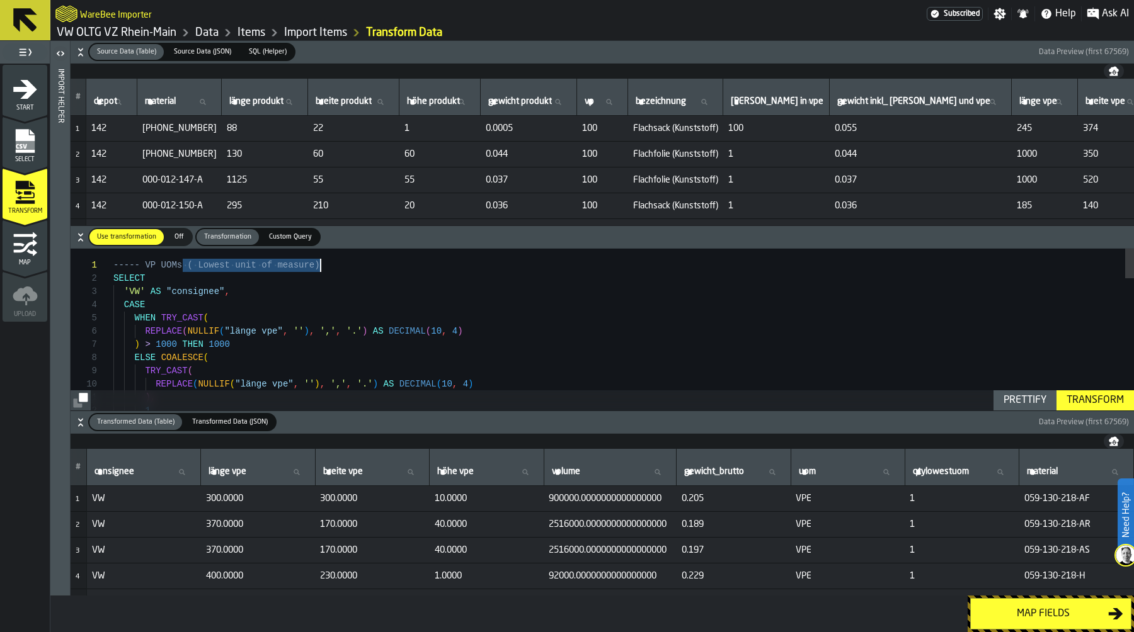
drag, startPoint x: 185, startPoint y: 270, endPoint x: 379, endPoint y: 272, distance: 194.0
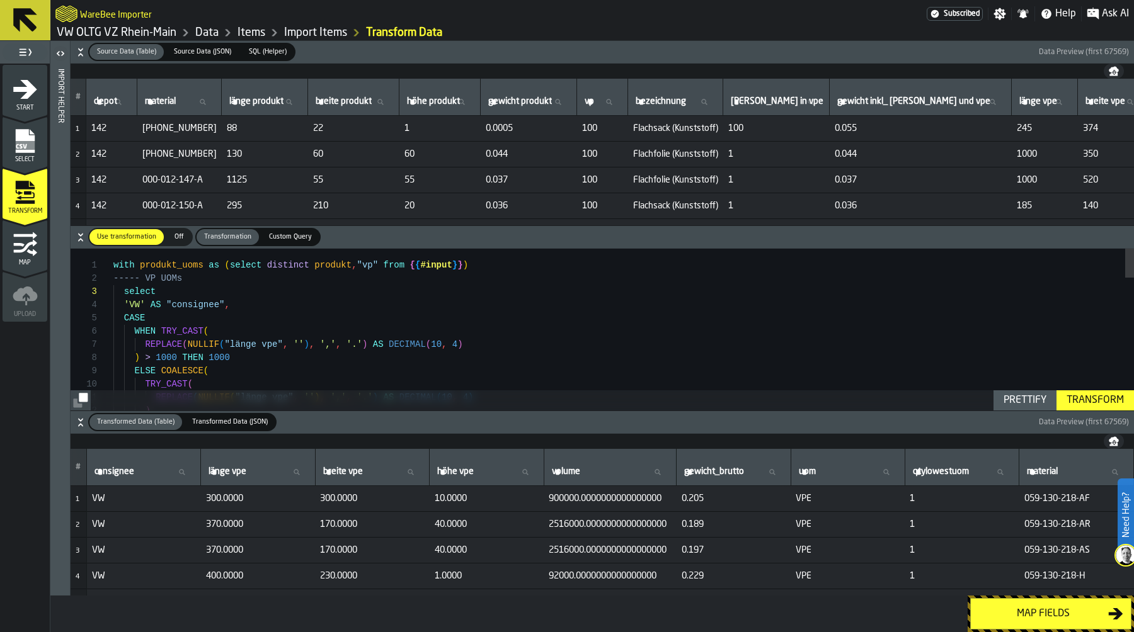
scroll to position [0, 0]
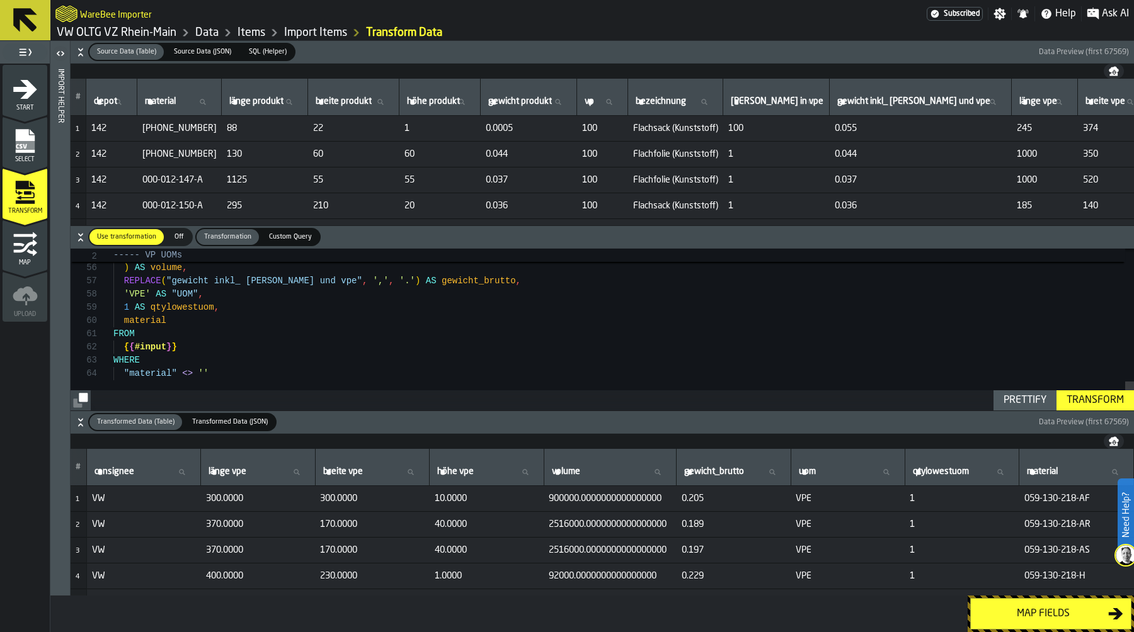
scroll to position [13, 0]
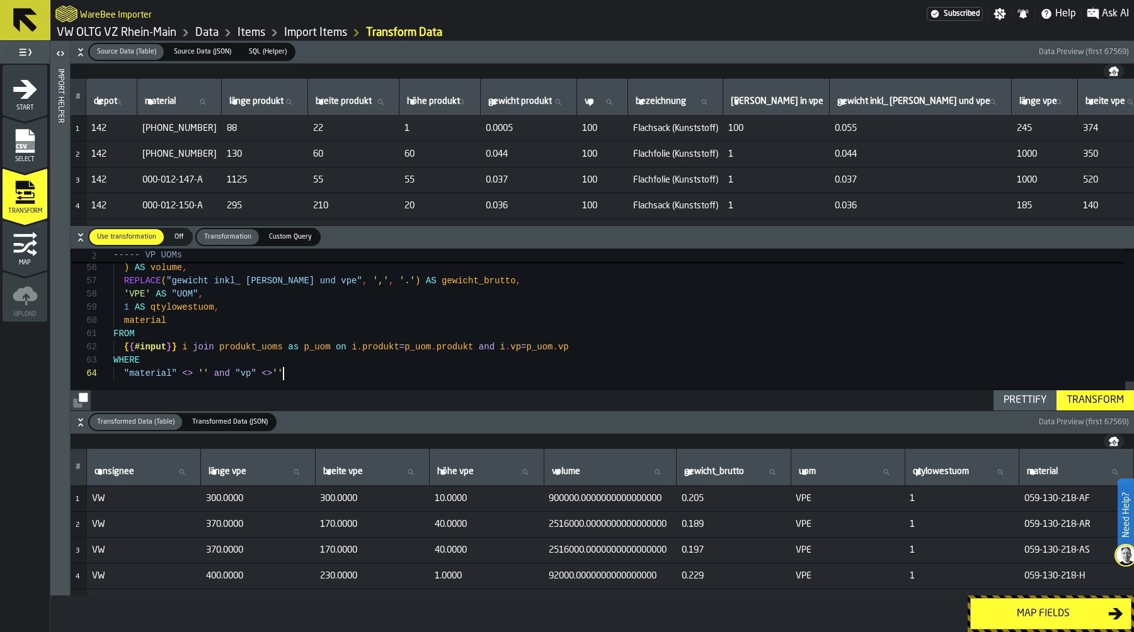
click at [1105, 397] on div "Transform" at bounding box center [1094, 400] width 67 height 15
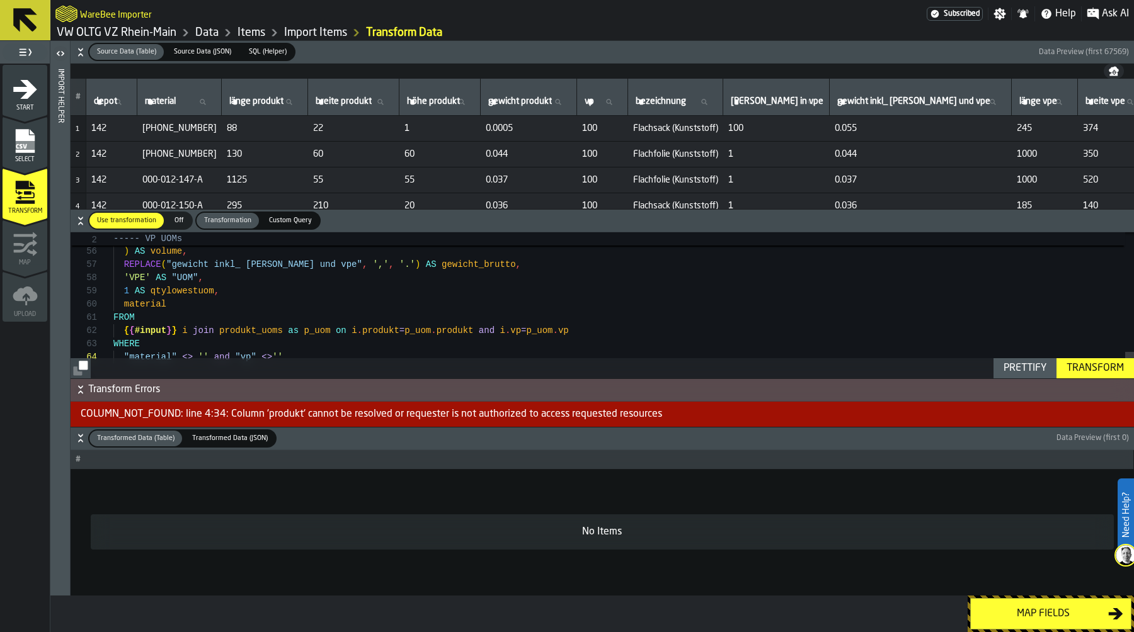
click at [280, 414] on div "COLUMN_NOT_FOUND: line 4:34: Column 'produkt' cannot be resolved or requester i…" at bounding box center [602, 414] width 1063 height 25
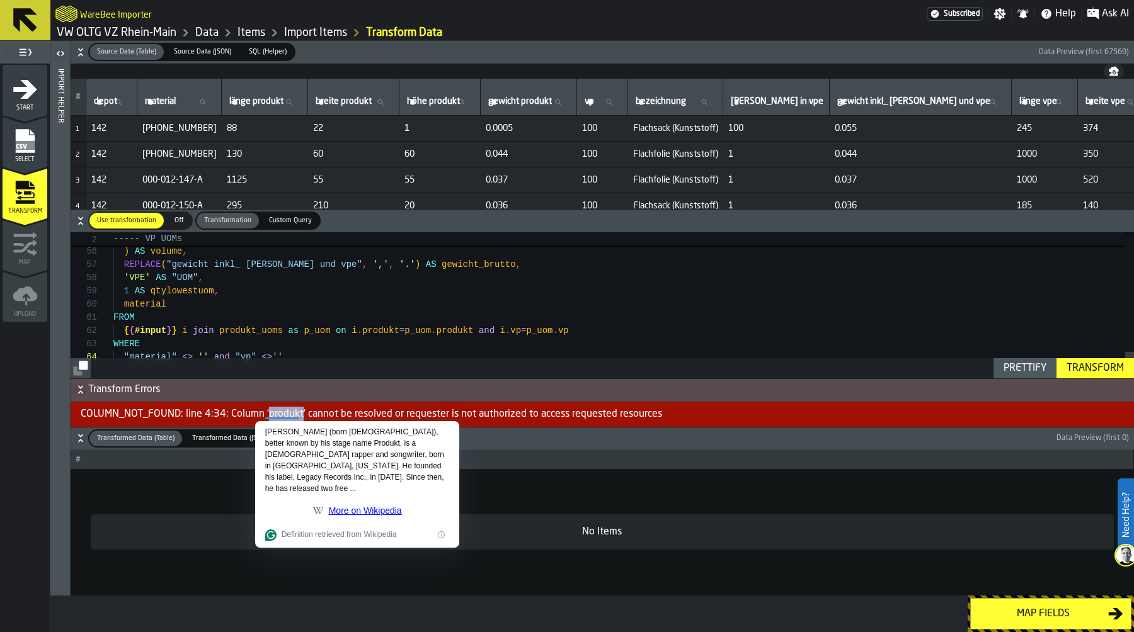
copy div "produkt"
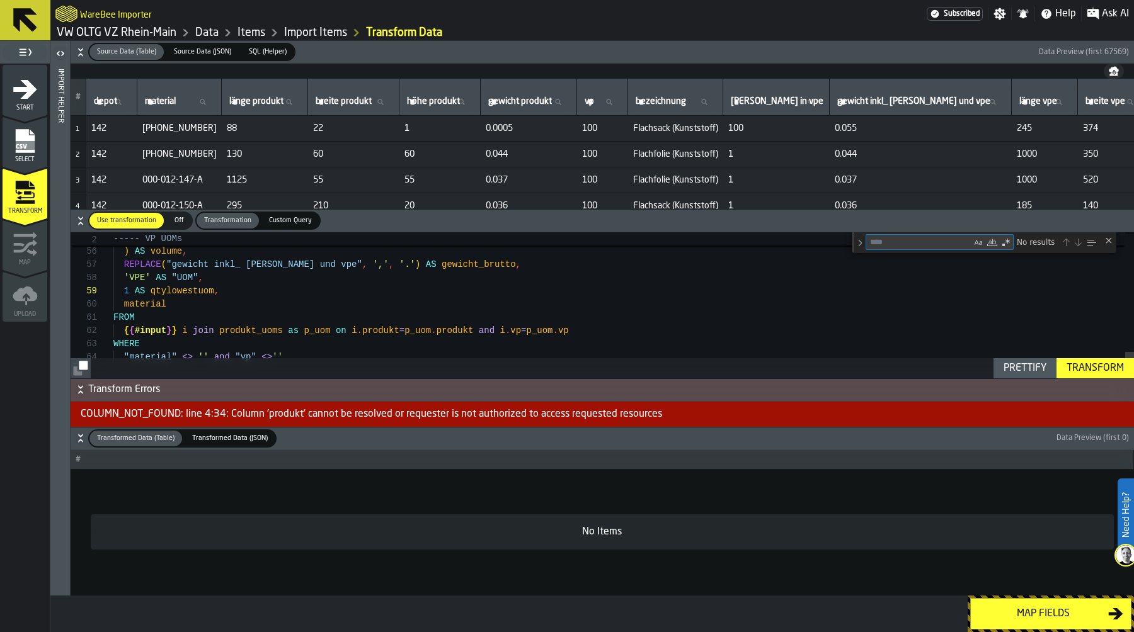
type textarea "**********"
type textarea "*******"
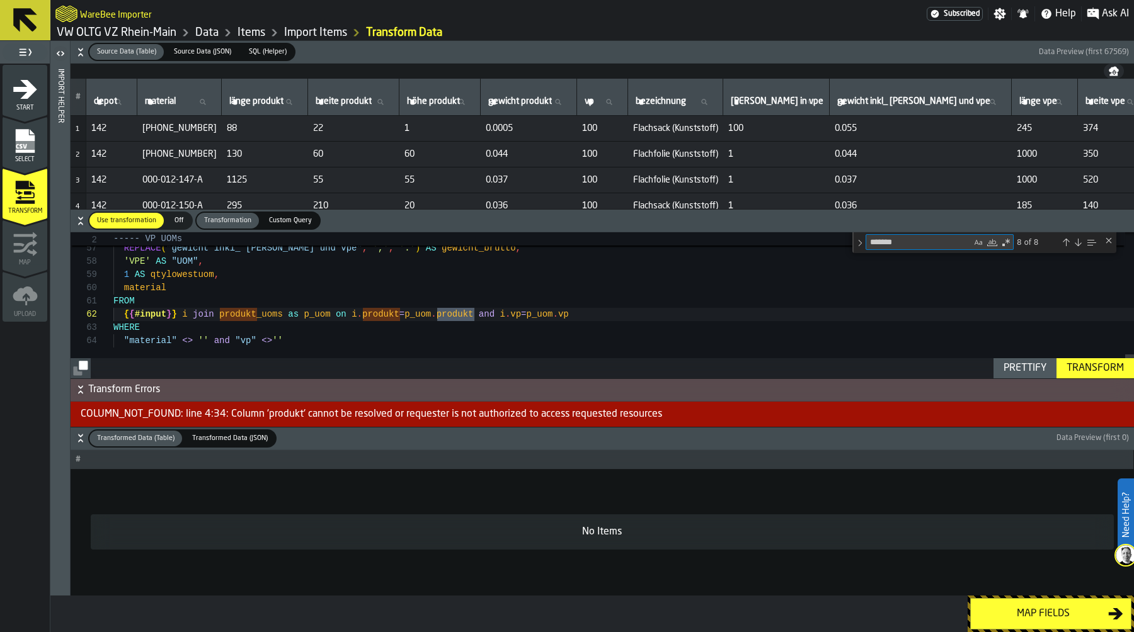
scroll to position [132, 0]
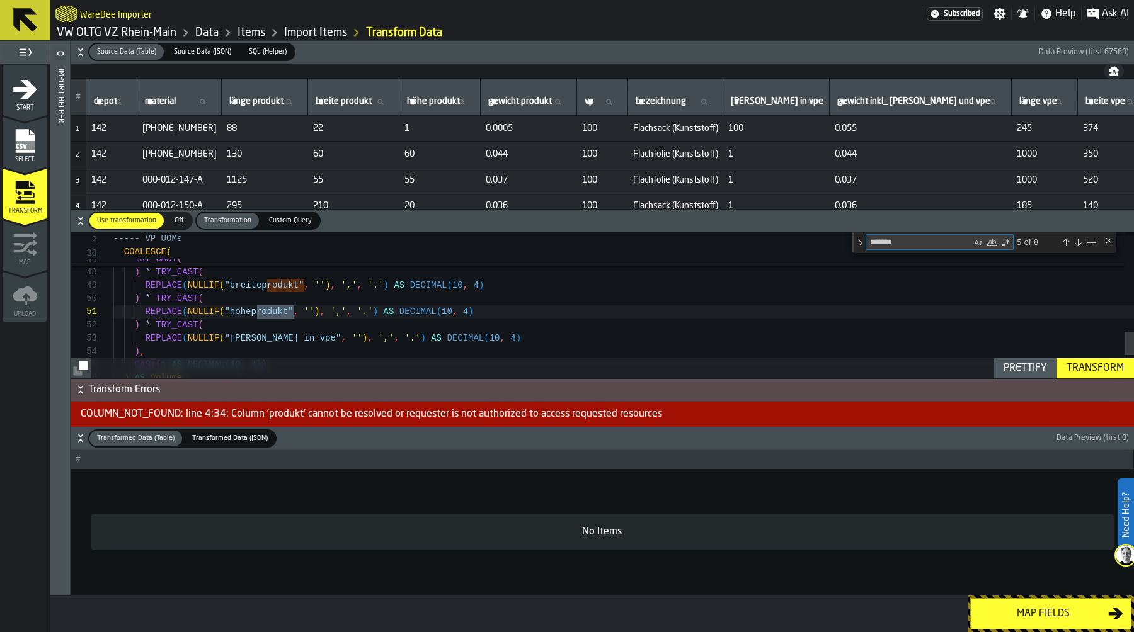
type textarea "**********"
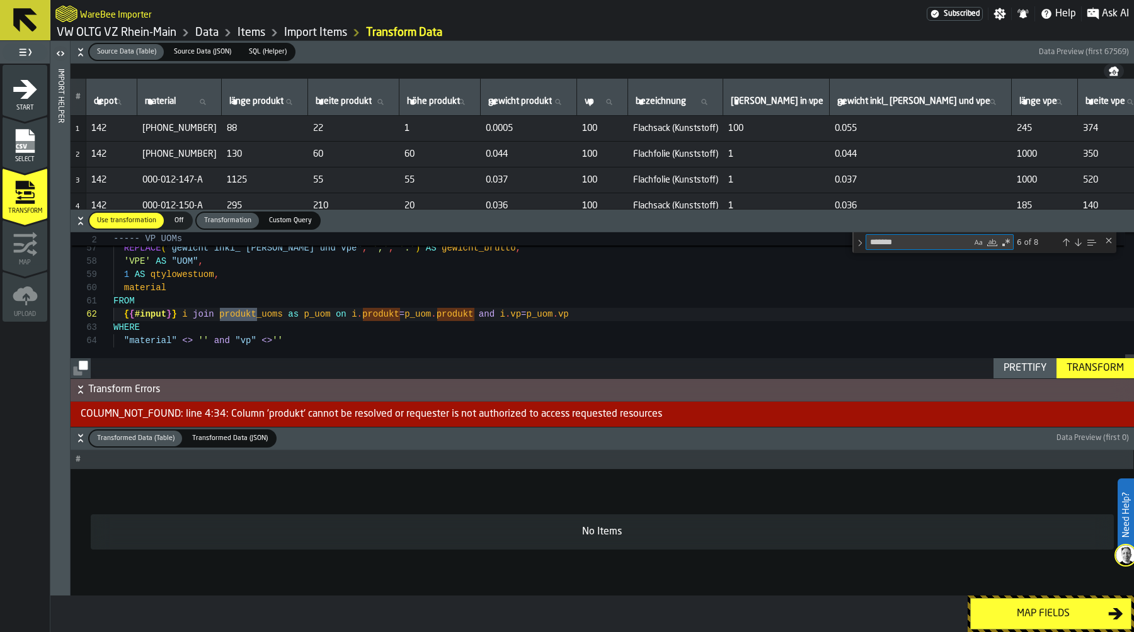
type textarea "*******"
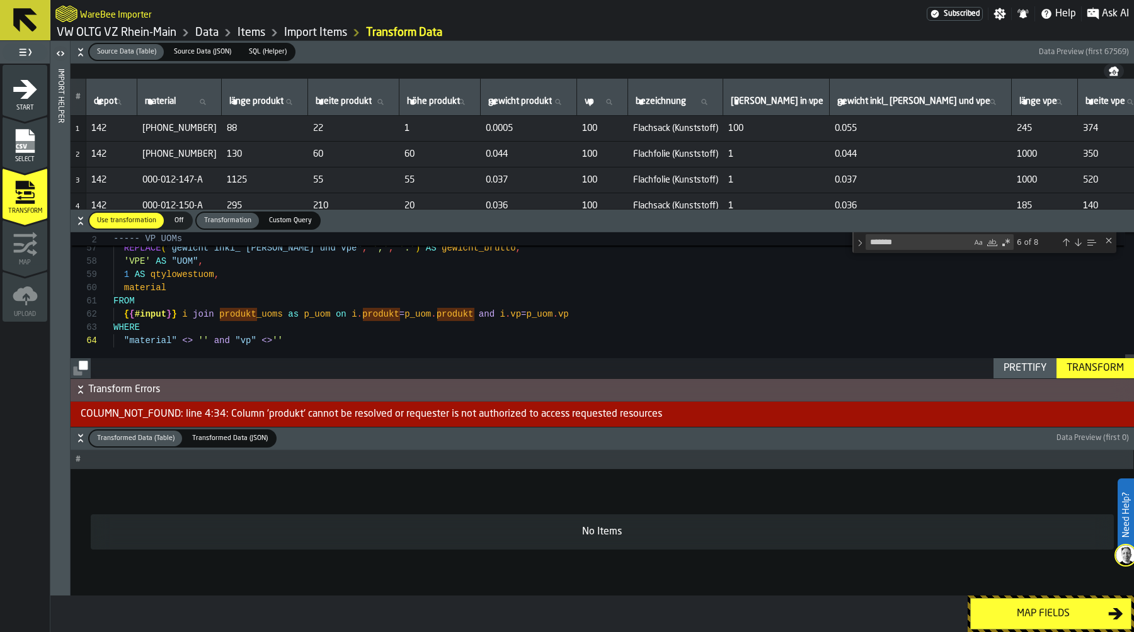
click at [937, 248] on textarea "*******" at bounding box center [918, 242] width 105 height 14
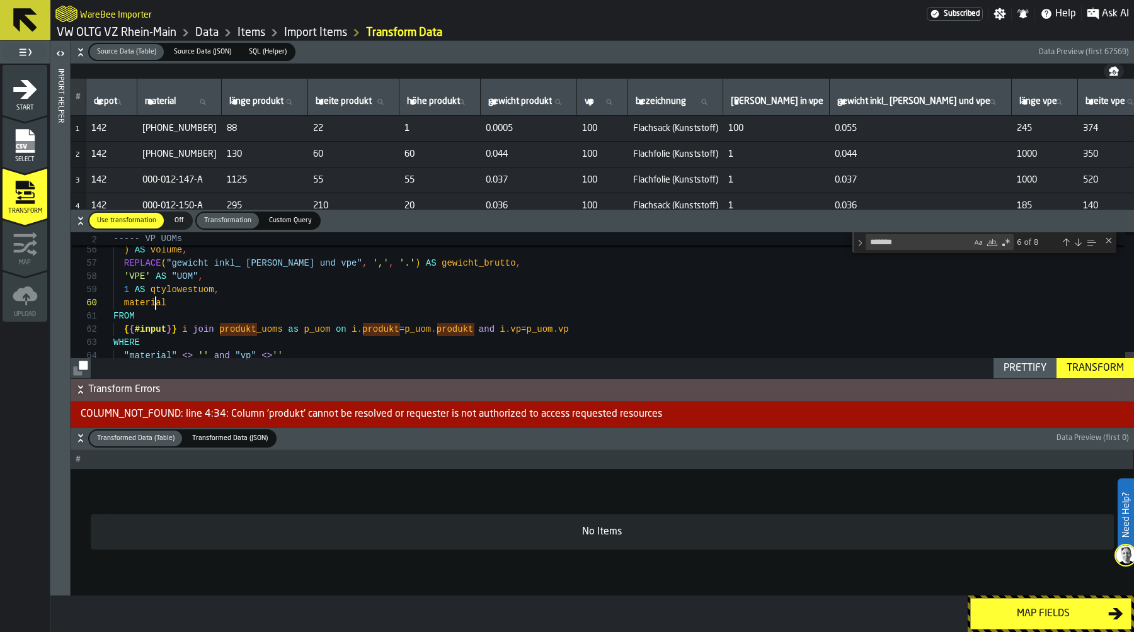
scroll to position [119, 0]
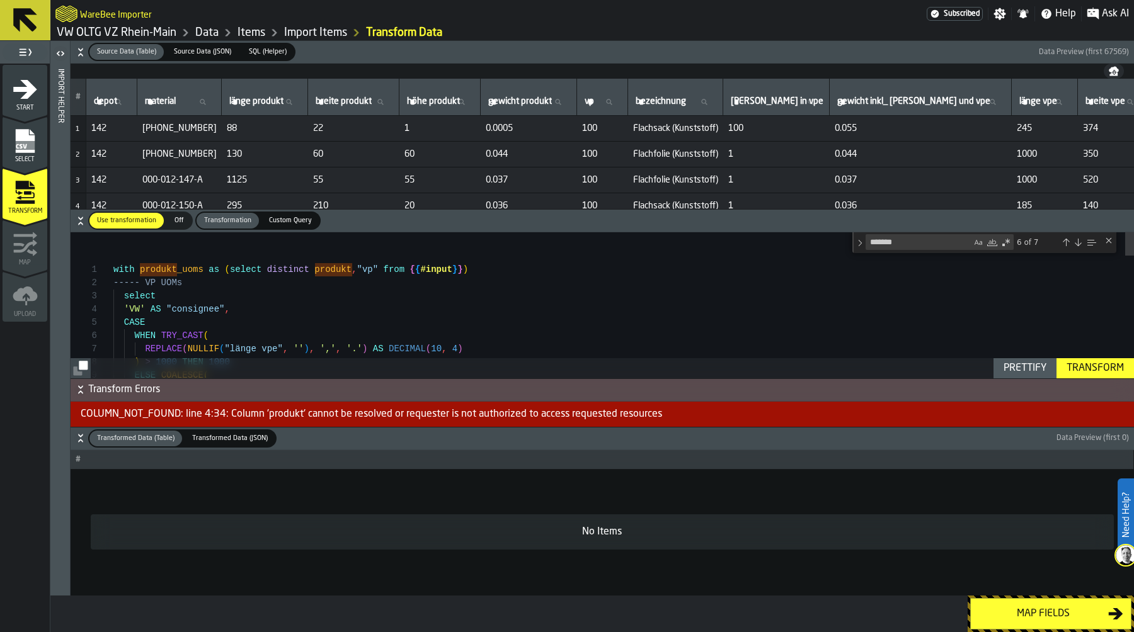
scroll to position [0, 0]
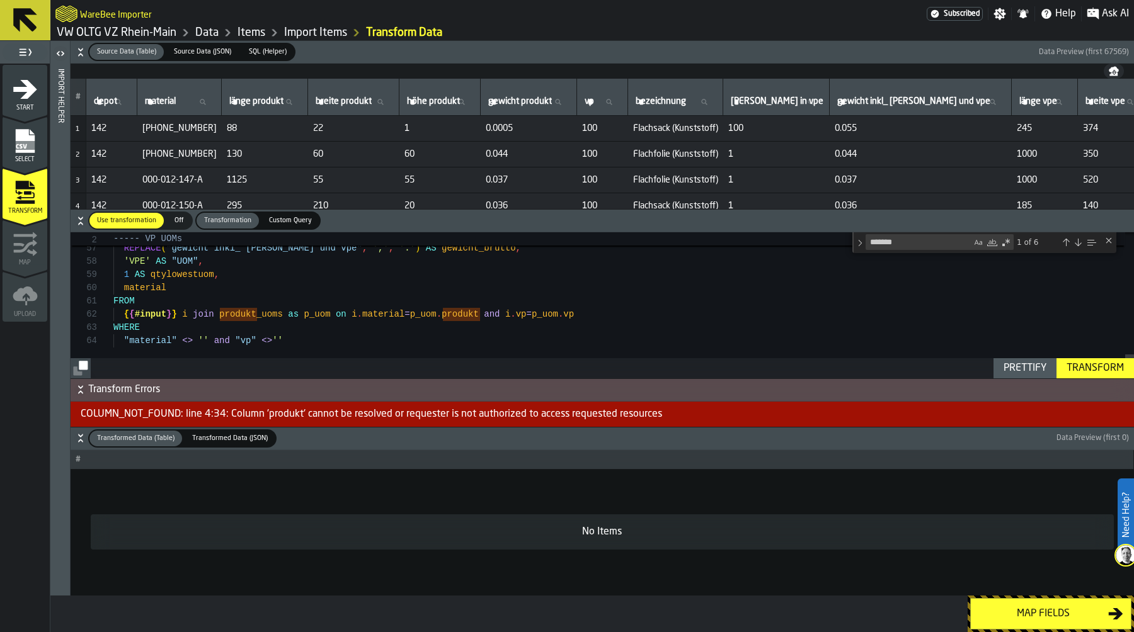
click at [1029, 368] on div "Prettify" at bounding box center [1024, 368] width 53 height 15
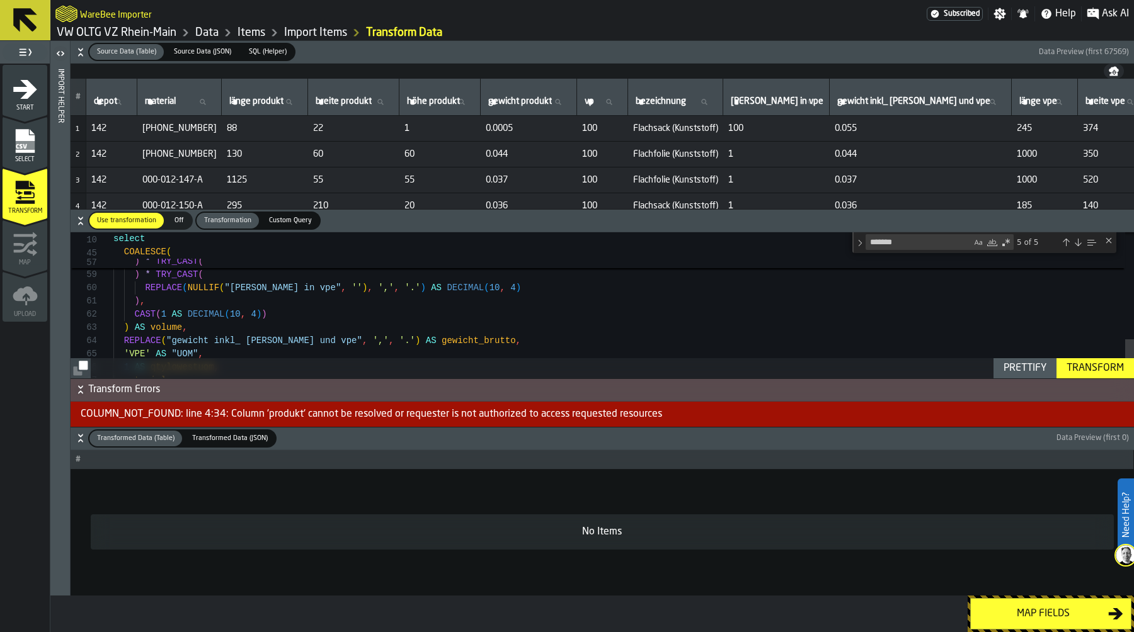
click at [1092, 367] on div "Transform" at bounding box center [1094, 368] width 67 height 15
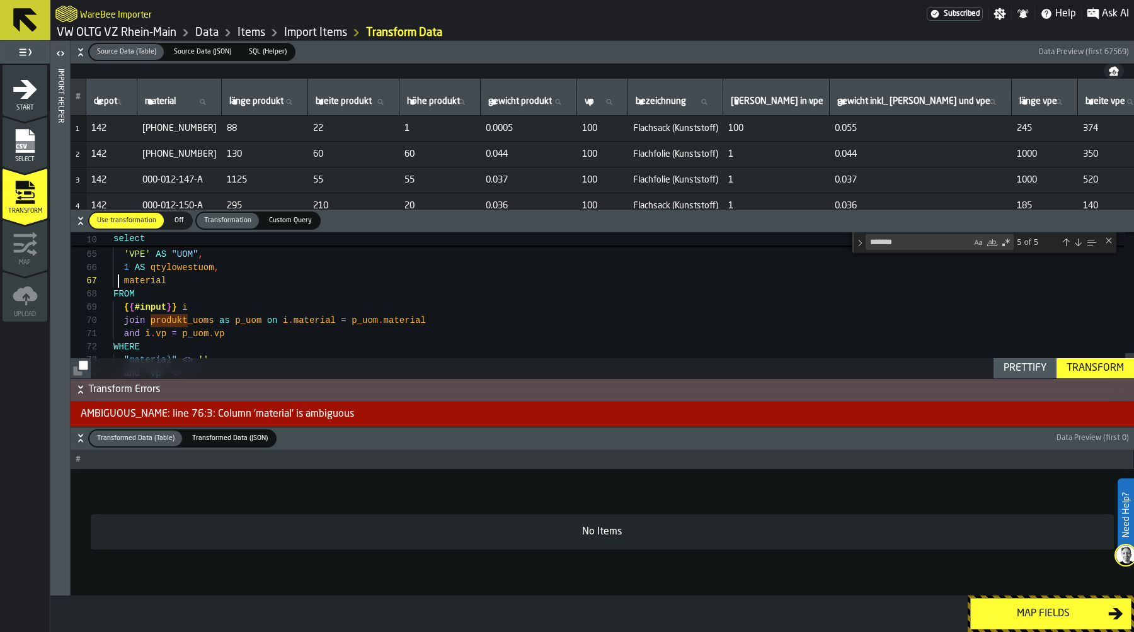
scroll to position [0, 0]
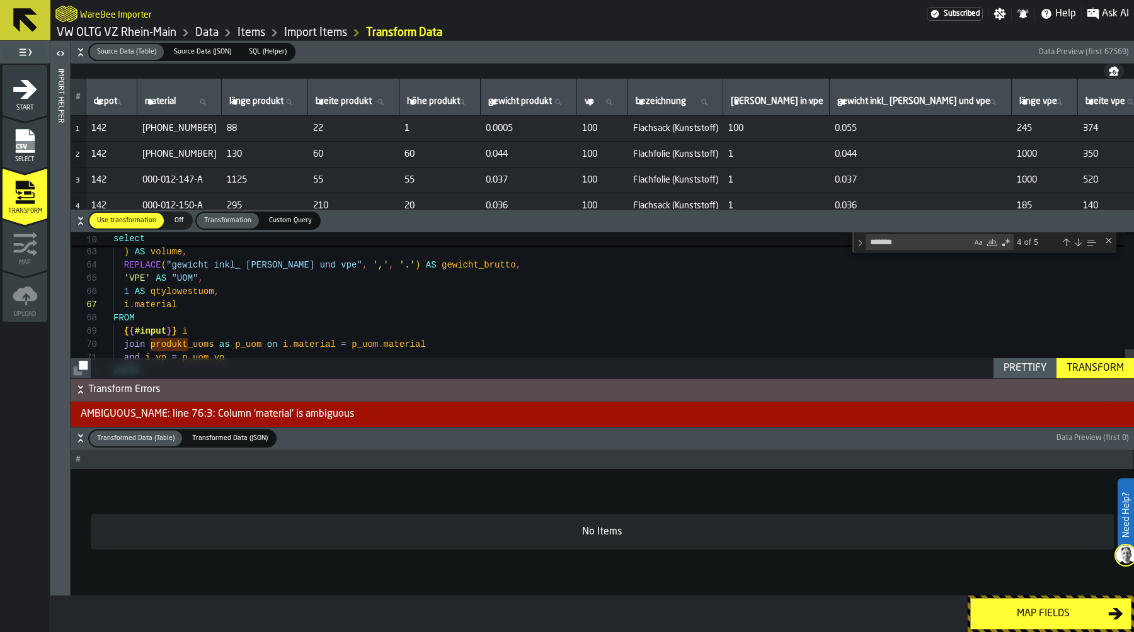
click at [1097, 363] on div "Transform" at bounding box center [1094, 368] width 67 height 15
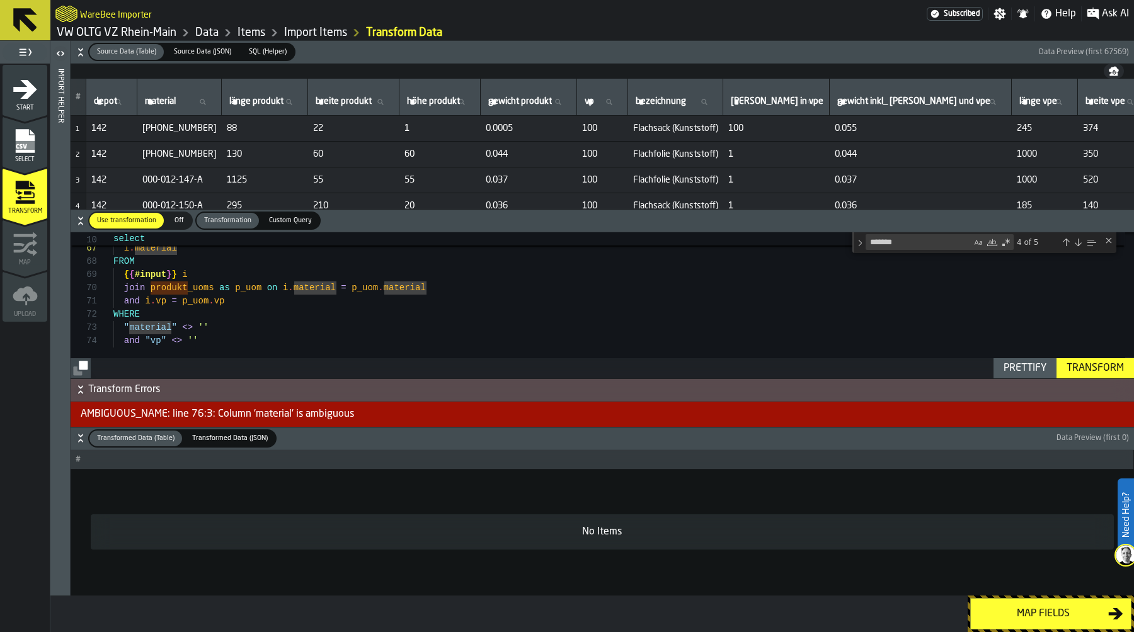
scroll to position [26, 0]
click at [1080, 360] on button "Transform" at bounding box center [1094, 368] width 77 height 20
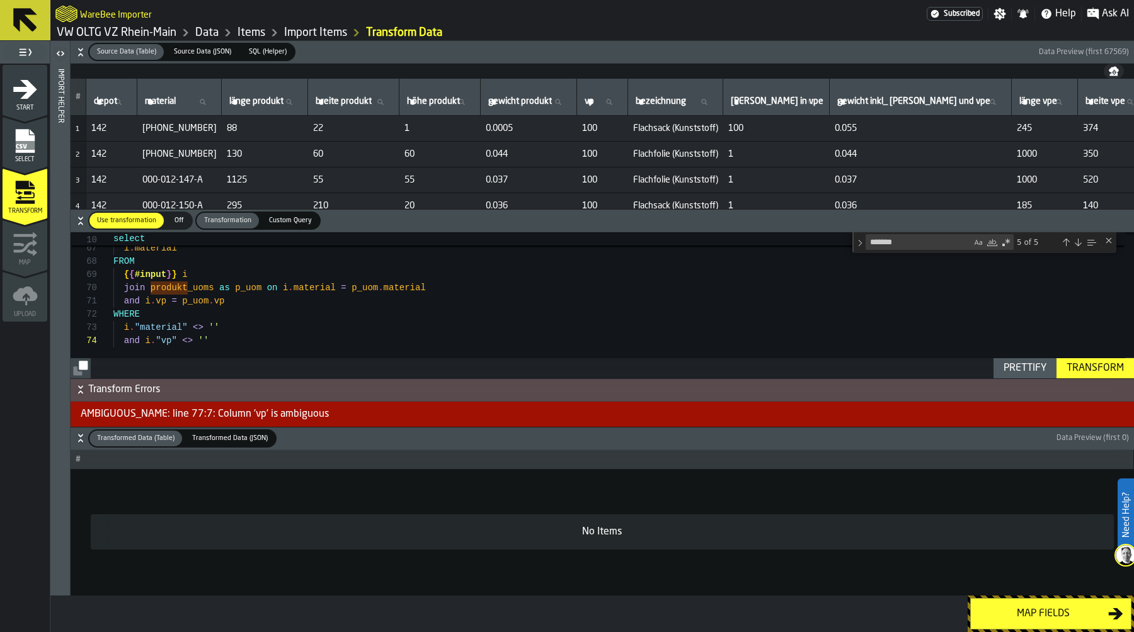
click at [1103, 373] on div "Transform" at bounding box center [1094, 368] width 67 height 15
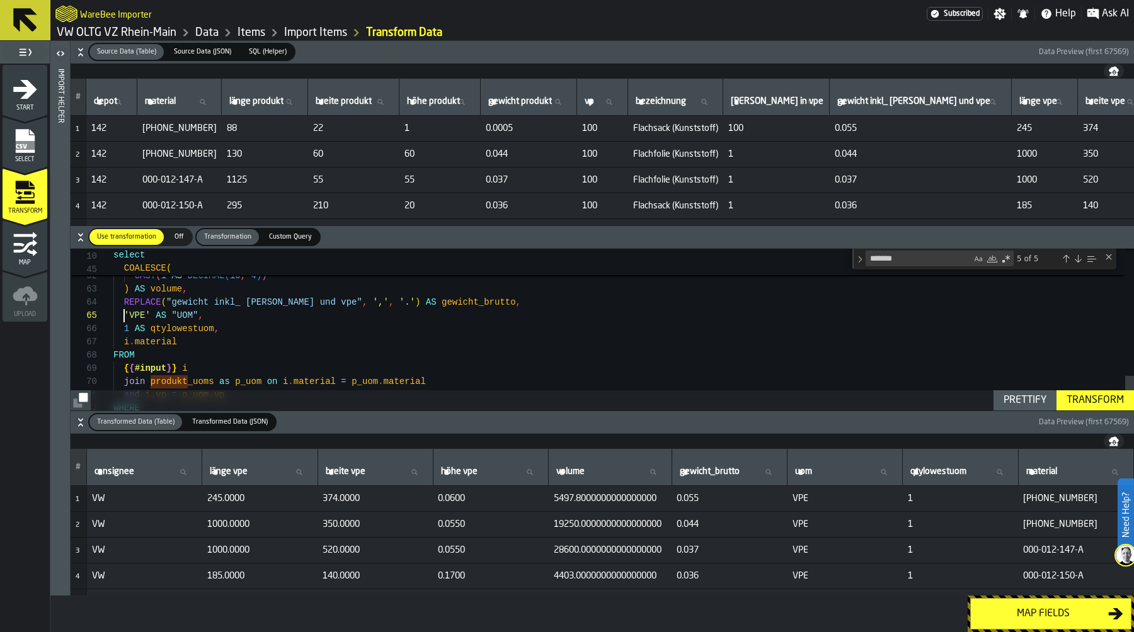
scroll to position [53, 0]
drag, startPoint x: 125, startPoint y: 315, endPoint x: 151, endPoint y: 315, distance: 25.8
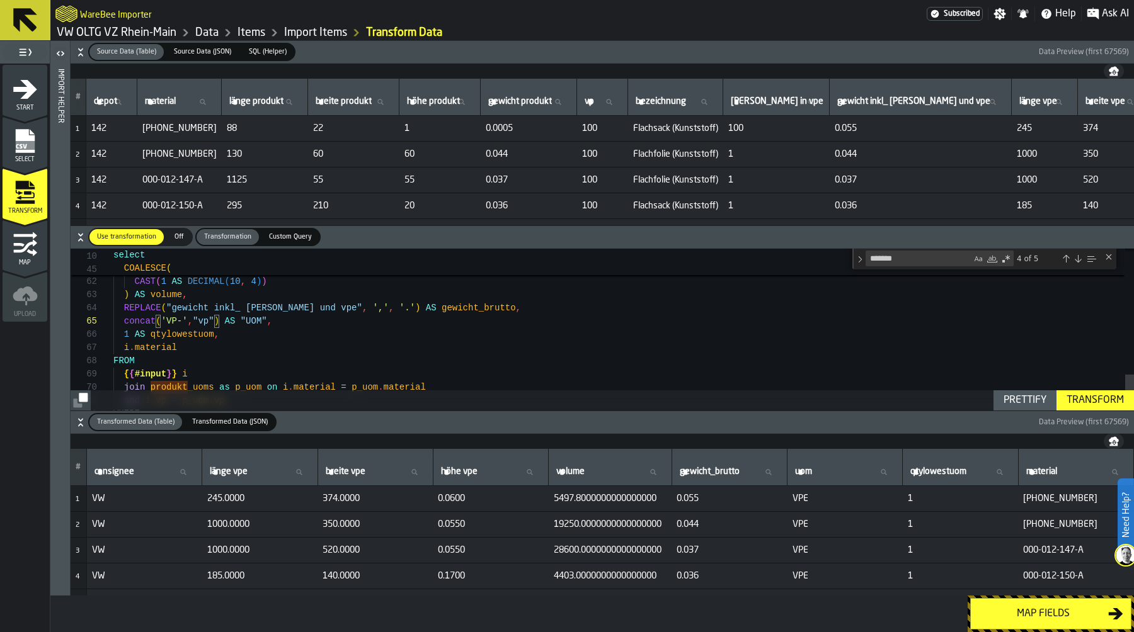
click at [1103, 397] on div "Transform" at bounding box center [1094, 400] width 67 height 15
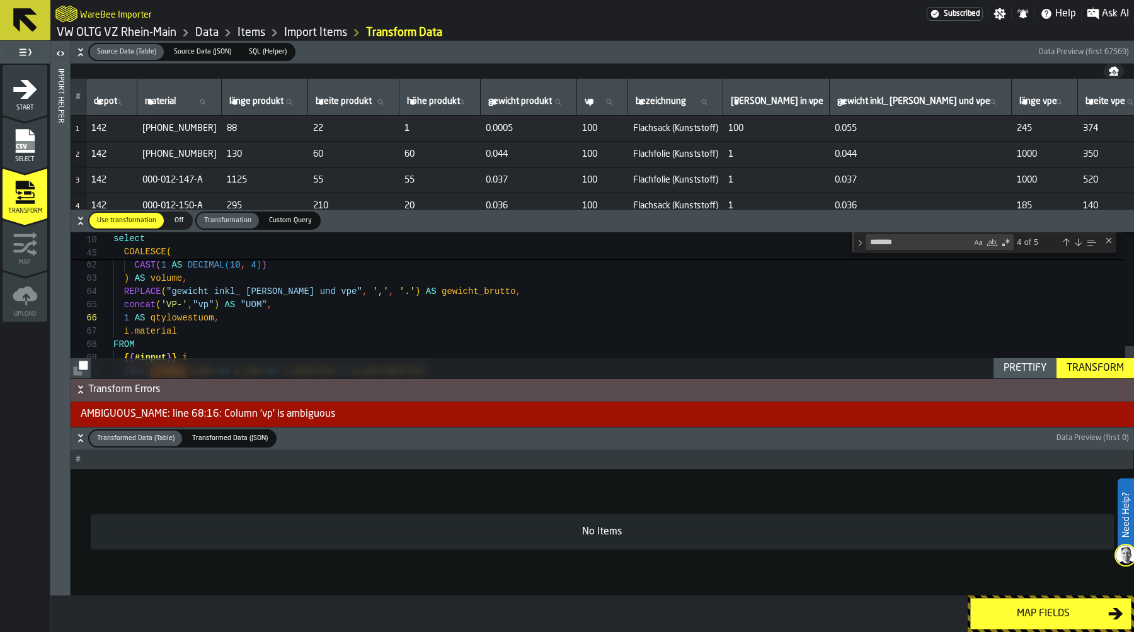
scroll to position [53, 0]
click at [1092, 370] on div "Transform" at bounding box center [1094, 368] width 67 height 15
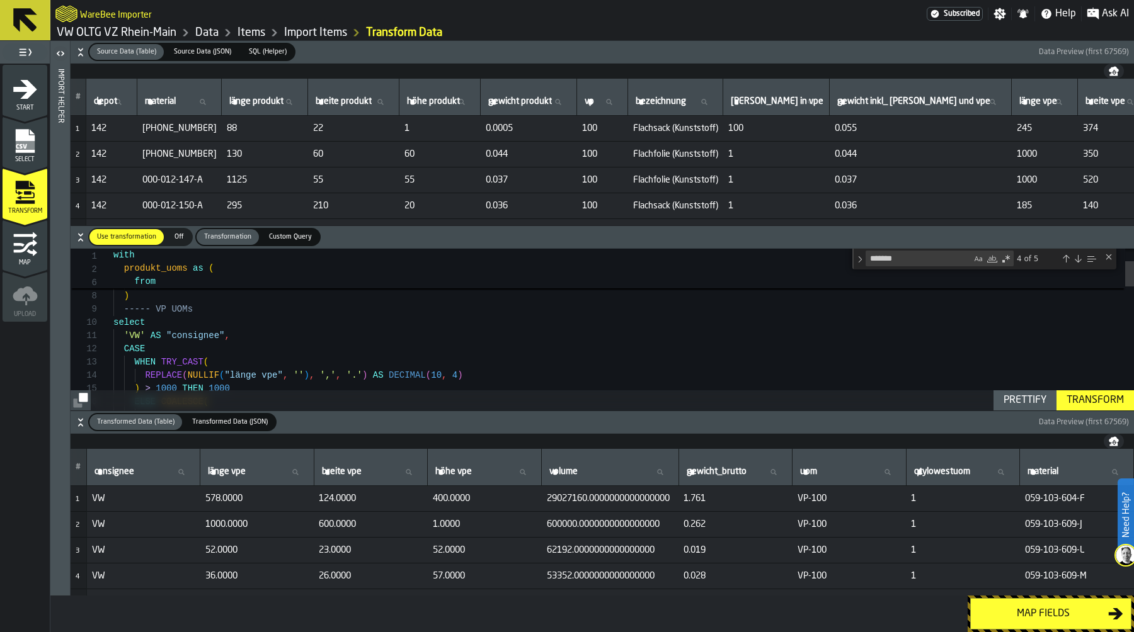
scroll to position [119, 0]
drag, startPoint x: 114, startPoint y: 324, endPoint x: 282, endPoint y: 351, distance: 169.8
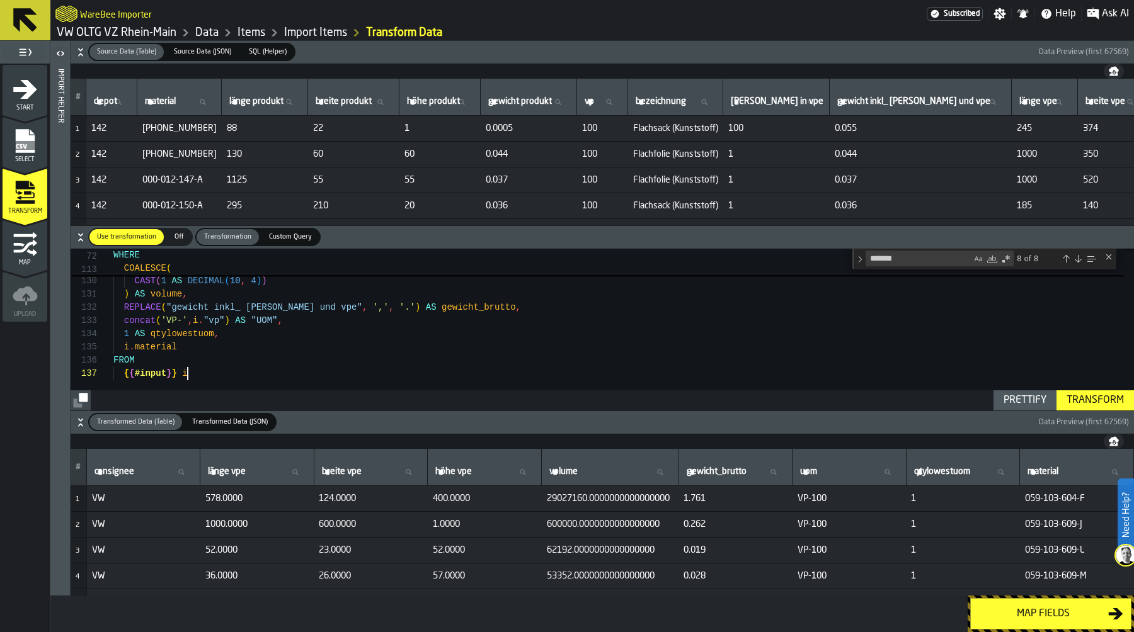
scroll to position [26, 0]
drag, startPoint x: 125, startPoint y: 322, endPoint x: 162, endPoint y: 320, distance: 37.2
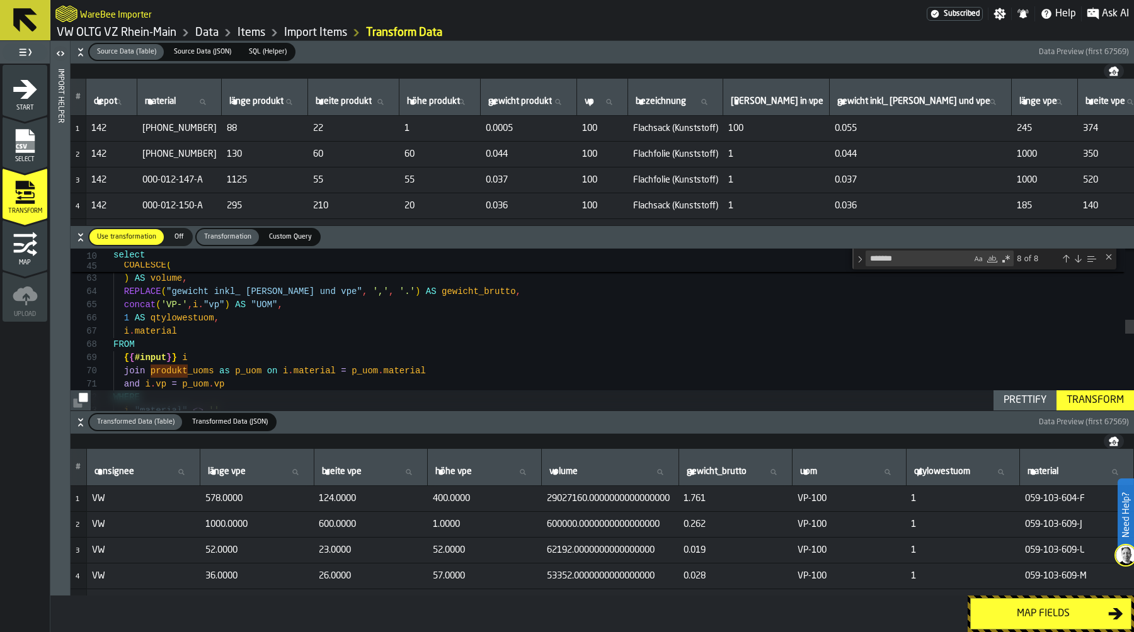
scroll to position [66, 0]
click at [130, 317] on div "CAST ( 1 AS DECIMAL ( 10 , 4 ) ) ) AS volume , REPLACE ( "gewicht inkl_ max_ me…" at bounding box center [623, 364] width 1020 height 1886
click at [319, 327] on div "CAST ( 1 AS DECIMAL ( 10 , 4 ) ) ) AS volume , REPLACE ( "gewicht inkl_ max_ [P…" at bounding box center [623, 367] width 1020 height 1886
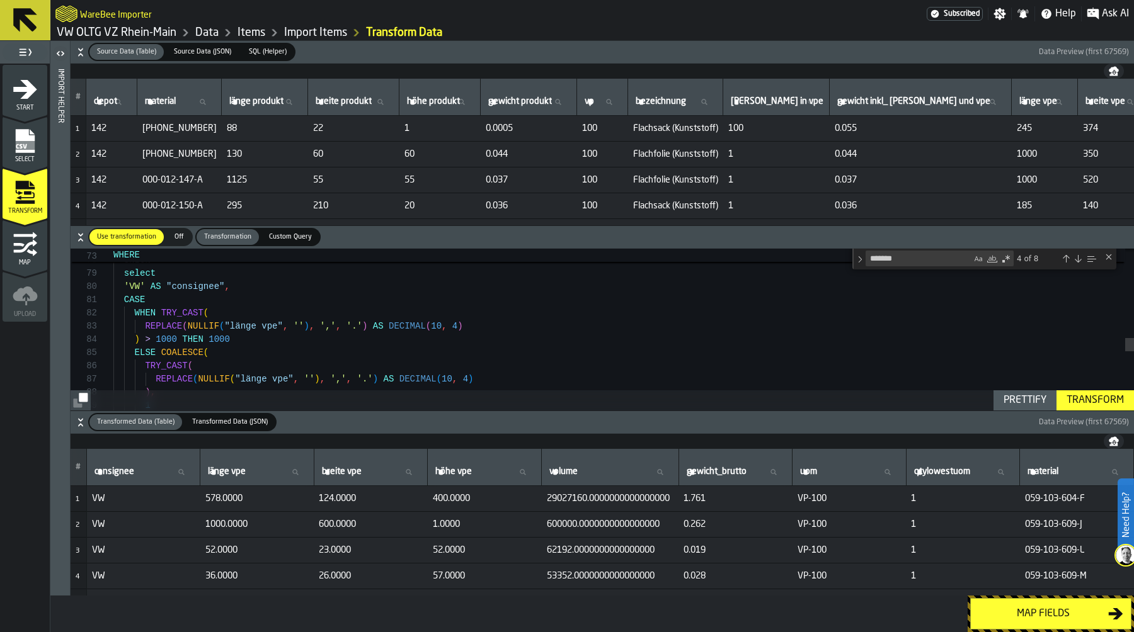
scroll to position [26, 0]
click at [270, 329] on div "'VW' AS "consignee" , CASE WHEN TRY_CAST ( REPLACE ( NULLIF ( "länge vpe" , '' …" at bounding box center [623, 155] width 1020 height 1900
click at [280, 326] on div "'VW' AS "consignee" , CASE WHEN TRY_CAST ( REPLACE ( NULLIF ( "länge produkt " …" at bounding box center [623, 155] width 1020 height 1900
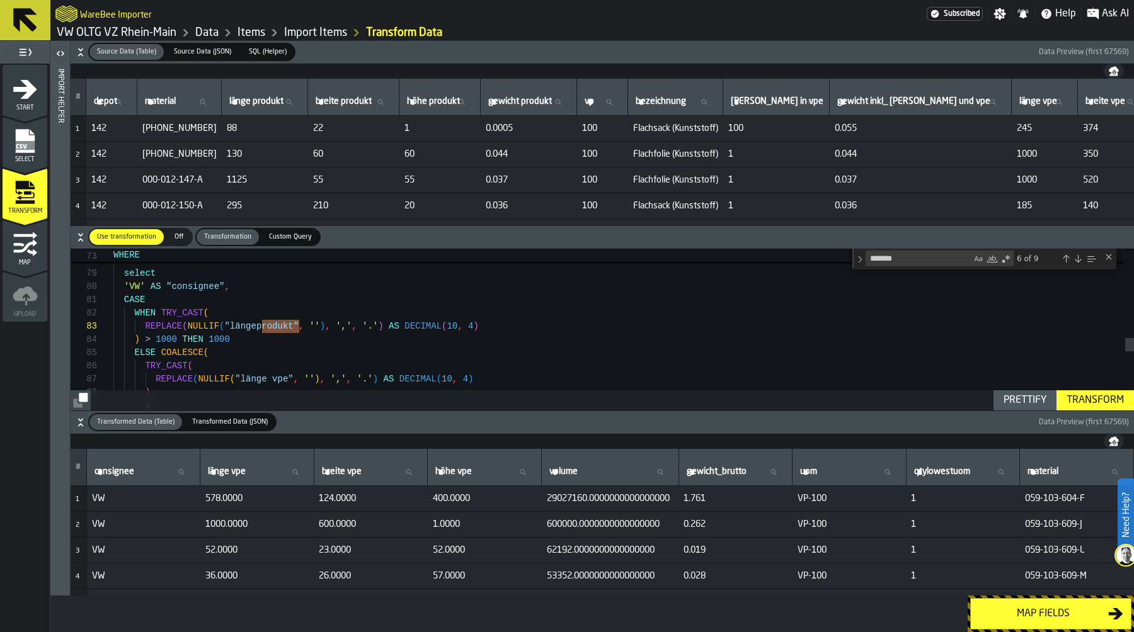
scroll to position [79, 0]
click at [285, 379] on div "'VW' AS "consignee" , CASE WHEN TRY_CAST ( REPLACE ( NULLIF ( "länge produkt " …" at bounding box center [623, 155] width 1020 height 1900
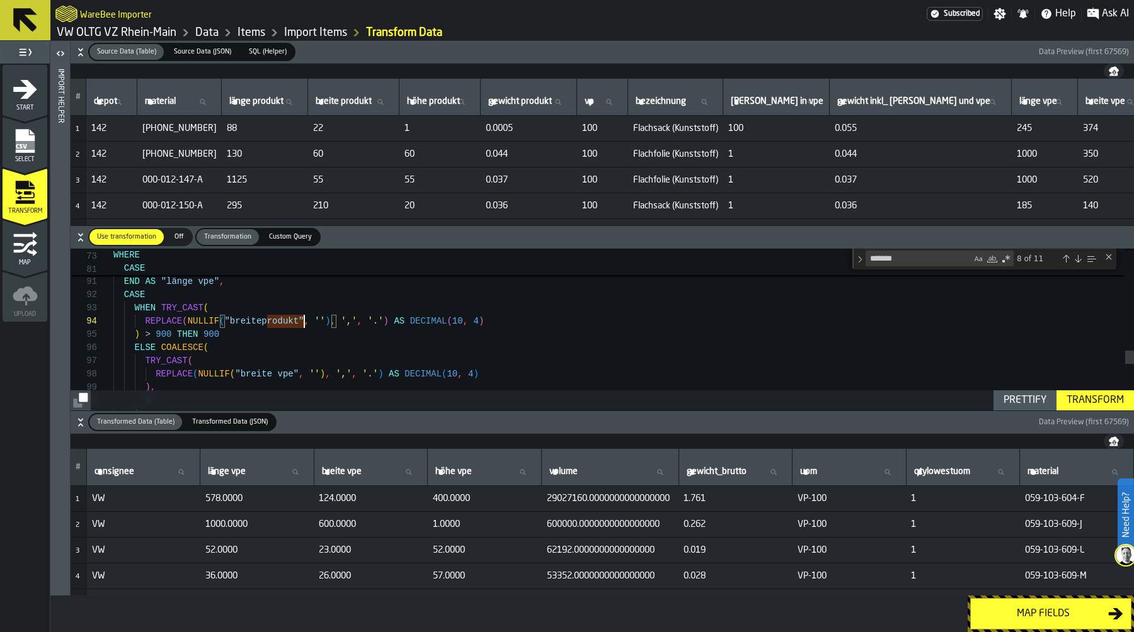
scroll to position [93, 0]
click at [285, 377] on div ") END AS "länge vpe" , CASE WHEN TRY_CAST ( REPLACE ( NULLIF ( "breite produkt …" at bounding box center [623, 4] width 1020 height 1900
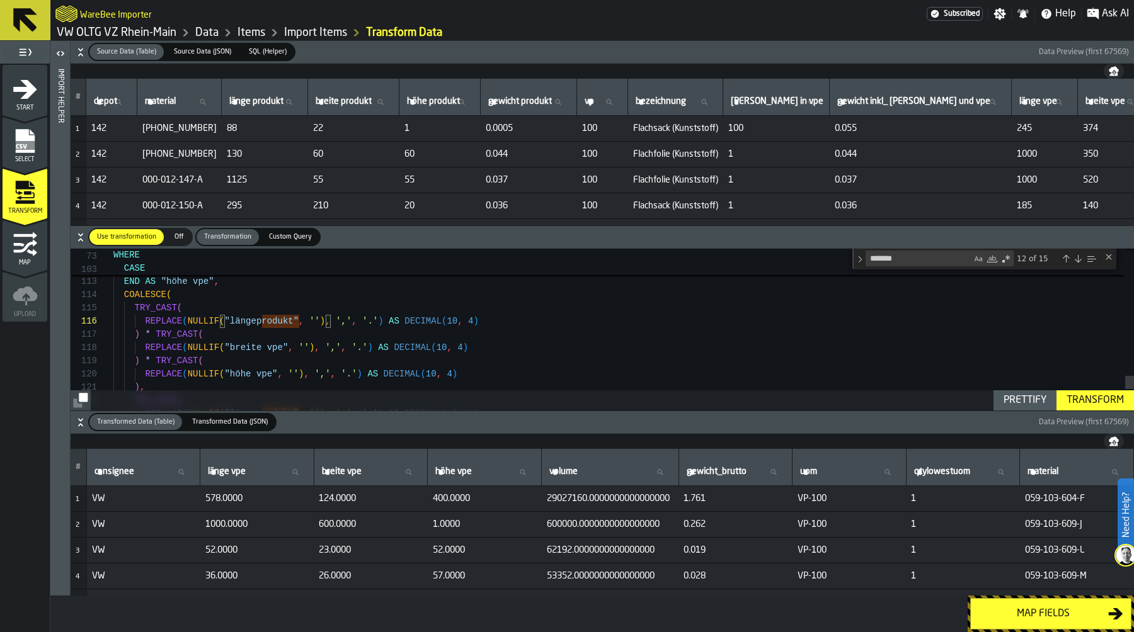
scroll to position [93, 0]
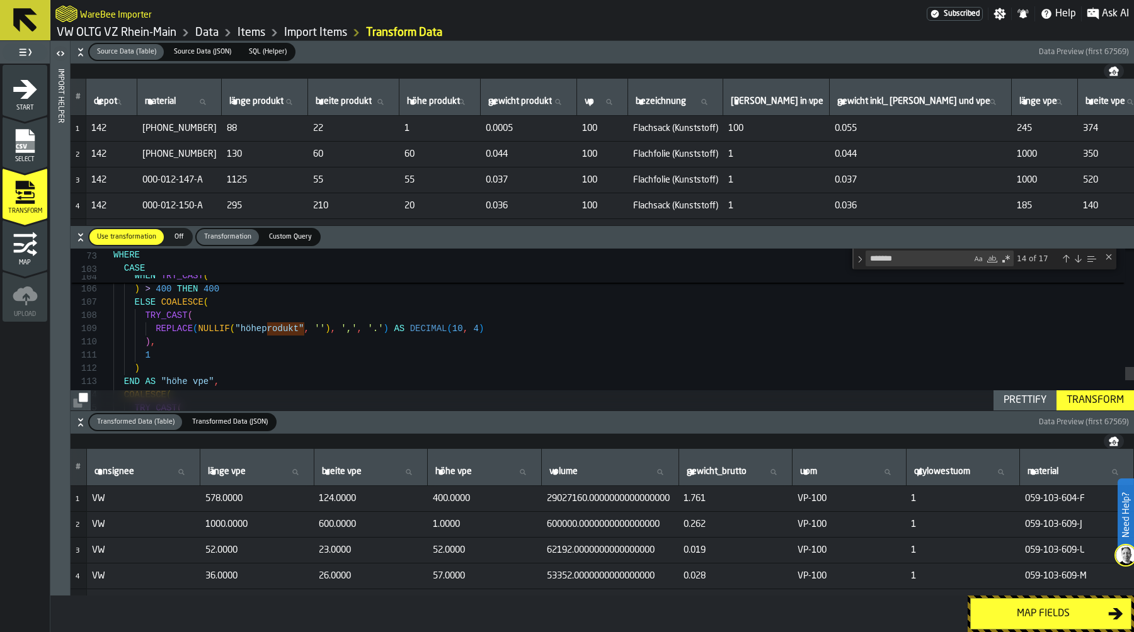
click at [1082, 405] on div "Transform" at bounding box center [1094, 400] width 67 height 15
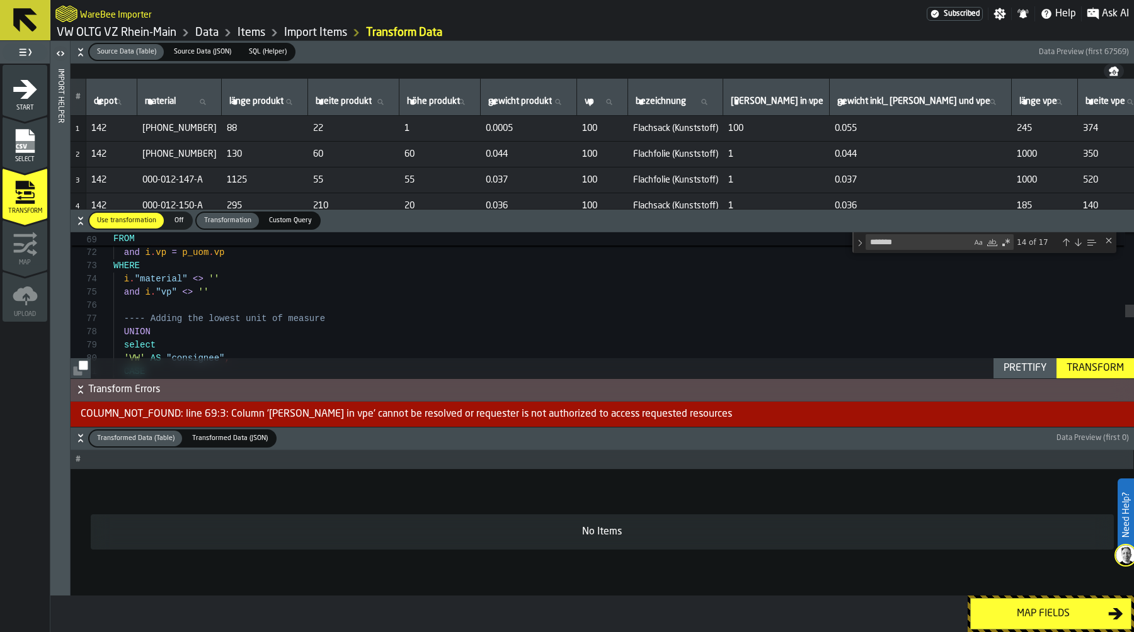
scroll to position [40, 0]
click at [347, 284] on div "CASE 'VW' AS "consignee" , select UNION ---- Adding the lowest unit of measure …" at bounding box center [623, 226] width 1020 height 1900
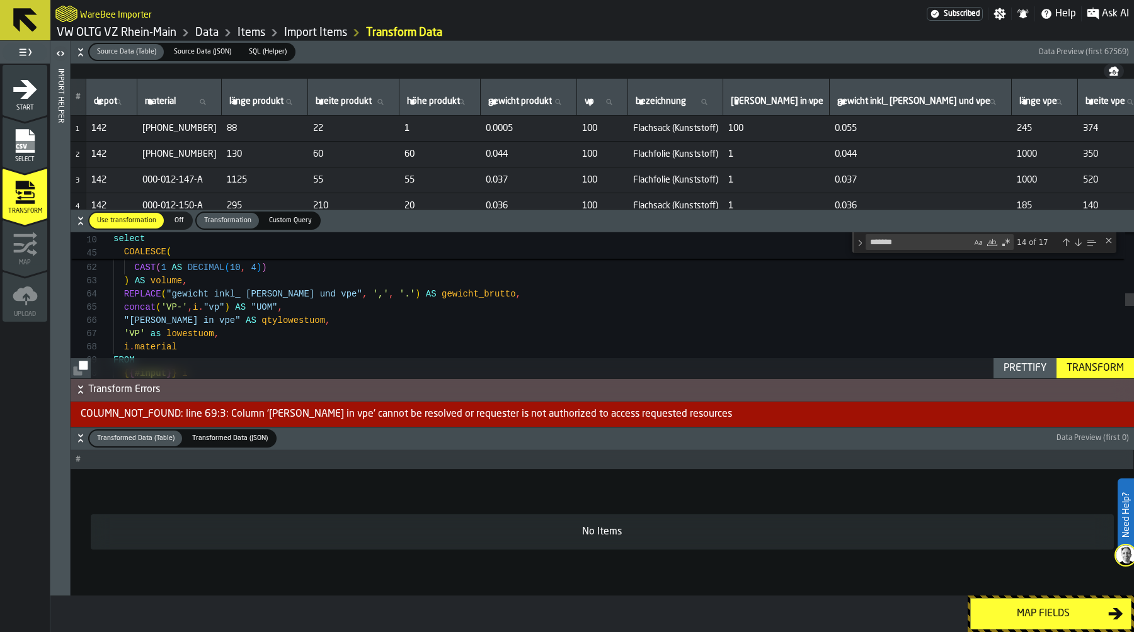
scroll to position [66, 0]
click at [151, 321] on div "{ { #input } } i FROM i . material 'VP' as lowestuom , "[PERSON_NAME] in vpe" A…" at bounding box center [623, 374] width 1020 height 1900
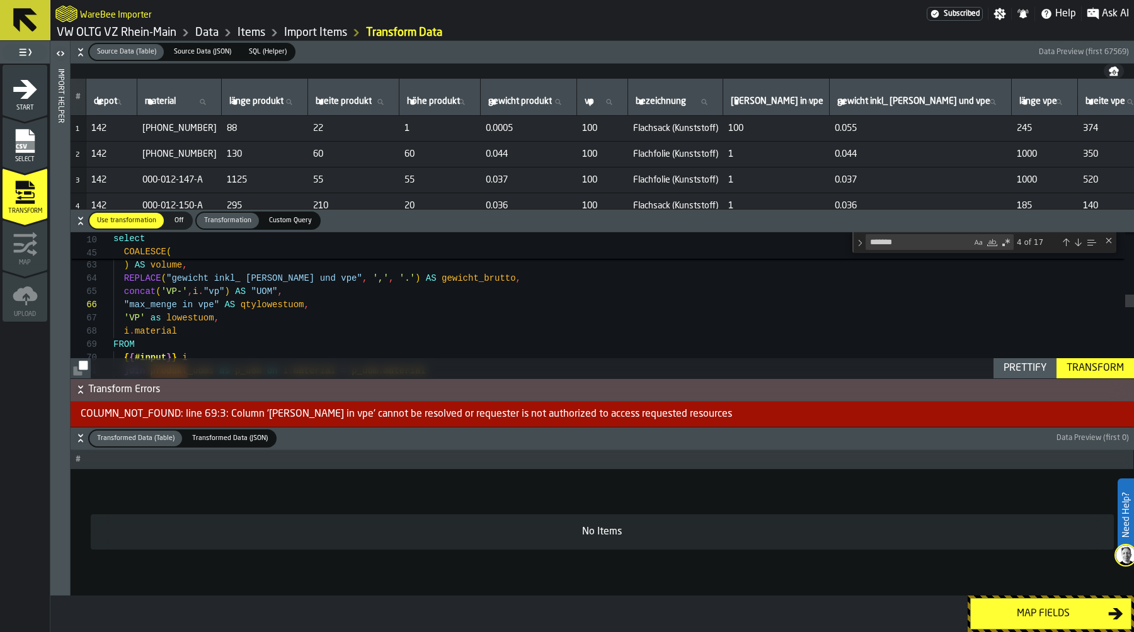
type textarea "**********"
click at [1092, 371] on div "Transform" at bounding box center [1094, 368] width 67 height 15
click at [260, 51] on span "SQL (Helper)" at bounding box center [268, 52] width 48 height 11
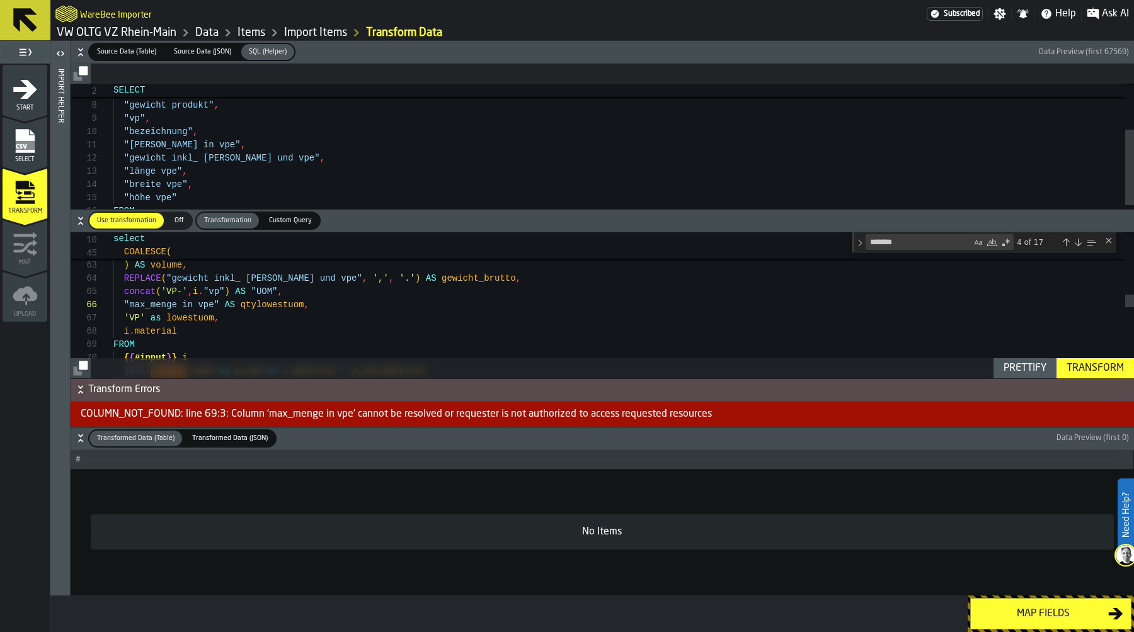
type textarea "**********"
drag, startPoint x: 123, startPoint y: 143, endPoint x: 223, endPoint y: 140, distance: 99.5
click at [223, 140] on div ""bezeichnung" , "max_ menge in vpe" , "gewicht inkl_ max_ menge und vpe" , "län…" at bounding box center [623, 135] width 1020 height 278
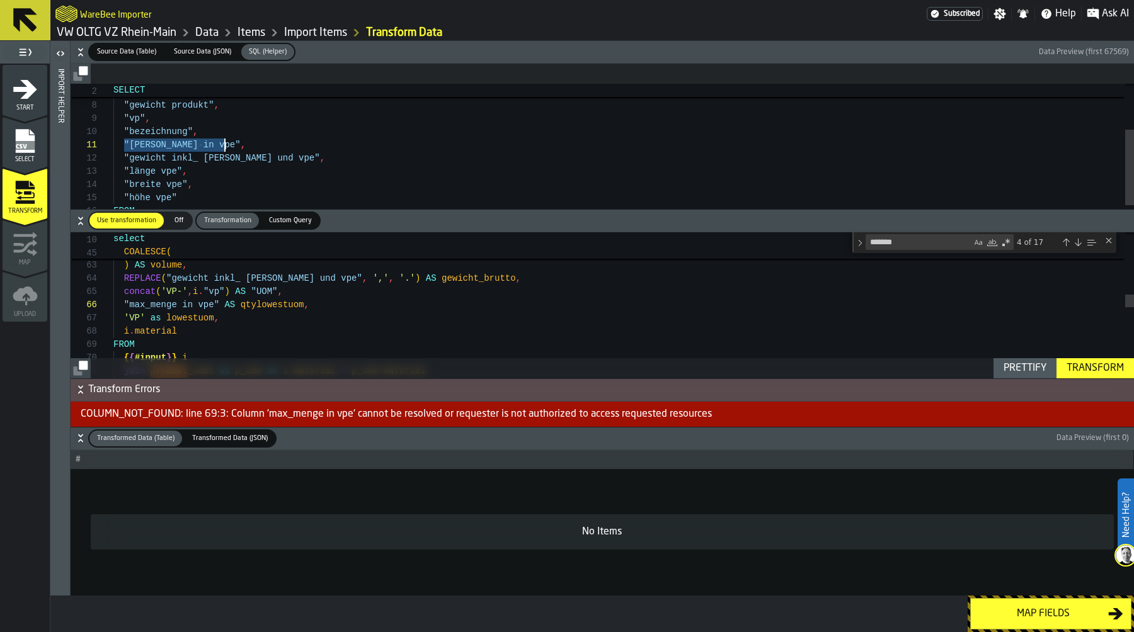
click at [180, 316] on div "{ { #input } } i FROM i . material 'VP' as lowestuom , "max_menge in vpe" AS qt…" at bounding box center [623, 358] width 1020 height 1900
drag, startPoint x: 120, startPoint y: 304, endPoint x: 217, endPoint y: 305, distance: 97.0
click at [217, 305] on div "{ { #input } } i FROM i . material 'VP' as lowestuom , "max_menge in vpe" AS qt…" at bounding box center [623, 358] width 1020 height 1900
click at [1080, 367] on div "Transform" at bounding box center [1094, 368] width 67 height 15
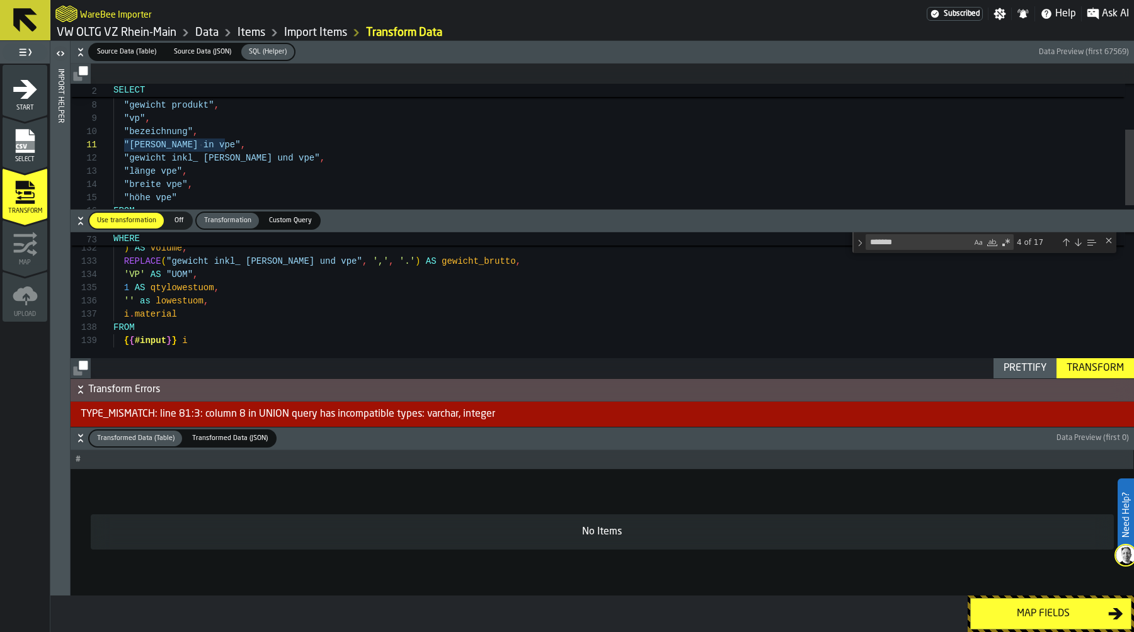
scroll to position [53, 0]
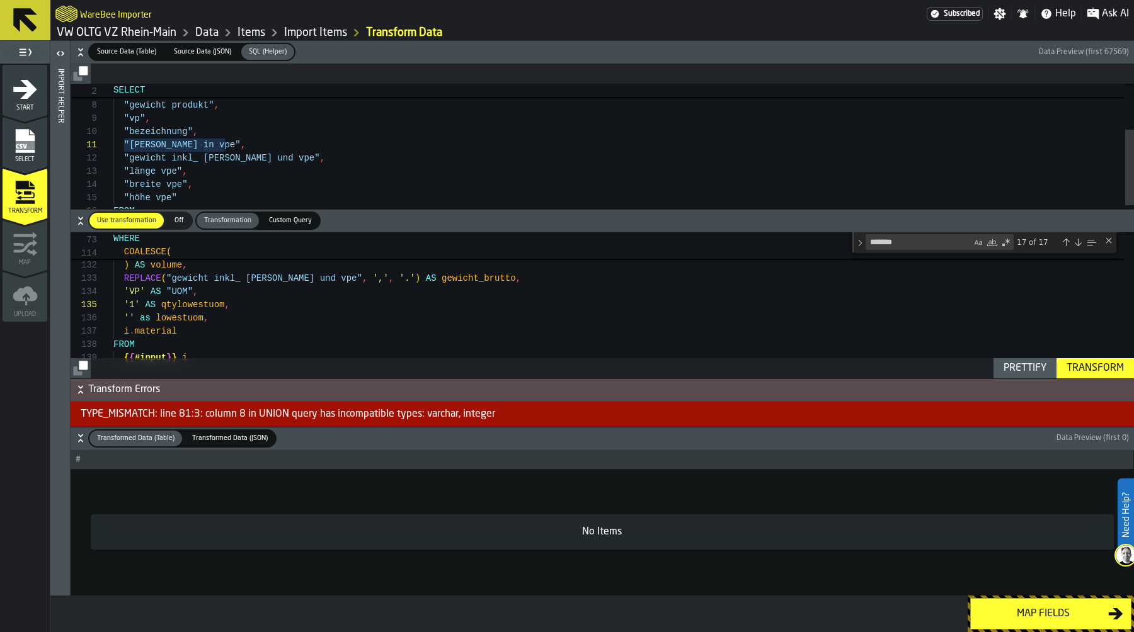
type textarea "**********"
click at [1086, 362] on div "Transform" at bounding box center [1094, 368] width 67 height 15
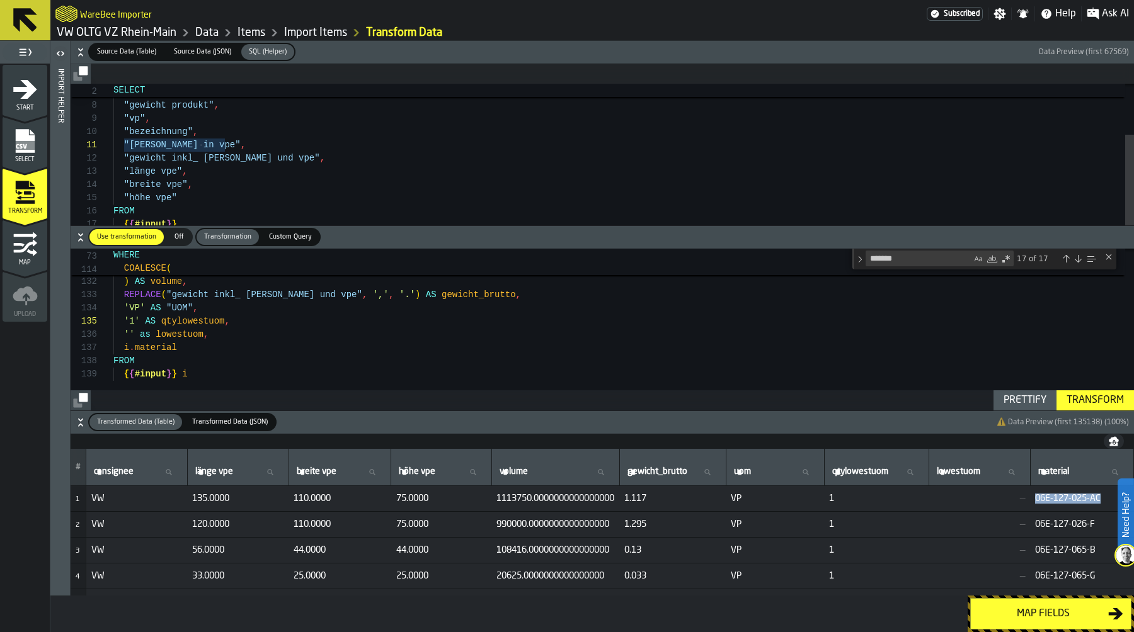
drag, startPoint x: 1102, startPoint y: 498, endPoint x: 1025, endPoint y: 496, distance: 76.9
click at [1024, 496] on tr "1 VW 135.0000 110.0000 75.0000 1113750.0000000000000000 1.117 VP 1 — 06E-127-02…" at bounding box center [602, 499] width 1063 height 26
copy tr "— 06E-127-025-AC"
click at [1053, 476] on label "material material" at bounding box center [1081, 472] width 93 height 16
click at [1053, 476] on input "material material" at bounding box center [1081, 472] width 93 height 16
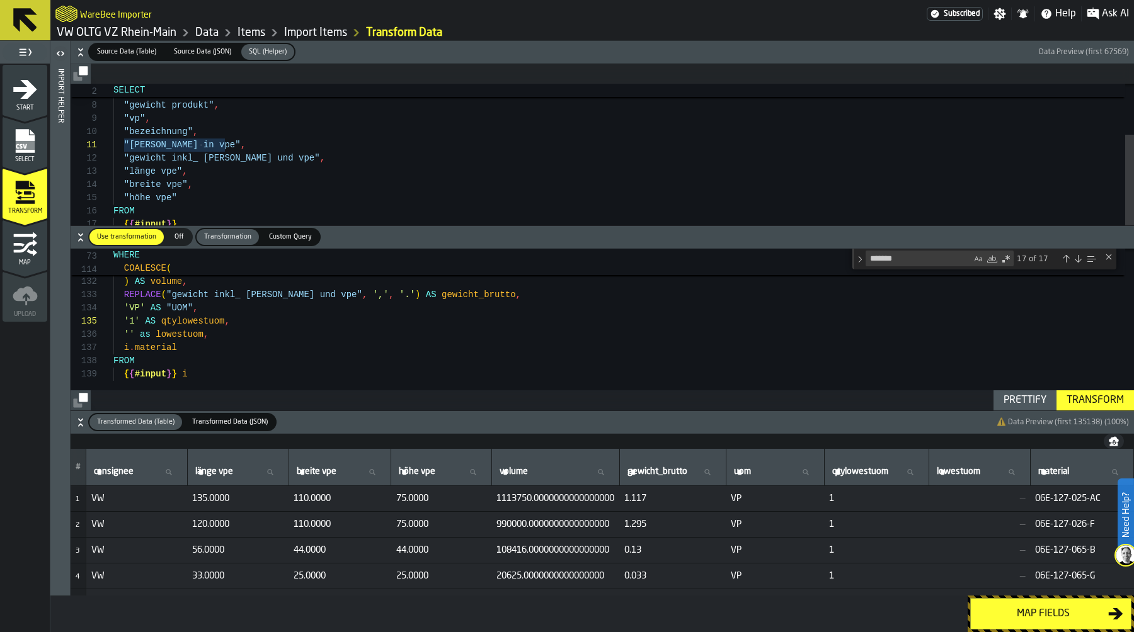
paste input "**********"
type input "**********"
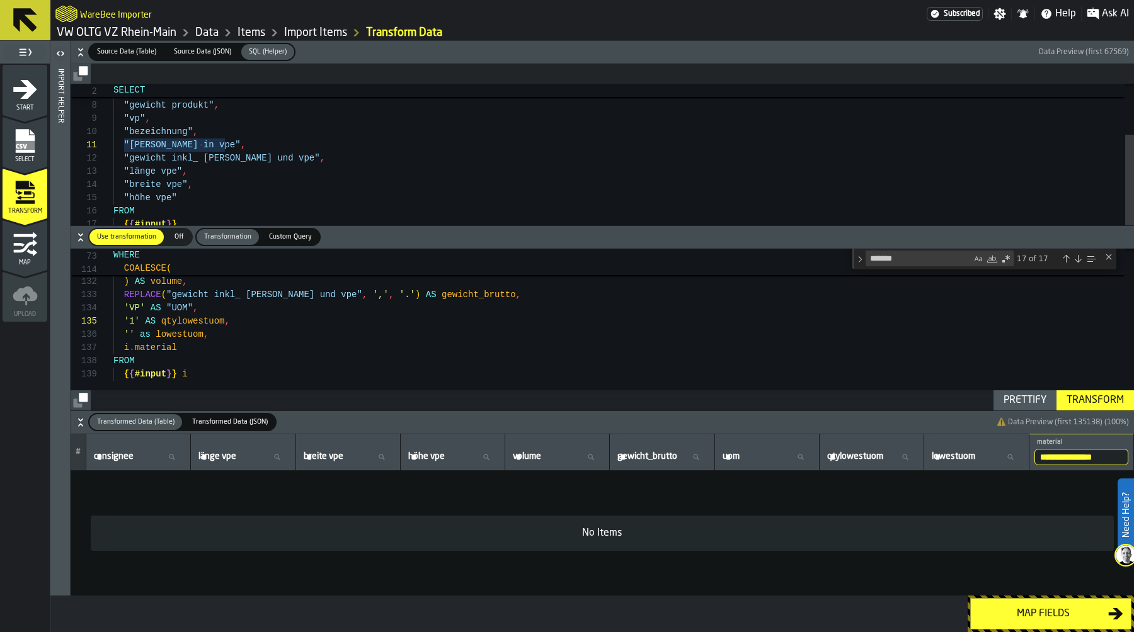
click at [1048, 459] on input "**********" at bounding box center [1081, 457] width 94 height 16
type input "**********"
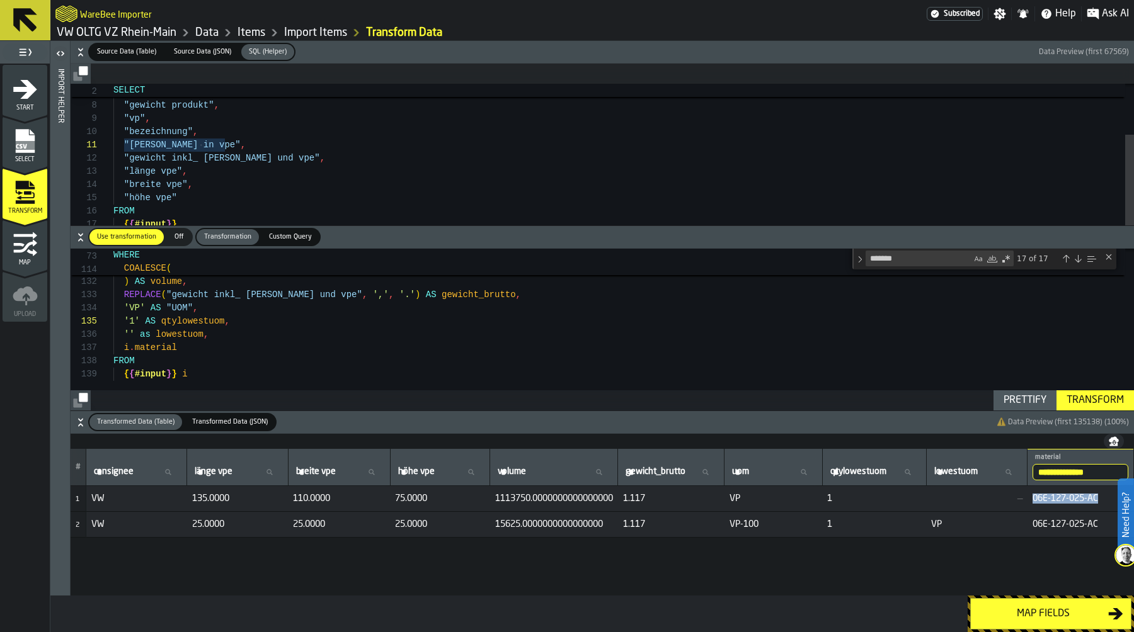
drag, startPoint x: 1029, startPoint y: 499, endPoint x: 1107, endPoint y: 498, distance: 77.5
click at [1107, 498] on span "06E-127-025-AC" at bounding box center [1080, 499] width 96 height 10
copy span "06E-127-025-AC"
click at [1056, 611] on div "Map fields" at bounding box center [1043, 614] width 130 height 15
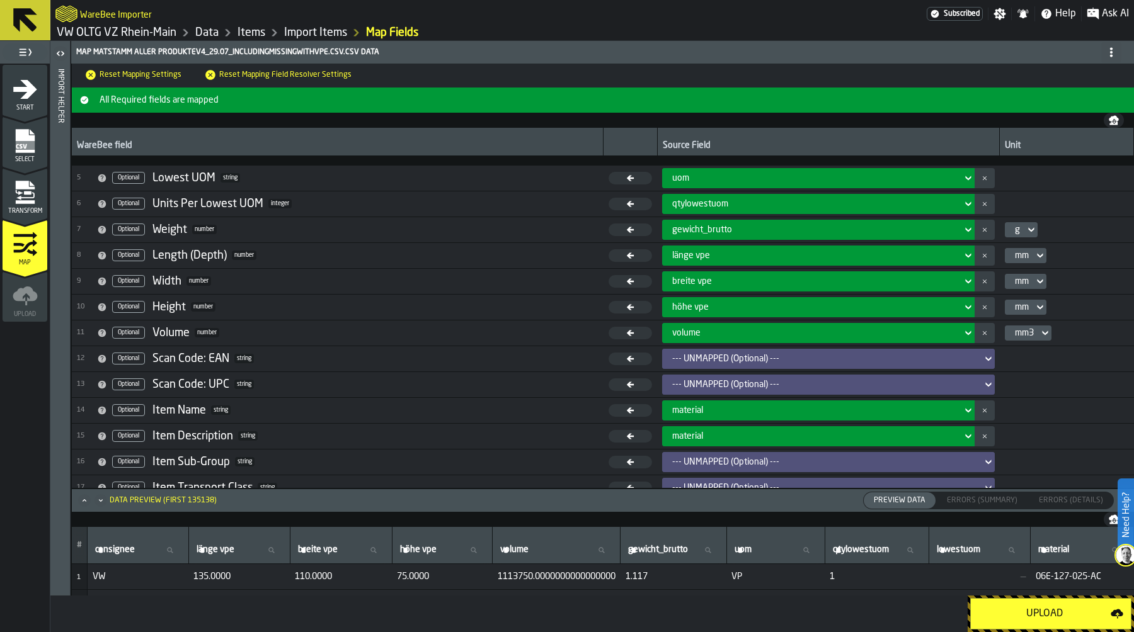
scroll to position [0, 0]
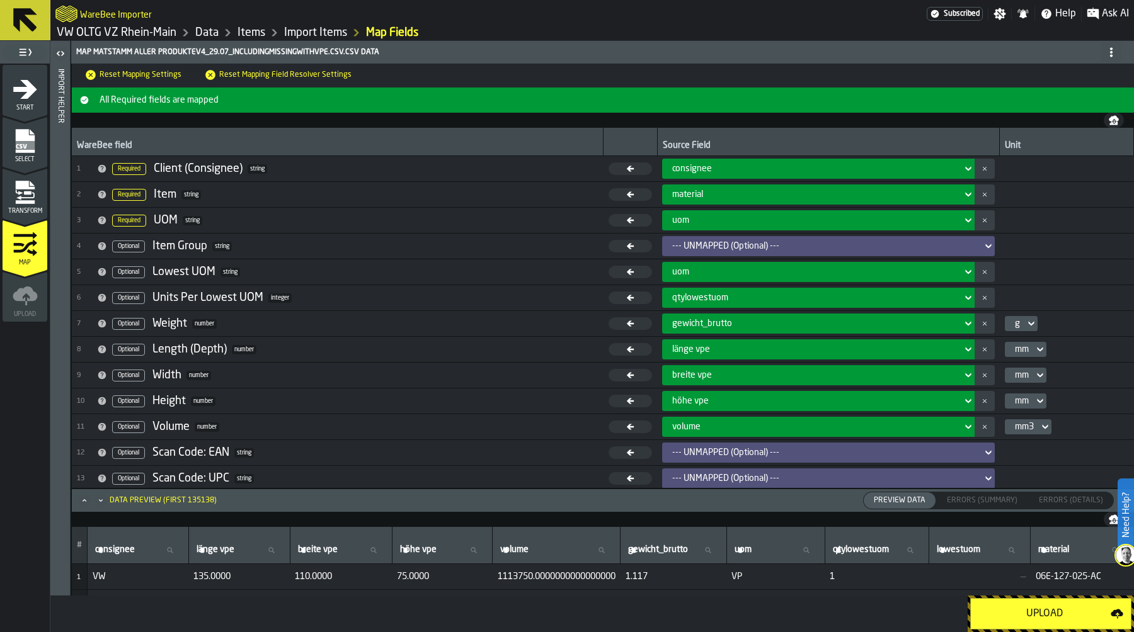
click at [24, 204] on icon "menu Transform" at bounding box center [25, 192] width 25 height 25
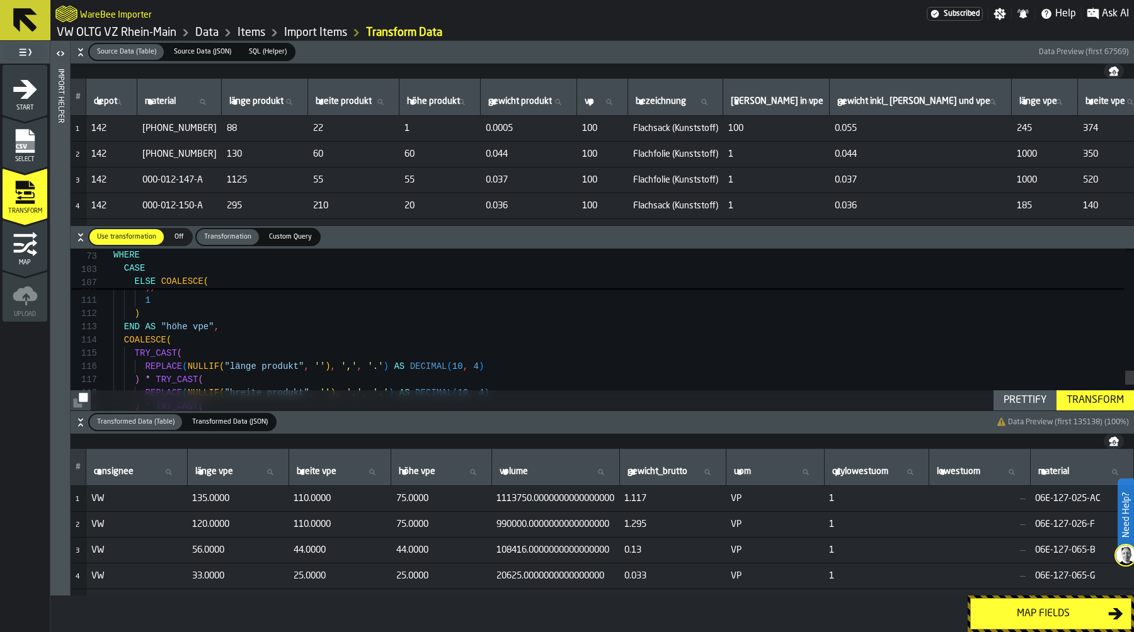
click at [1029, 617] on div "Map fields" at bounding box center [1043, 614] width 130 height 15
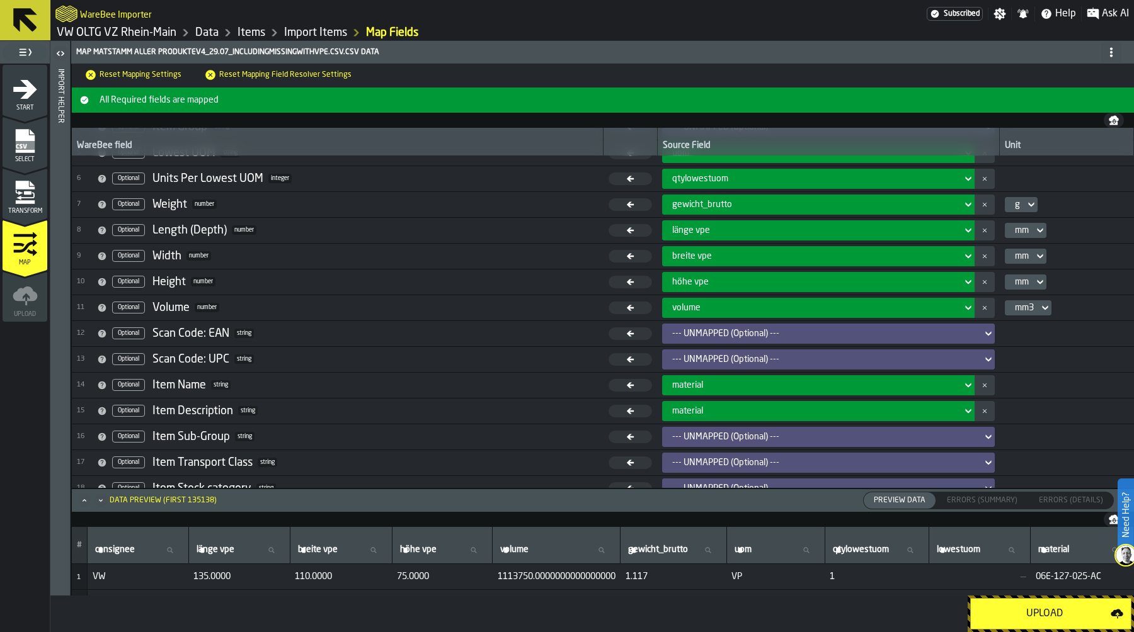
scroll to position [142, 0]
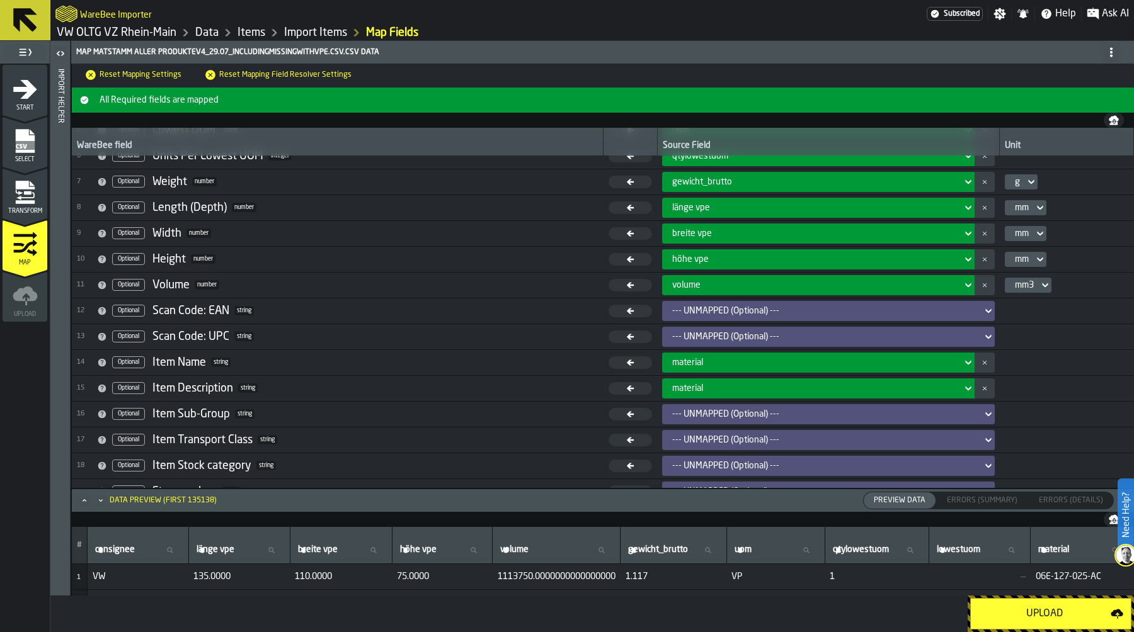
click at [1063, 610] on div "Upload" at bounding box center [1044, 614] width 132 height 15
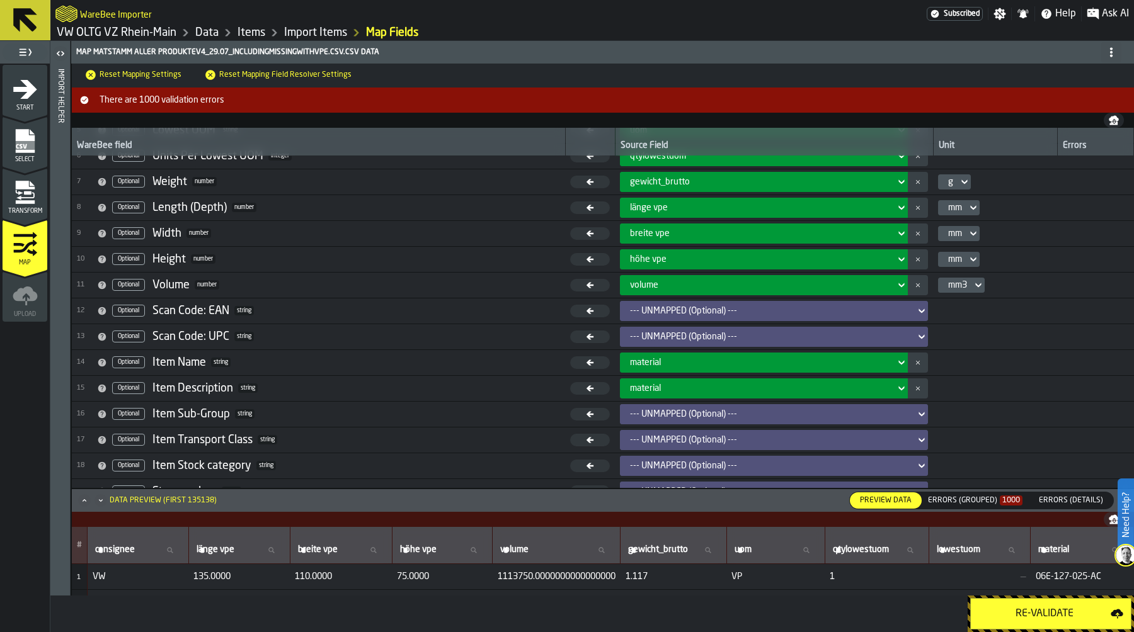
click at [968, 500] on div "Errors (Grouped) 1000" at bounding box center [975, 500] width 94 height 9
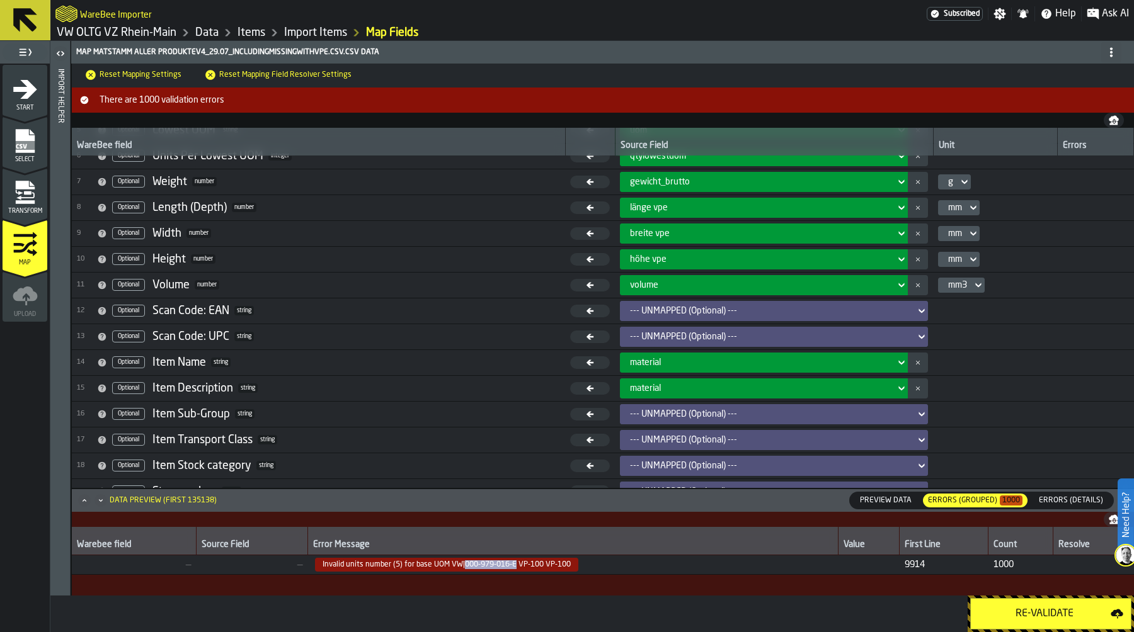
drag, startPoint x: 460, startPoint y: 564, endPoint x: 513, endPoint y: 564, distance: 52.9
click at [513, 564] on span "Invalid units number (5) for base UOM VW|000-979-016-E VP-100 VP-100" at bounding box center [446, 565] width 263 height 14
copy span "000-979-016-E"
click at [23, 190] on icon "menu Transform" at bounding box center [25, 192] width 25 height 25
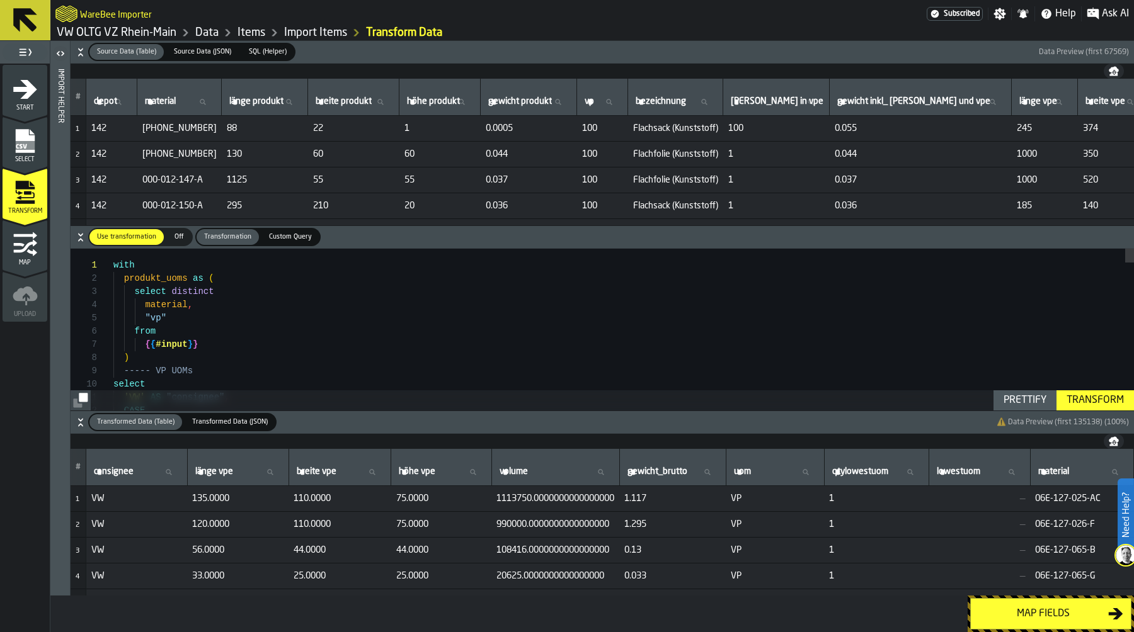
click at [1050, 470] on label "material material" at bounding box center [1081, 472] width 93 height 16
click at [1050, 470] on input "material material" at bounding box center [1081, 472] width 93 height 16
paste input "**********"
type input "**********"
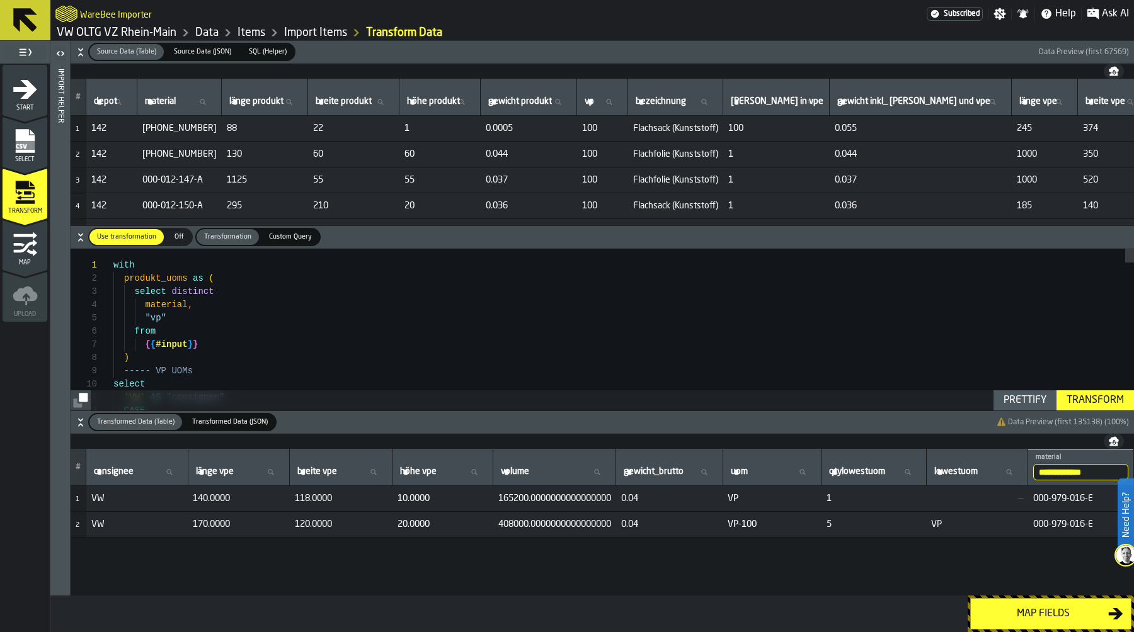
click at [1040, 610] on div "Map fields" at bounding box center [1043, 614] width 130 height 15
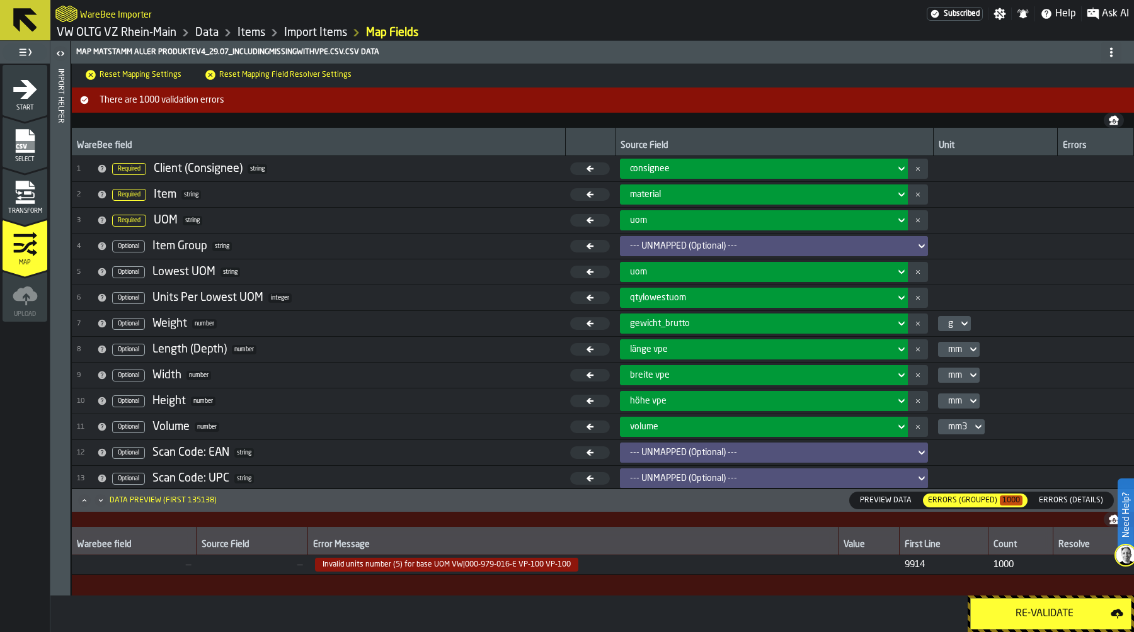
click at [686, 271] on div "uom" at bounding box center [760, 272] width 260 height 10
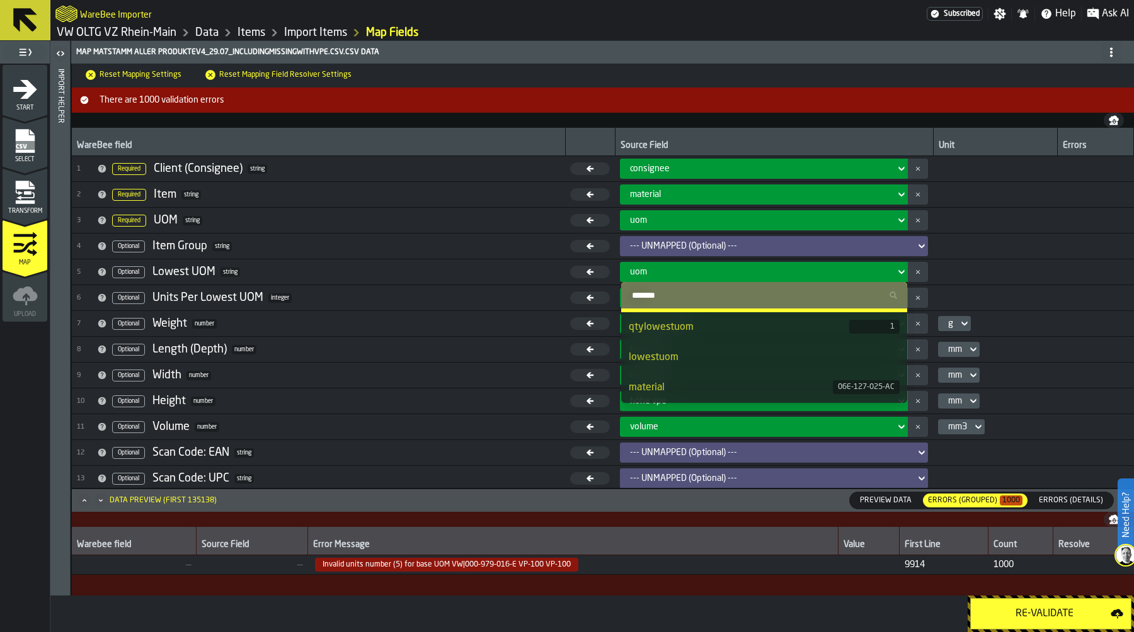
scroll to position [205, 0]
click at [714, 353] on div "lowestuom" at bounding box center [764, 360] width 271 height 15
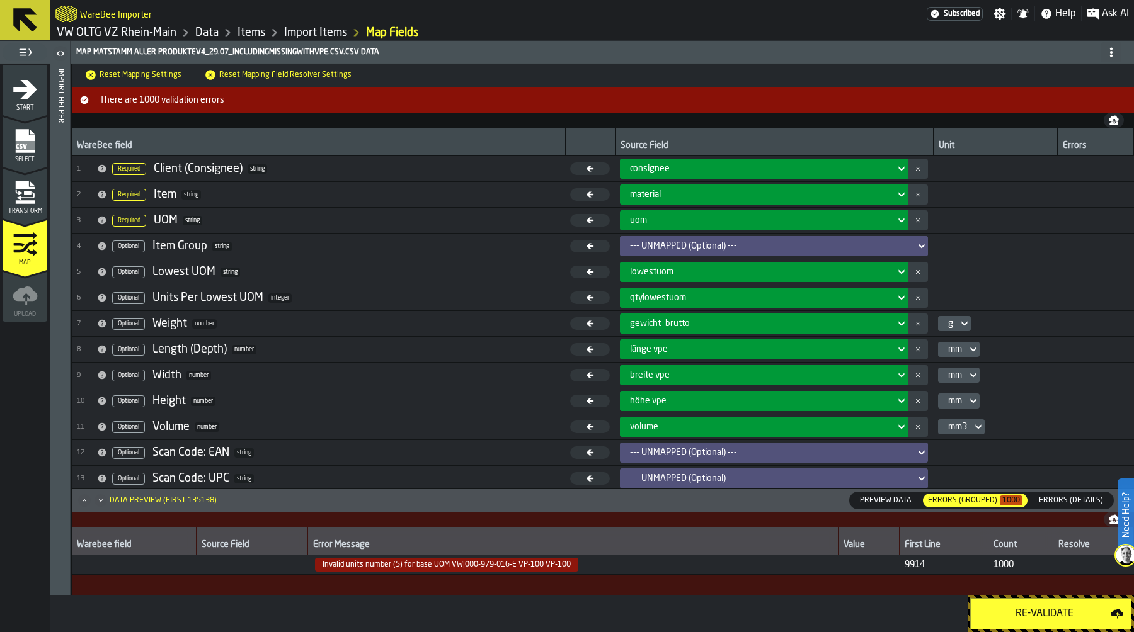
click at [1035, 617] on div "Re-Validate" at bounding box center [1044, 614] width 132 height 15
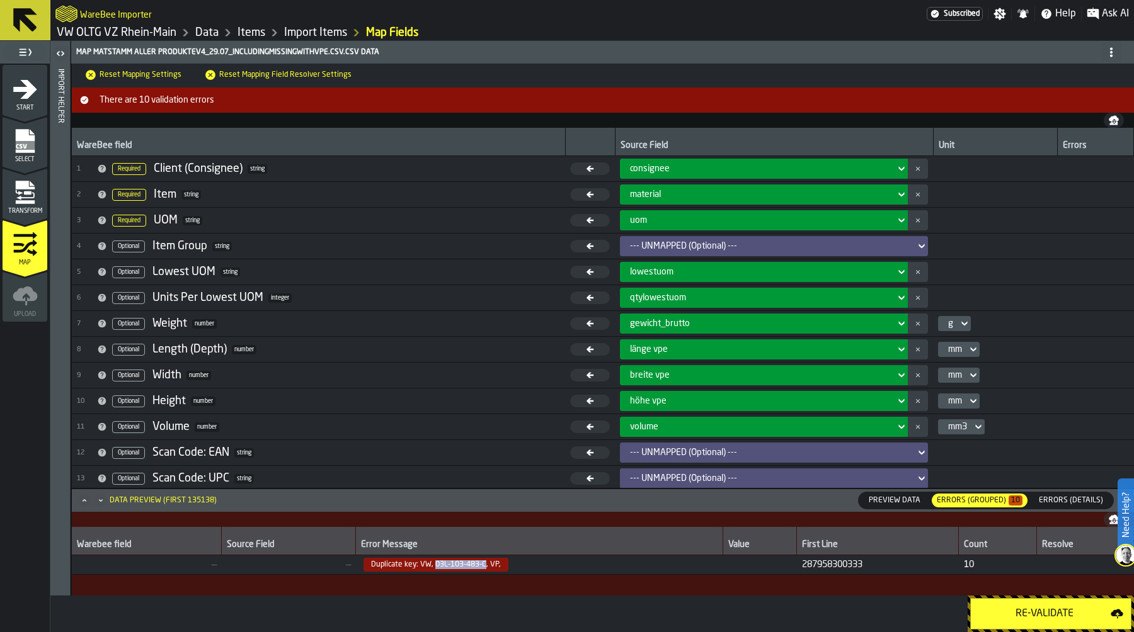
drag, startPoint x: 430, startPoint y: 563, endPoint x: 480, endPoint y: 562, distance: 50.4
click at [480, 562] on span "Duplicate key: VW, 03L-103-483-C, VP," at bounding box center [435, 565] width 145 height 14
copy span "03L-103-483-C"
